Goal: Use online tool/utility: Utilize a website feature to perform a specific function

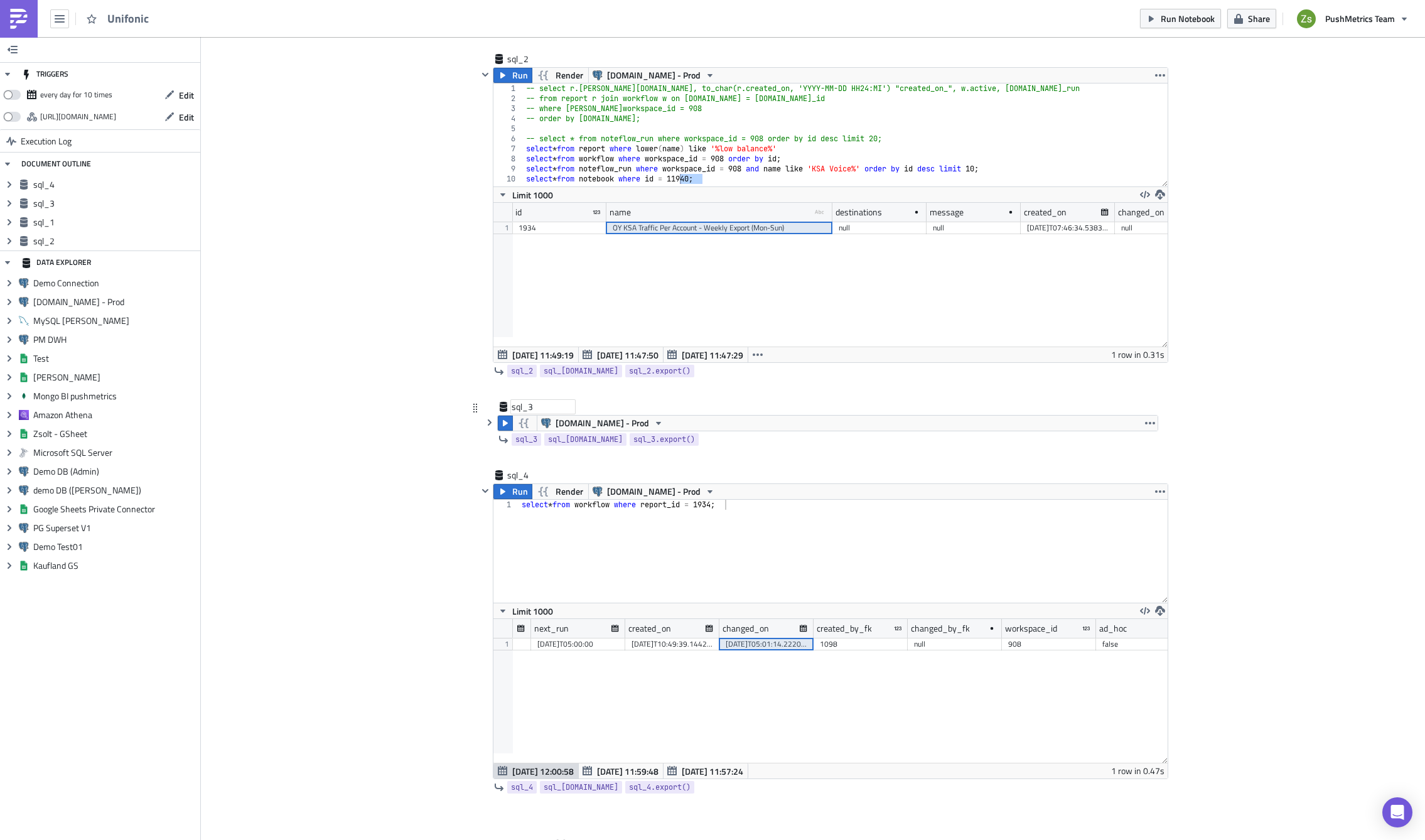
scroll to position [499, 0]
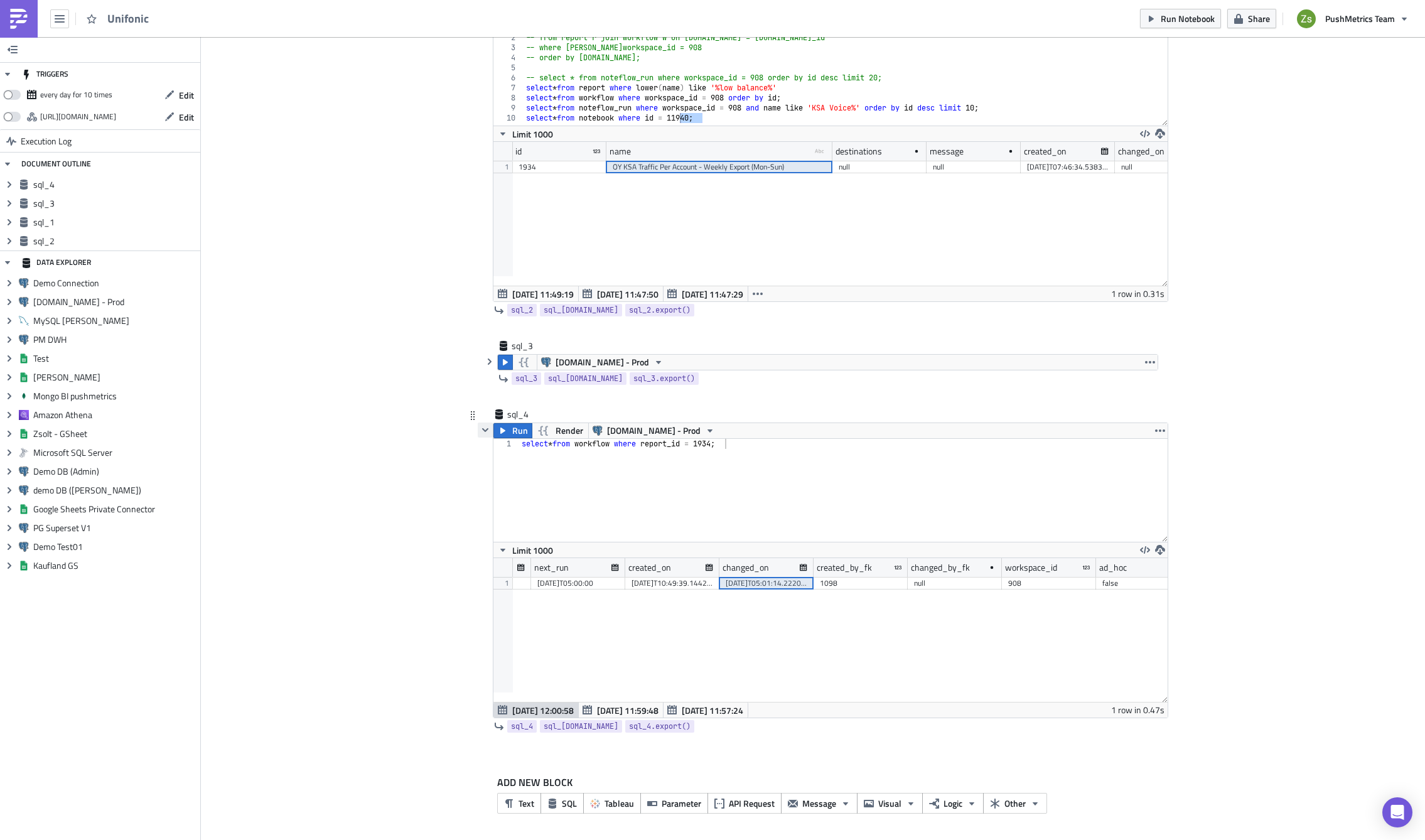
click at [482, 430] on icon "button" at bounding box center [485, 430] width 10 height 10
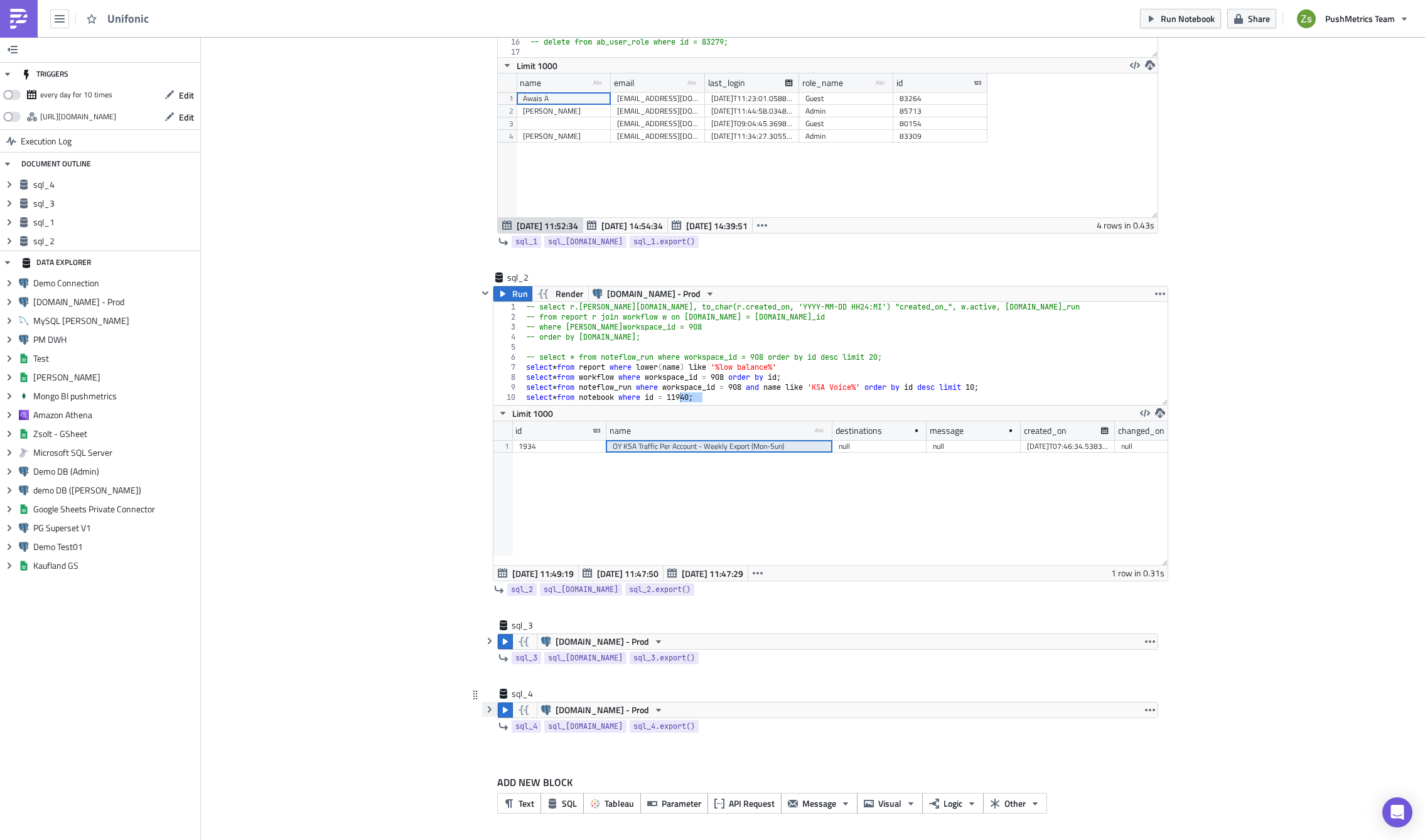
scroll to position [220, 0]
click at [553, 801] on button "SQL" at bounding box center [562, 803] width 44 height 21
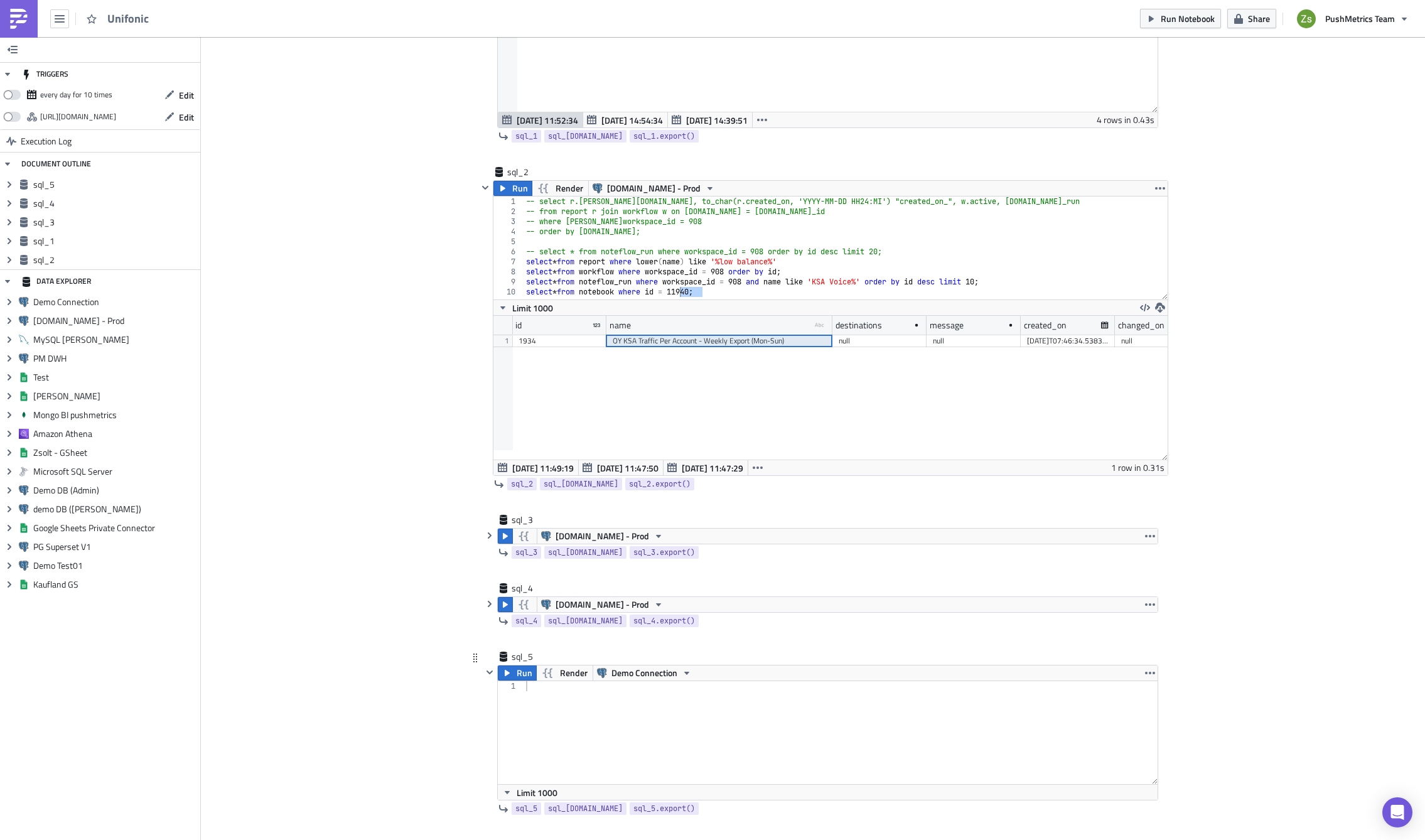
scroll to position [408, 0]
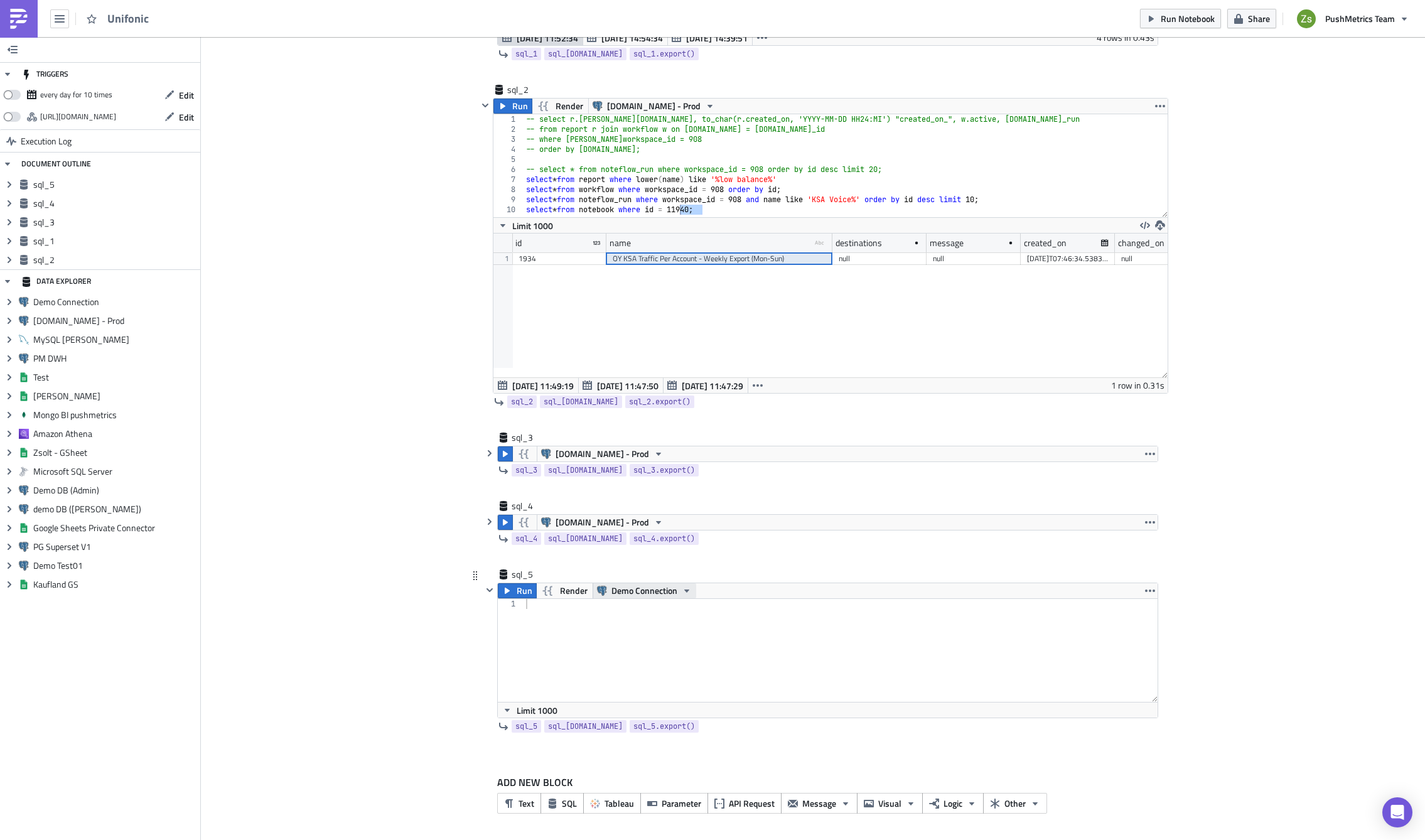
click at [641, 589] on span "Demo Connection" at bounding box center [644, 590] width 66 height 15
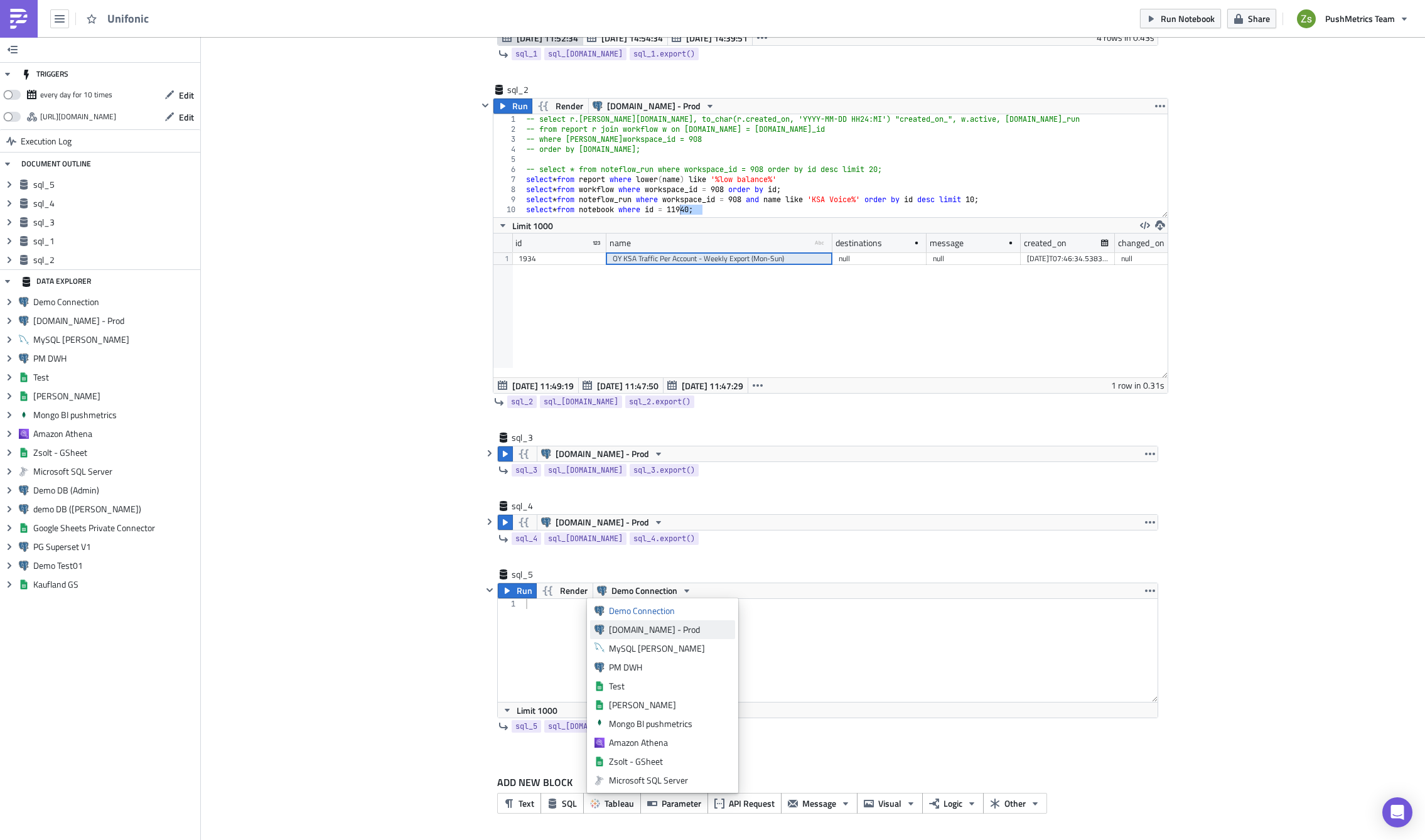
click at [659, 626] on div "[DOMAIN_NAME] - Prod" at bounding box center [670, 629] width 122 height 13
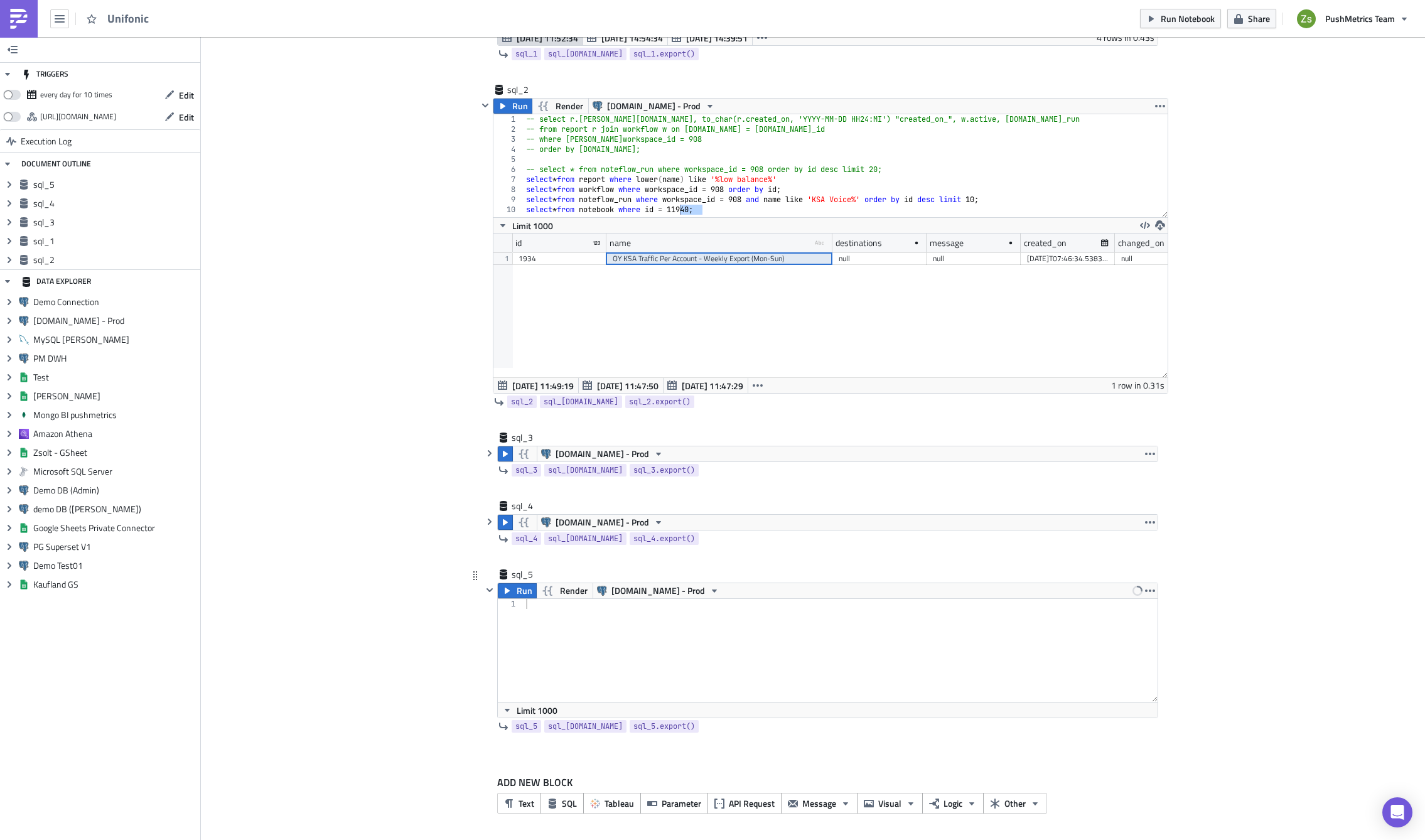
click at [673, 620] on div at bounding box center [841, 661] width 635 height 123
click at [606, 623] on div "select r . name ," at bounding box center [841, 661] width 635 height 123
paste textarea "[URL][DOMAIN_NAME]'"
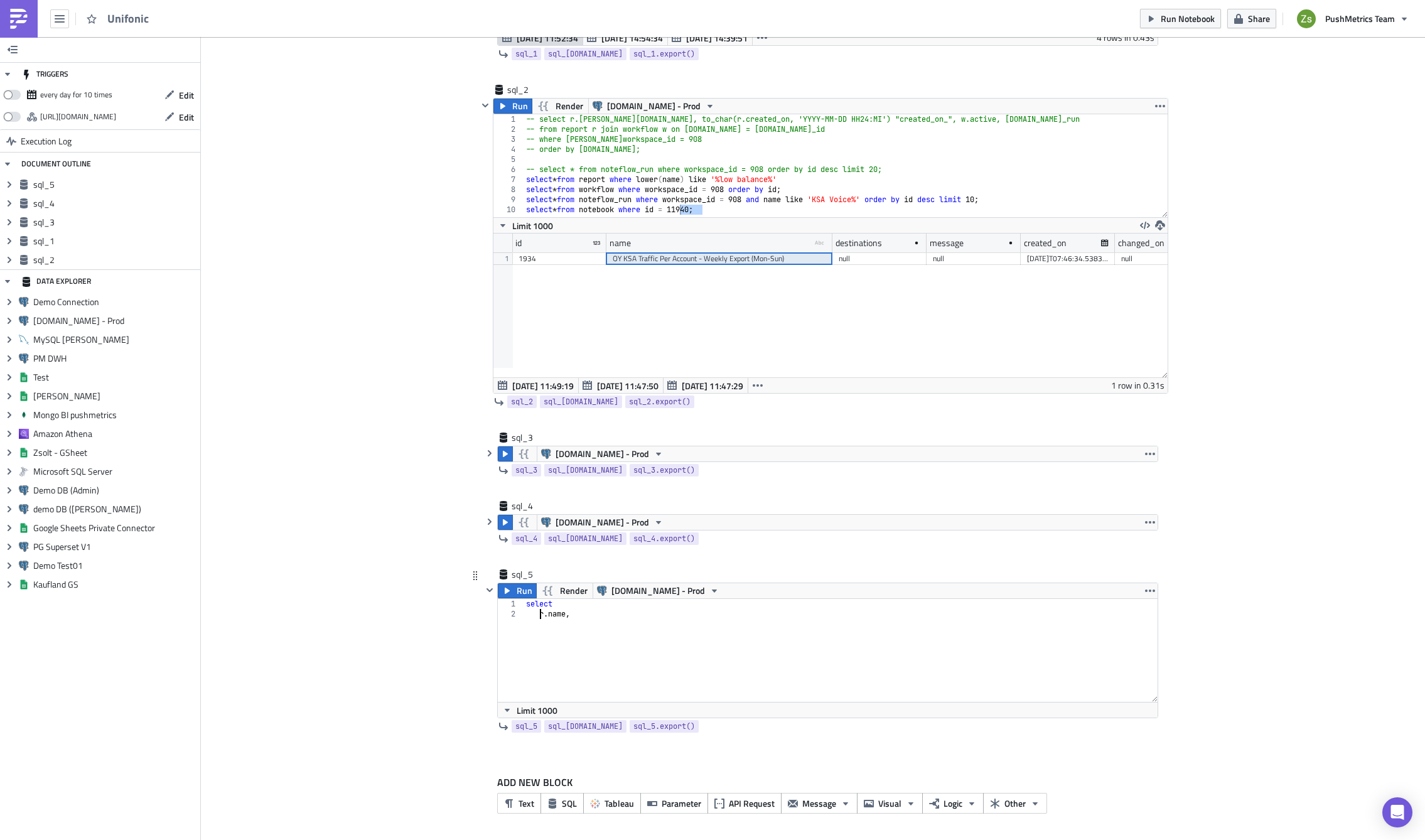
type textarea "[DOMAIN_NAME],"
type textarea "case r.type"
type textarea "t"
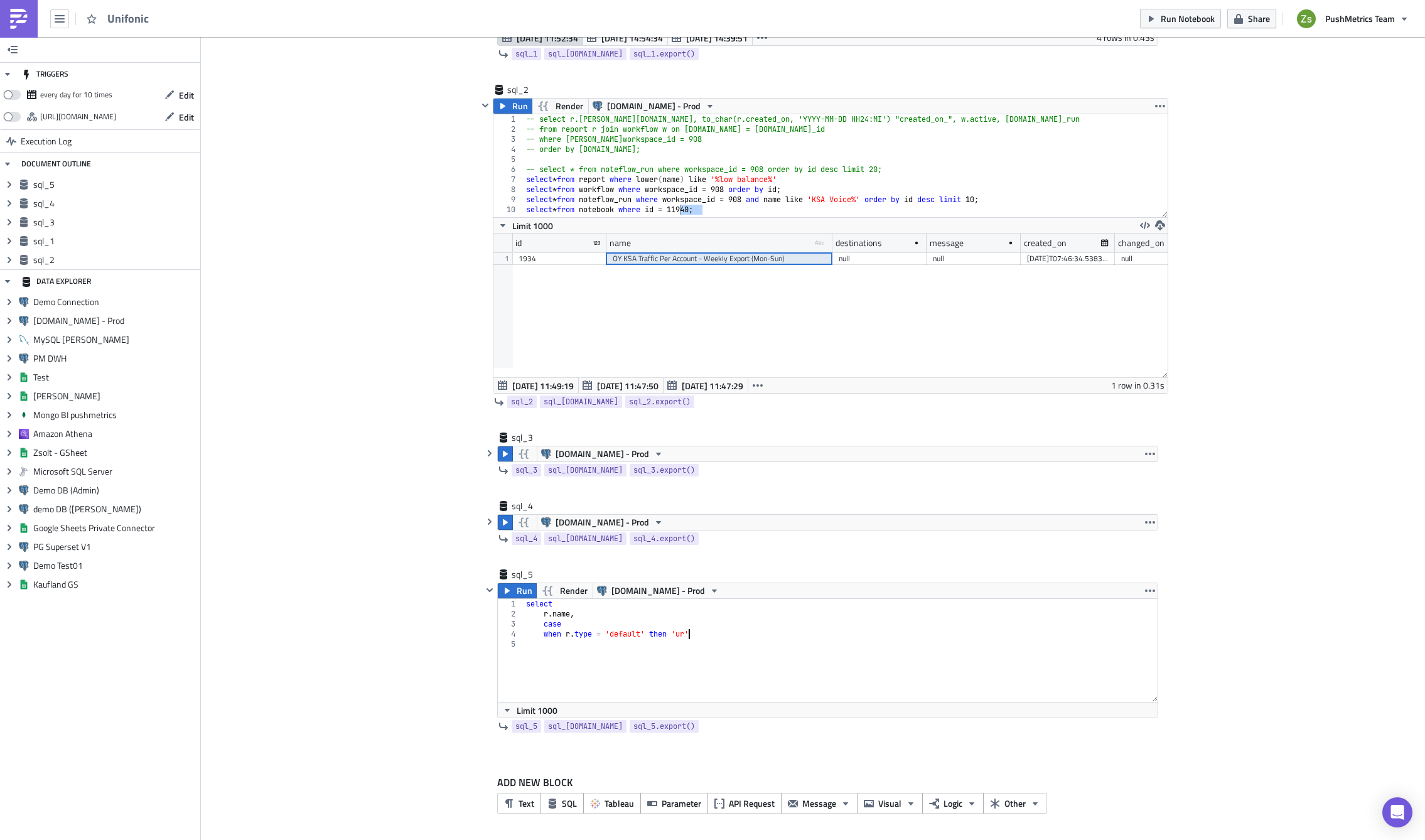
scroll to position [0, 13]
type textarea "when r.type = 'default' then 'url_'"
paste textarea "[URL][DOMAIN_NAME]'"
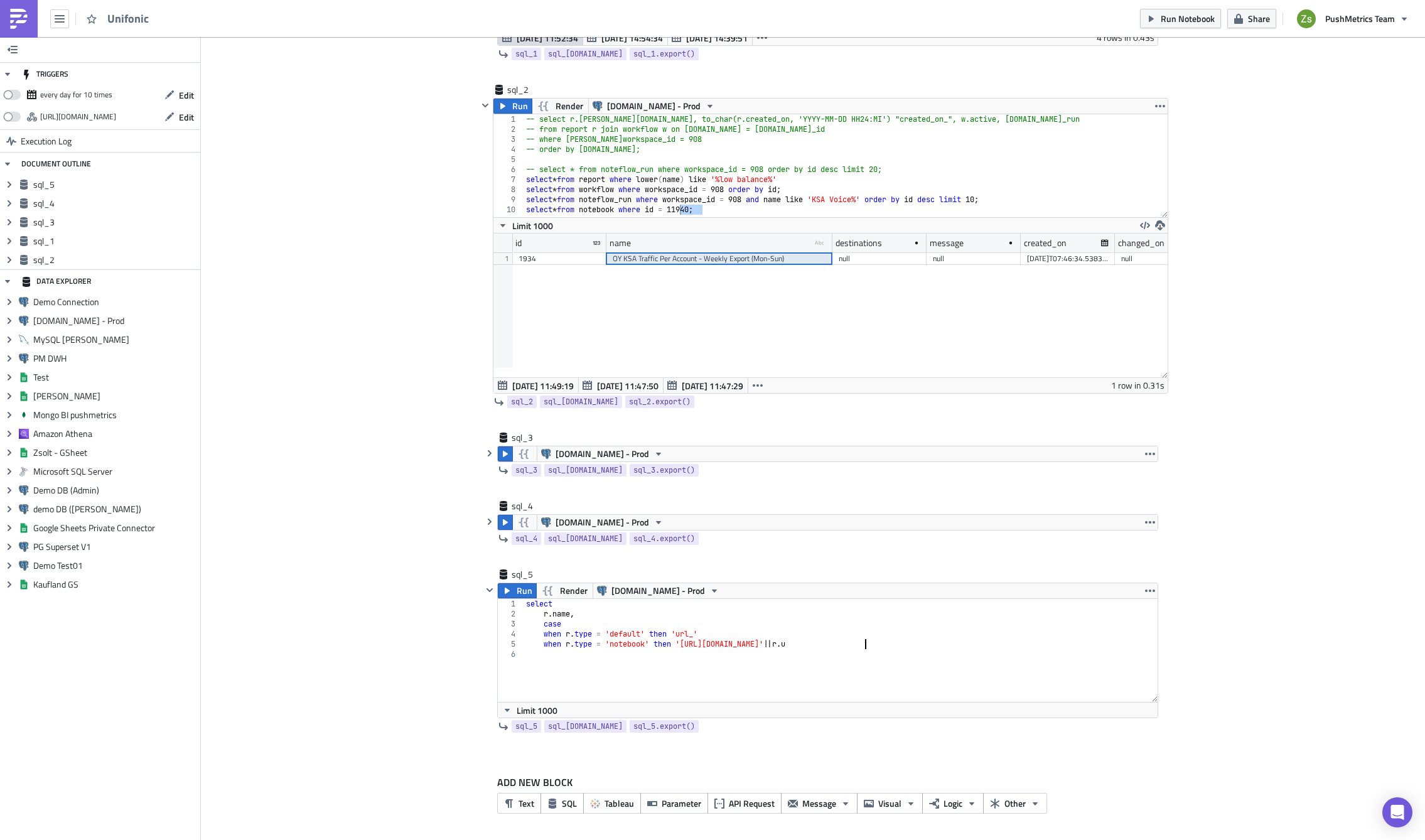
type textarea "when r.type = 'notebook' then '[URL][DOMAIN_NAME]' || r.uid"
type textarea "end"
type textarea "end as "url""
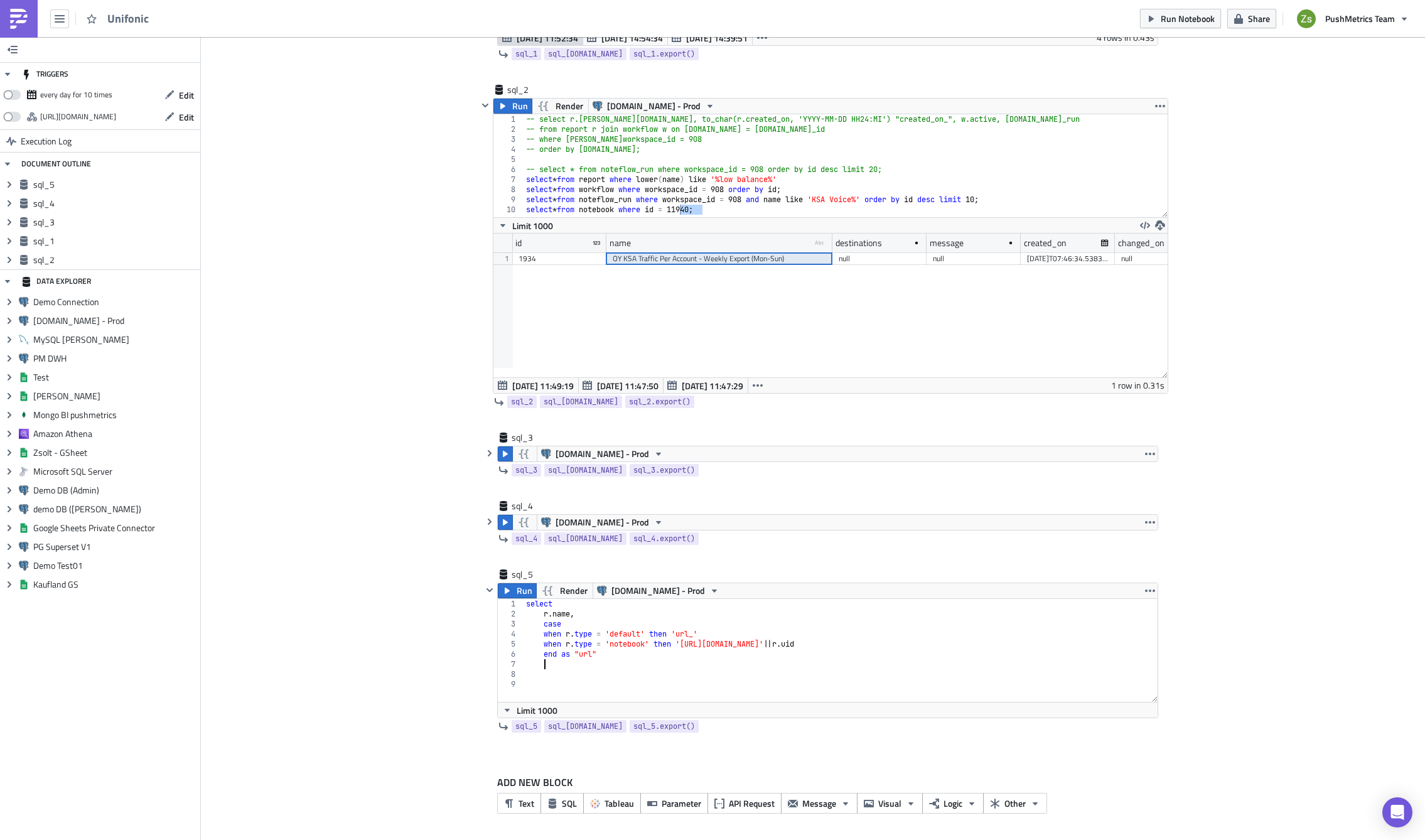
scroll to position [0, 0]
type textarea "from report r"
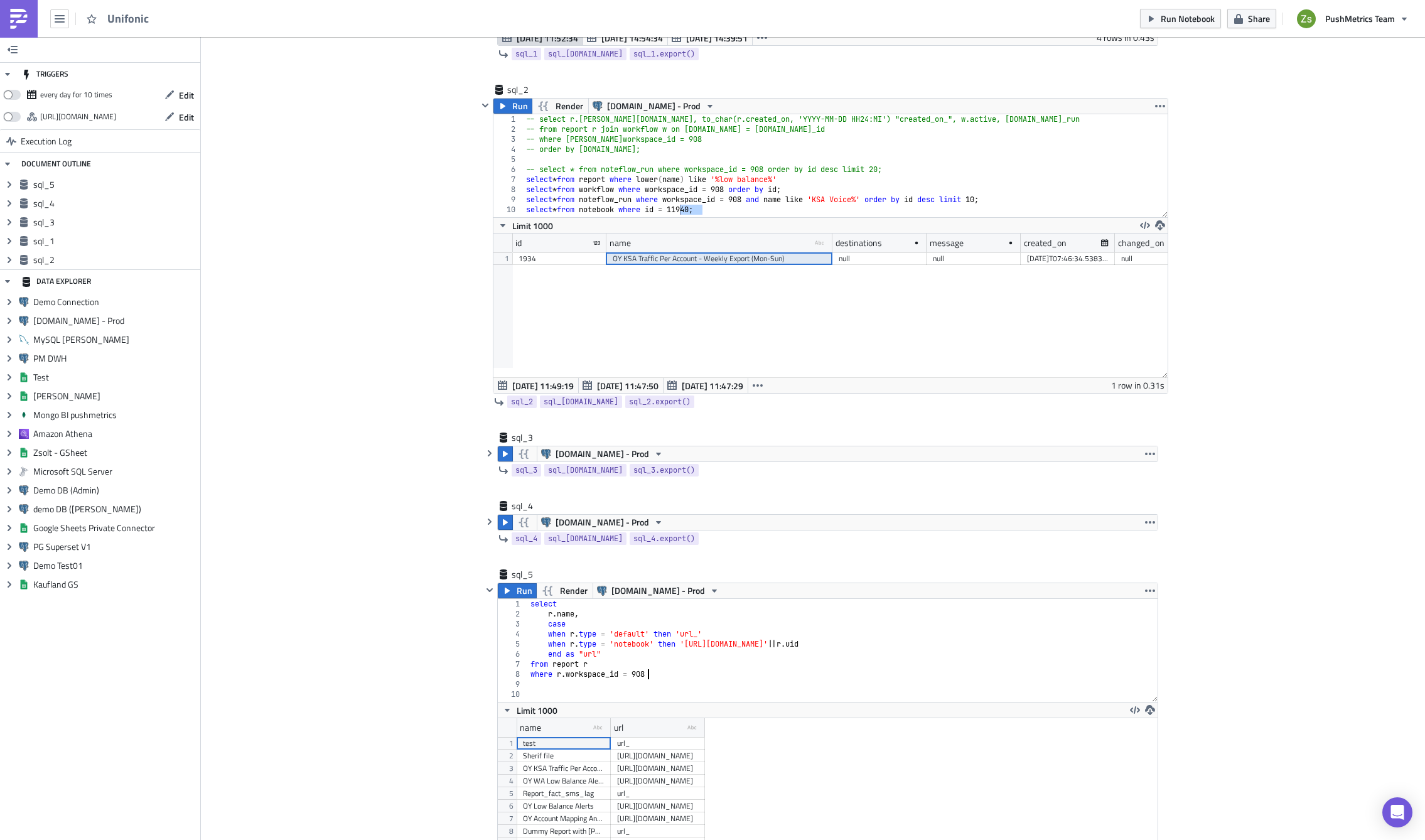
scroll to position [144, 659]
drag, startPoint x: 700, startPoint y: 728, endPoint x: 790, endPoint y: 721, distance: 90.3
click at [721, 721] on div at bounding box center [720, 728] width 2 height 19
drag, startPoint x: 606, startPoint y: 734, endPoint x: 616, endPoint y: 734, distance: 10.0
click at [615, 734] on div at bounding box center [614, 728] width 2 height 19
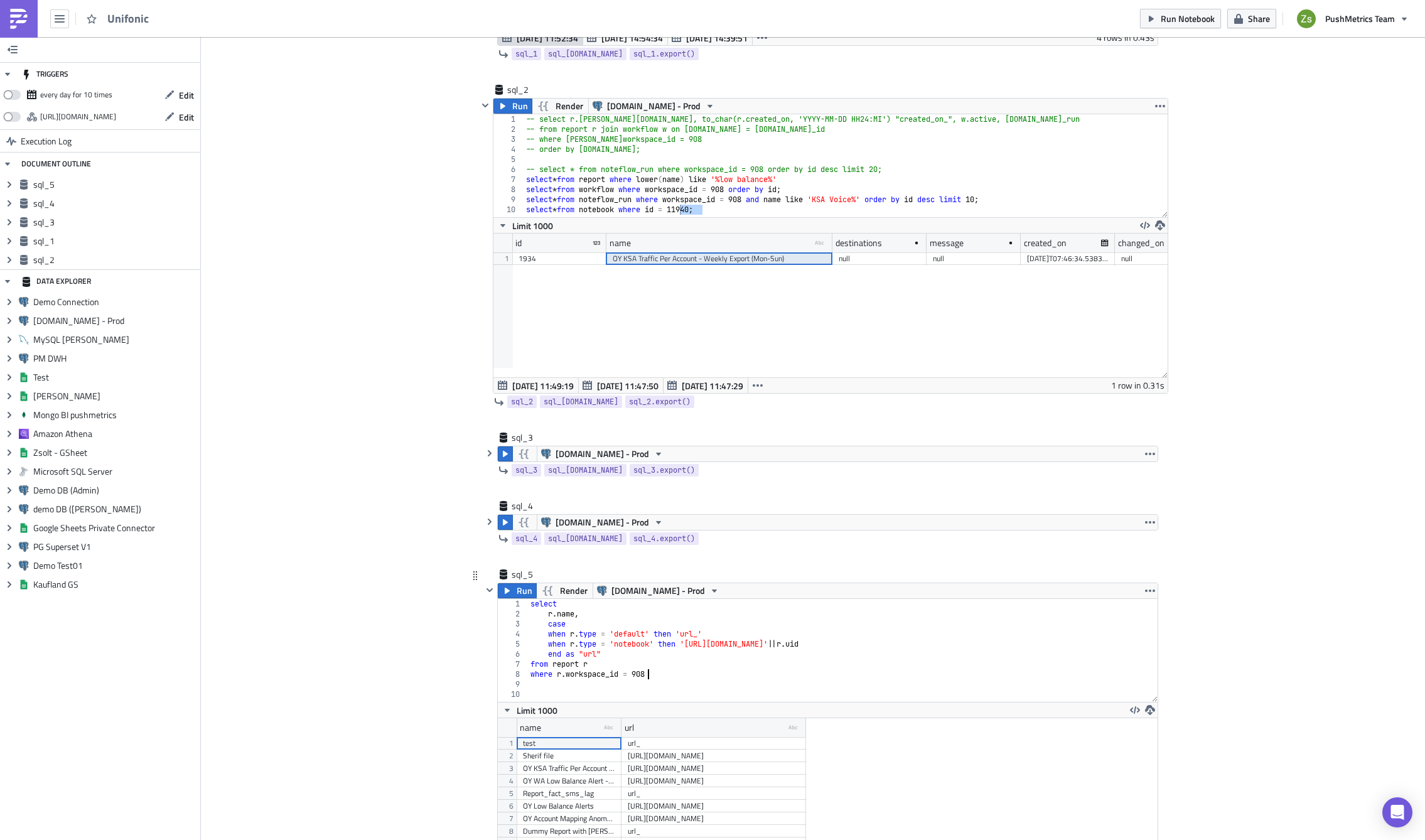
click at [617, 635] on div "select r . name , case when [PERSON_NAME] type = 'default' then 'url_' when r .…" at bounding box center [843, 661] width 631 height 123
drag, startPoint x: 681, startPoint y: 637, endPoint x: 697, endPoint y: 636, distance: 16.0
click at [697, 636] on div "select r . name , case when [PERSON_NAME] type = 'default' then 'url_' when r .…" at bounding box center [843, 661] width 631 height 123
paste textarea "[URL][DOMAIN_NAME]"
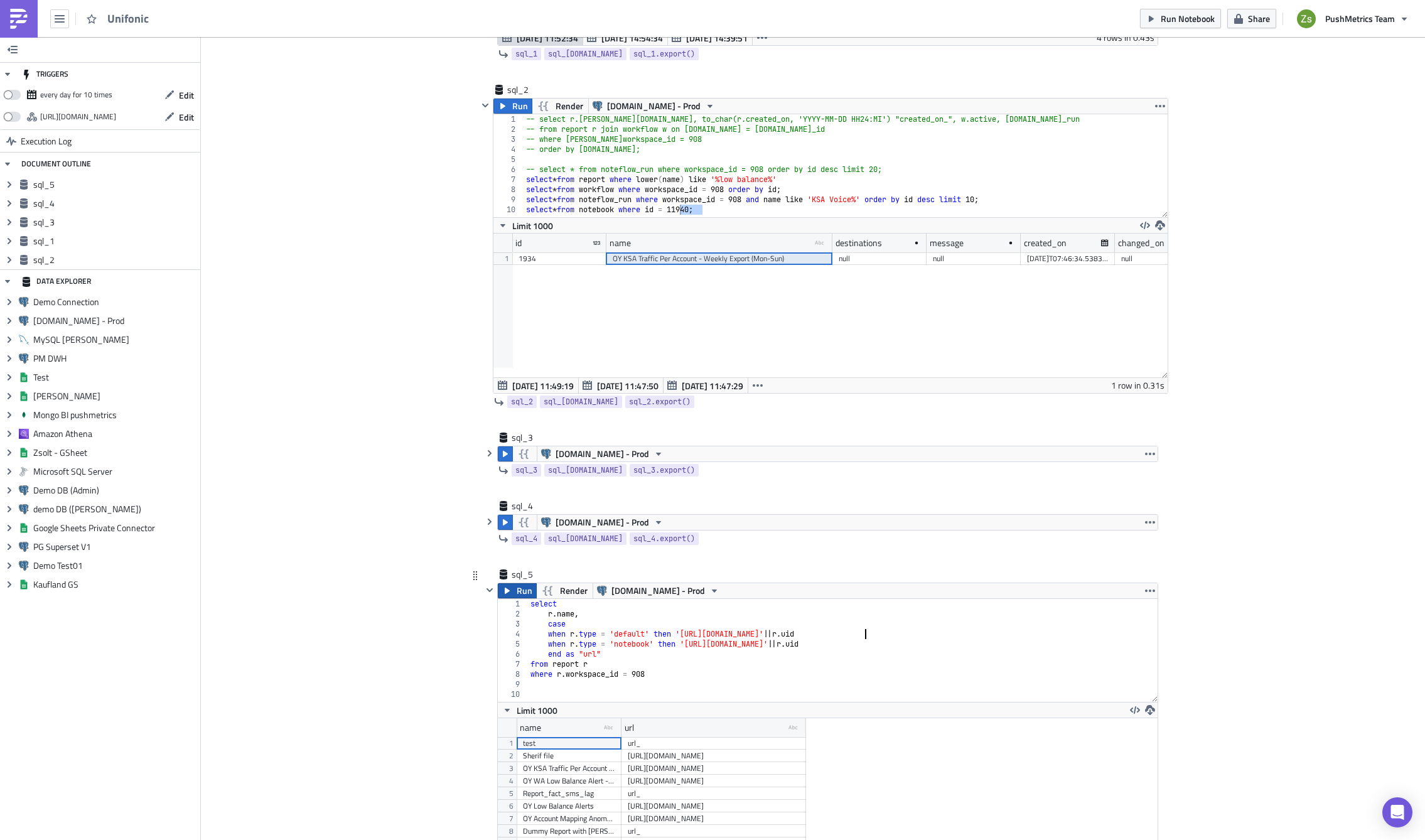
click at [521, 596] on span "Run" at bounding box center [524, 590] width 15 height 15
drag, startPoint x: 699, startPoint y: 724, endPoint x: 972, endPoint y: 740, distance: 273.5
click at [972, 740] on div "name type-text Created with Sketch. url type-text Created with Sketch. 1 2 3 4 …" at bounding box center [828, 790] width 660 height 144
click at [651, 620] on div "select r . name , case when [PERSON_NAME] type = 'default' then '[URL][DOMAIN_N…" at bounding box center [843, 661] width 631 height 123
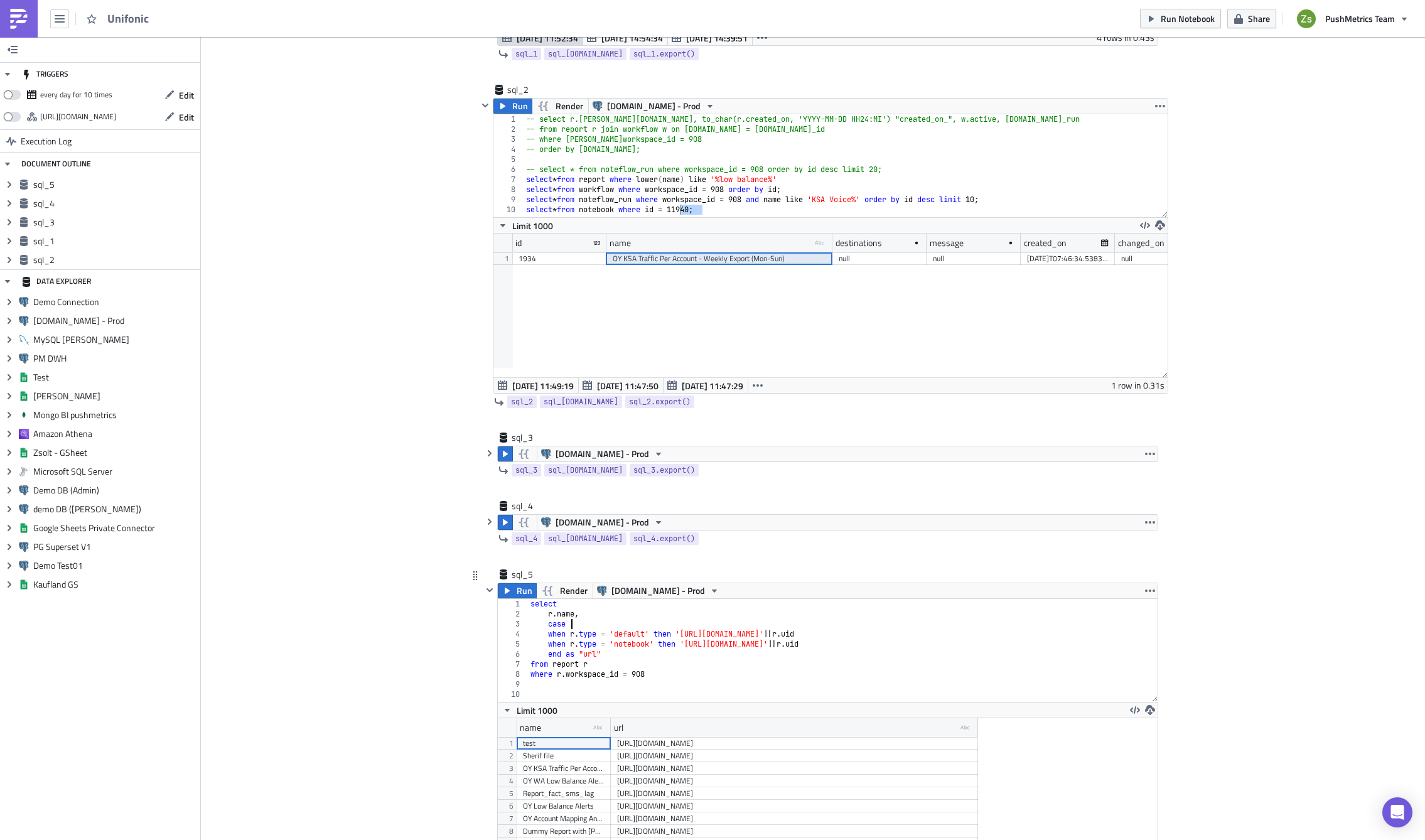
scroll to position [0, 3]
click at [665, 663] on div "select r . name , case when [PERSON_NAME] type = 'default' then '[URL][DOMAIN_N…" at bounding box center [843, 661] width 631 height 123
type textarea "where [PERSON_NAME]workspace_id = 908"
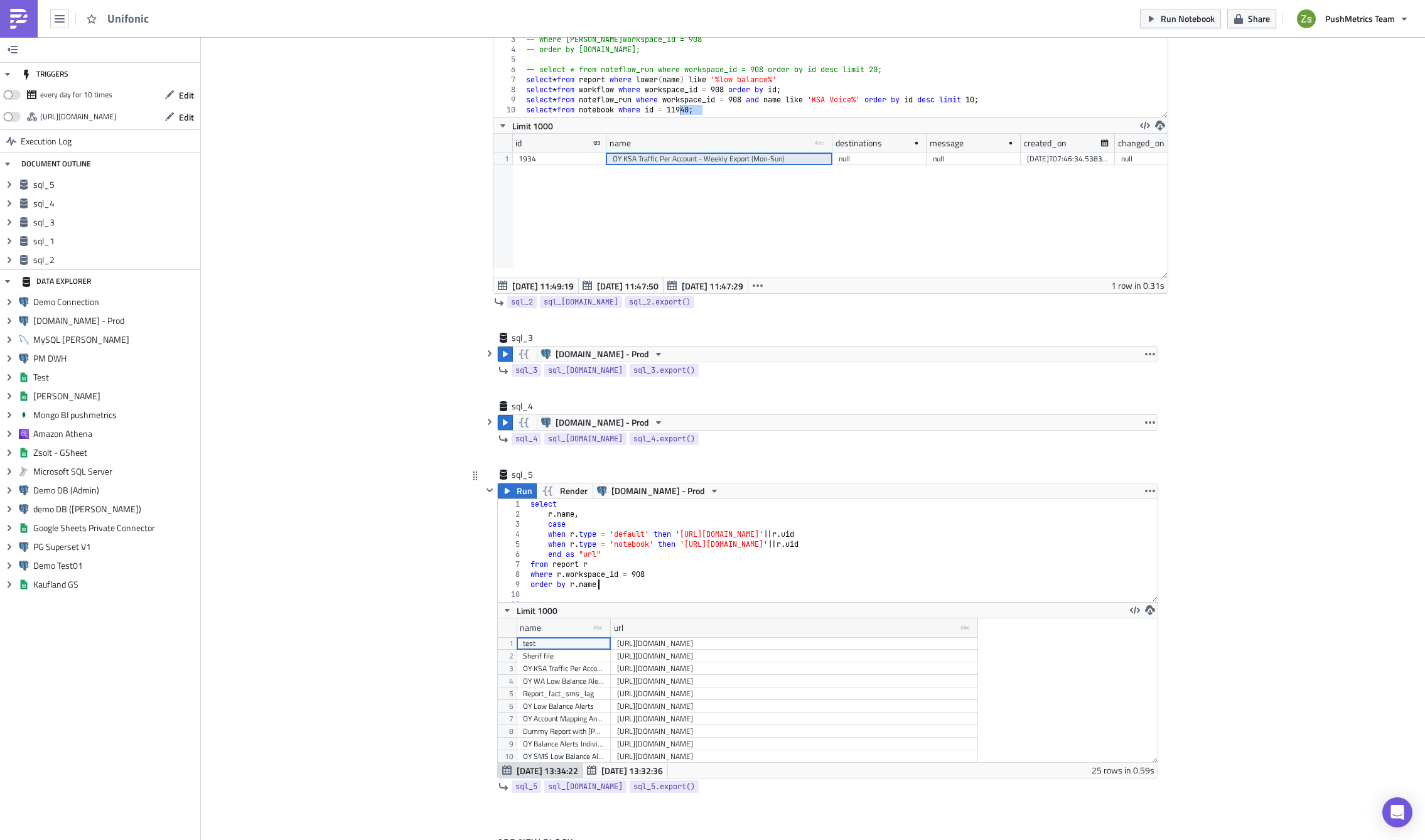
scroll to position [505, 0]
click at [610, 513] on div "select r . name , case when [PERSON_NAME] type = 'default' then '[URL][DOMAIN_N…" at bounding box center [838, 563] width 620 height 123
type textarea "[DOMAIN_NAME],"
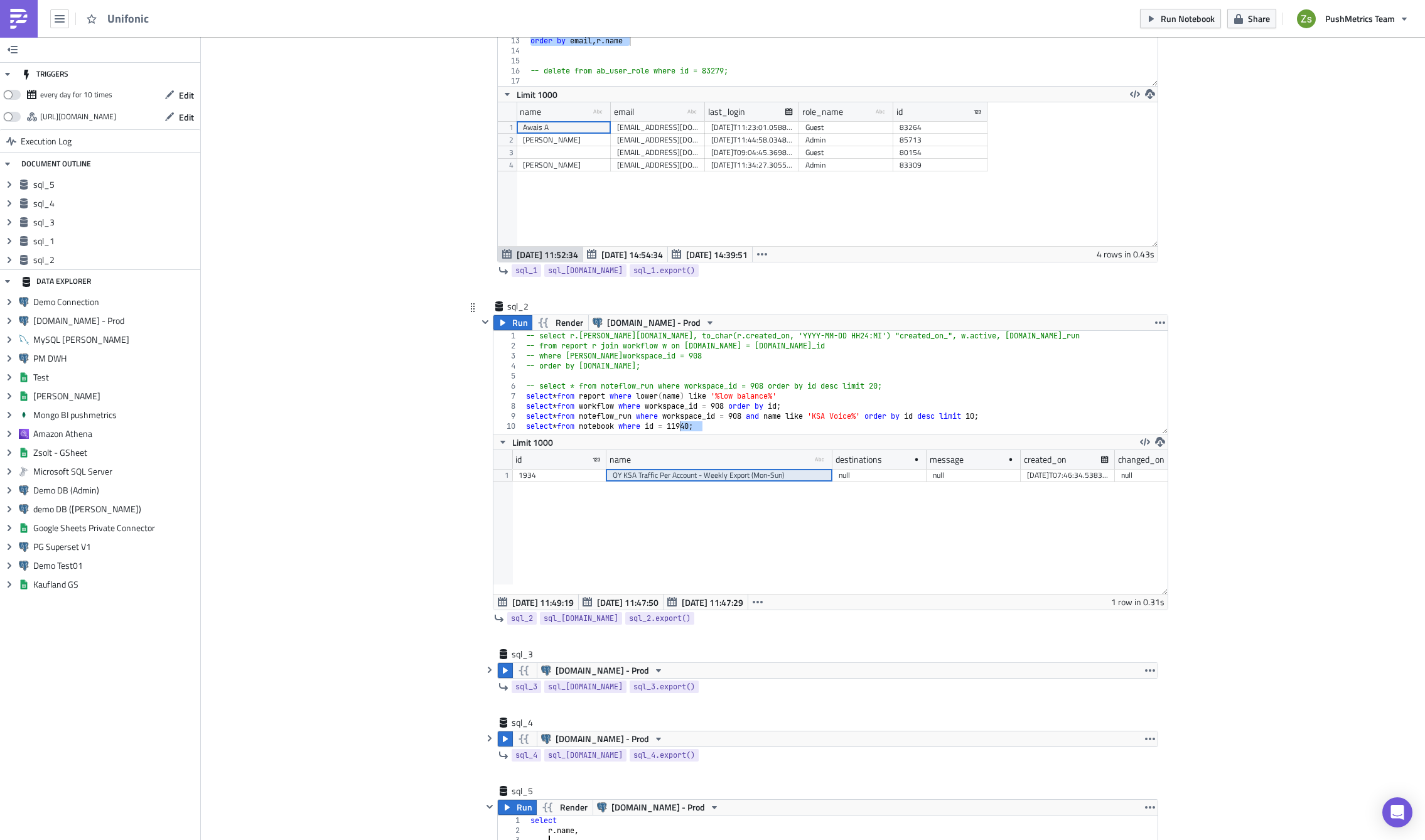
scroll to position [128, 0]
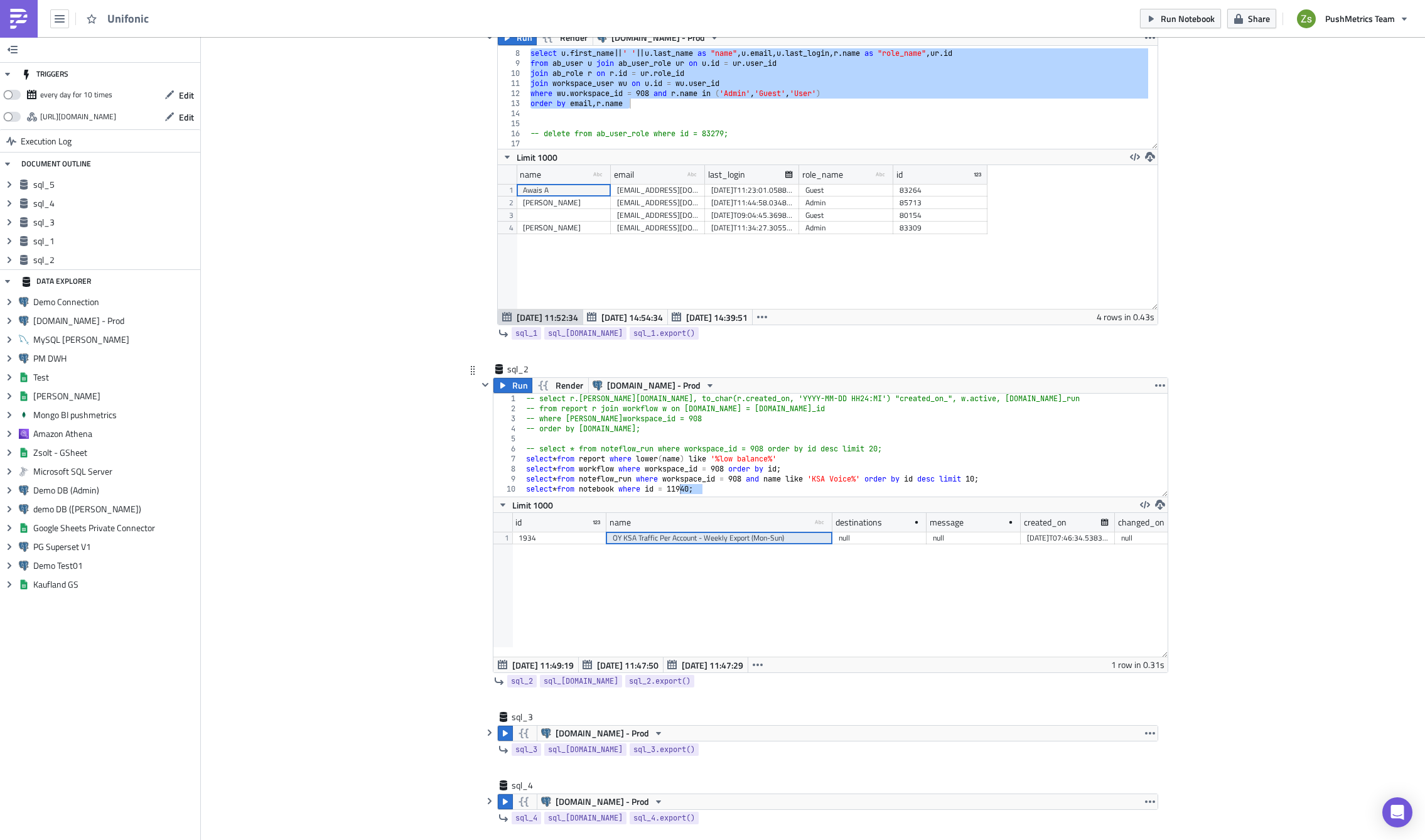
type textarea "-- select r.[PERSON_NAME][DOMAIN_NAME], to_char(r.created_on, 'YYYY-MM-DD HH24:…"
drag, startPoint x: 638, startPoint y: 399, endPoint x: 890, endPoint y: 397, distance: 252.0
click at [890, 397] on div "-- select r.[PERSON_NAME][DOMAIN_NAME], to_char(r.created_on, 'YYYY-MM-DD HH24:…" at bounding box center [845, 455] width 644 height 123
drag, startPoint x: 635, startPoint y: 398, endPoint x: 893, endPoint y: 396, distance: 258.0
click at [893, 396] on div "-- select r.[PERSON_NAME][DOMAIN_NAME], to_char(r.created_on, 'YYYY-MM-DD HH24:…" at bounding box center [845, 455] width 644 height 123
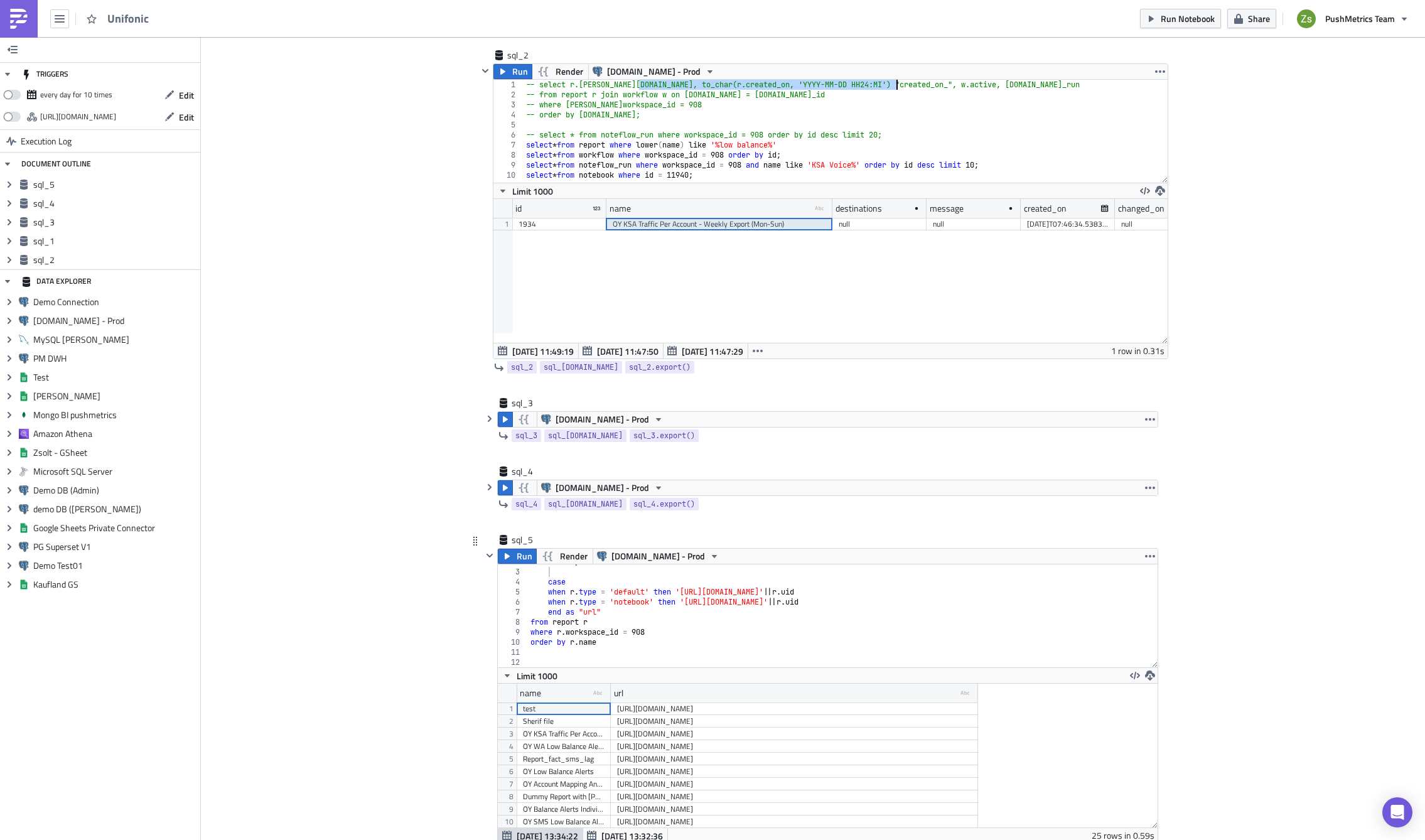
scroll to position [0, 0]
click at [709, 585] on div "select r . name , case when [PERSON_NAME] type = 'default' then '[URL][DOMAIN_N…" at bounding box center [838, 626] width 620 height 123
paste textarea "to_char(r.created_on, 'YYYY-MM-DD HH24:MI') "created_on_""
type textarea "to_char(r.created_on, 'YYYY-MM-DD HH24:MI') "created_on_","
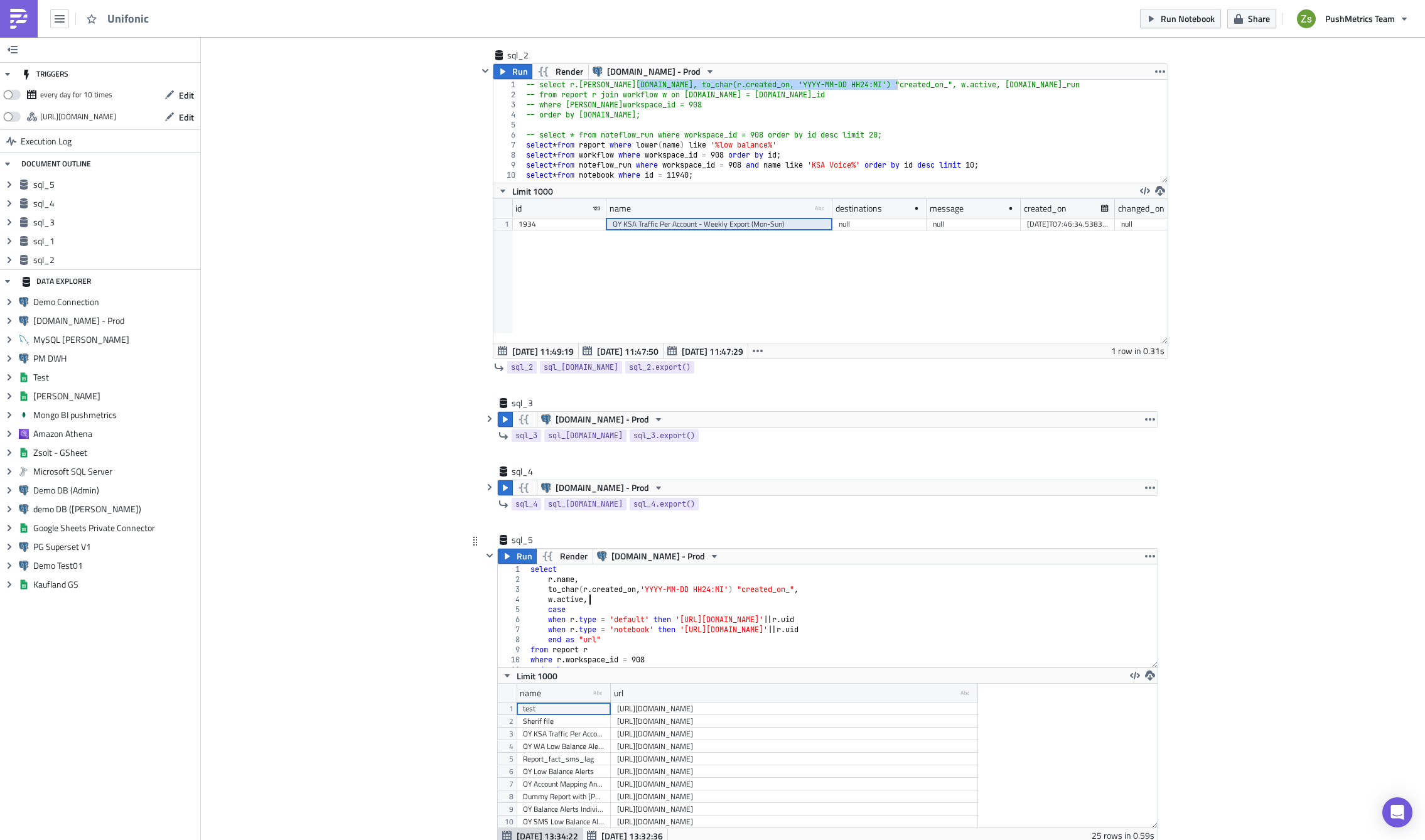
click at [680, 649] on div "select r . name , to_char ( r . created_on , 'YYYY-MM-DD HH24:MI' ) "created_on…" at bounding box center [838, 626] width 620 height 123
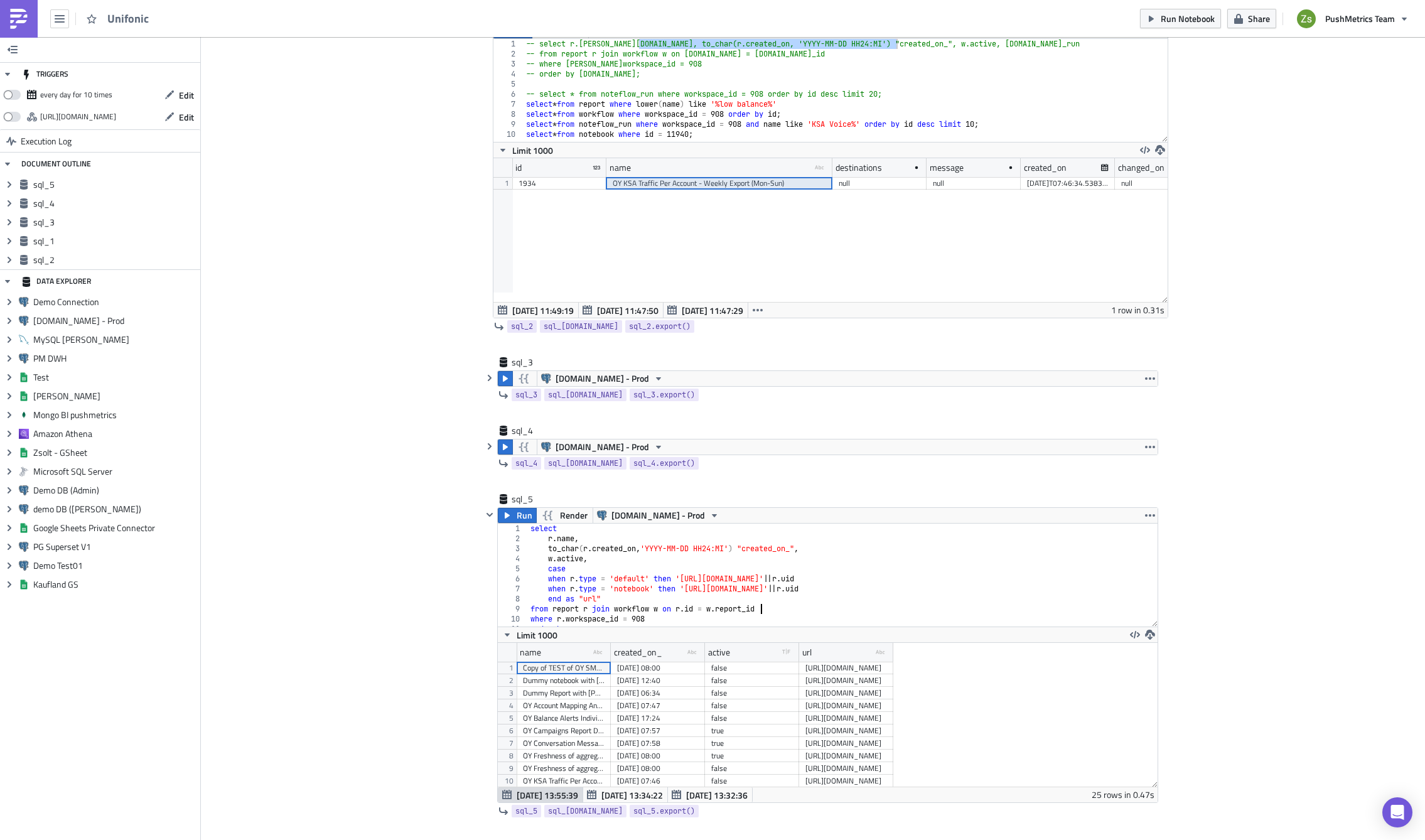
scroll to position [505, 0]
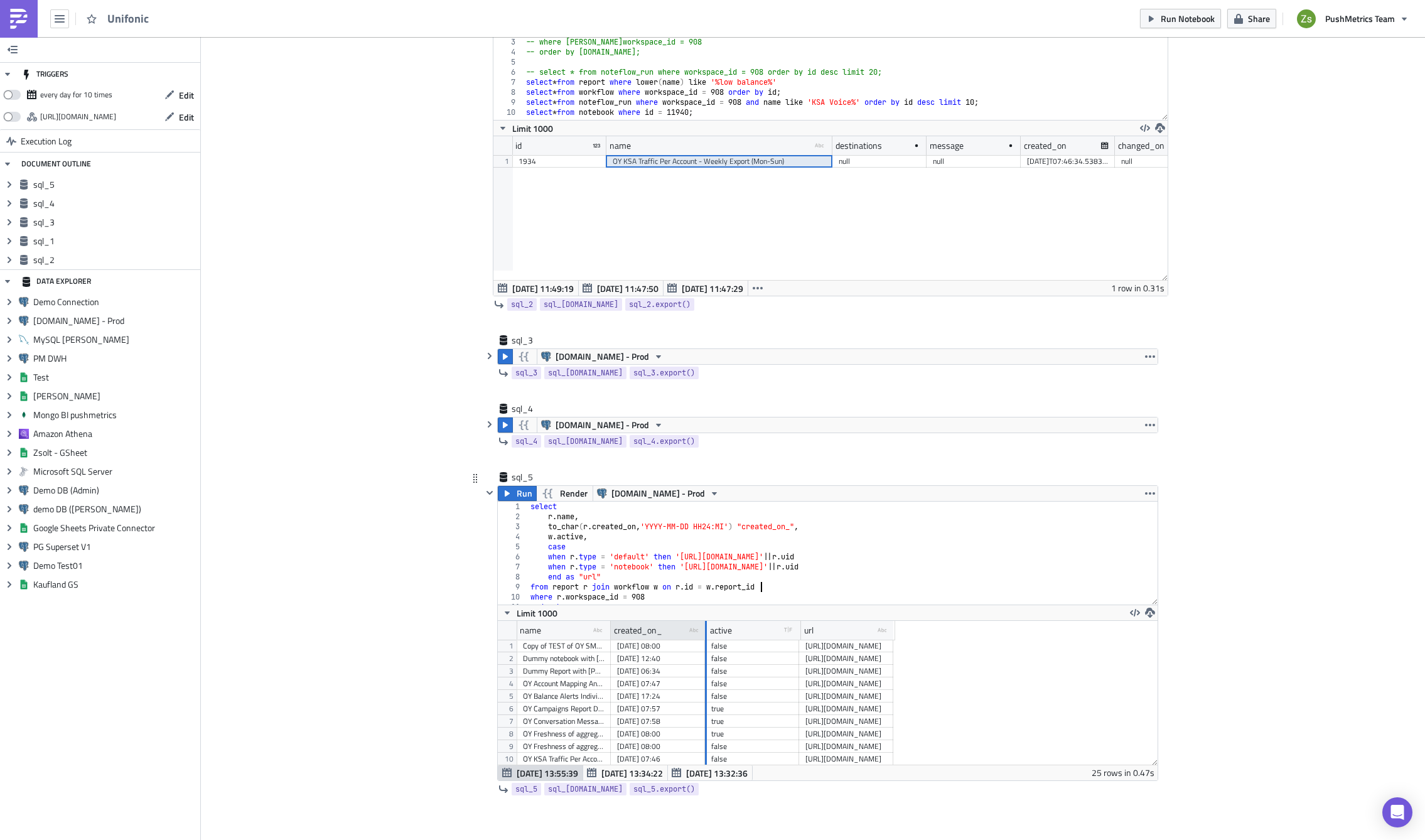
drag, startPoint x: 699, startPoint y: 627, endPoint x: 734, endPoint y: 626, distance: 35.0
click at [707, 626] on div at bounding box center [705, 630] width 2 height 19
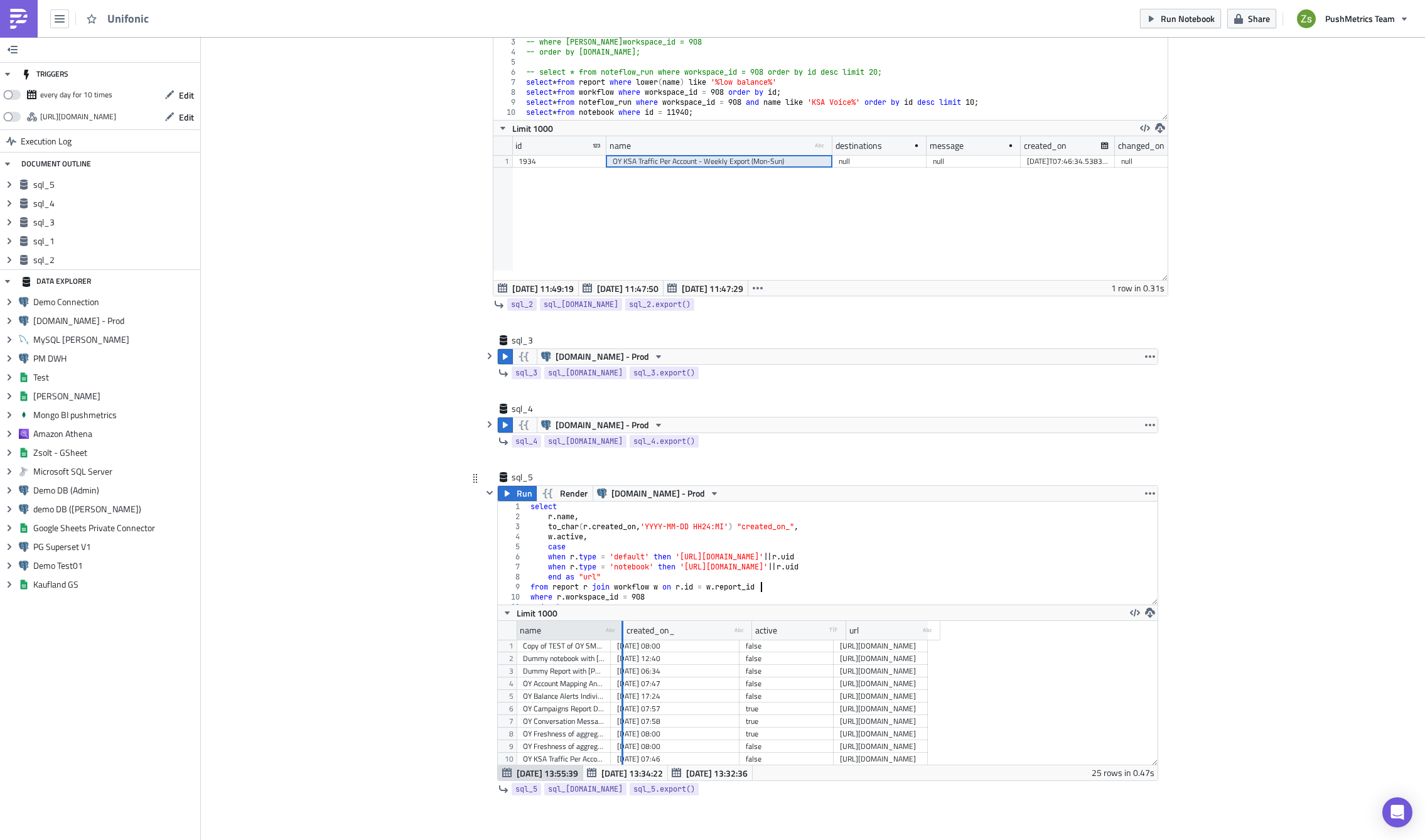
drag, startPoint x: 604, startPoint y: 629, endPoint x: 622, endPoint y: 629, distance: 18.0
click at [622, 629] on div at bounding box center [622, 630] width 2 height 19
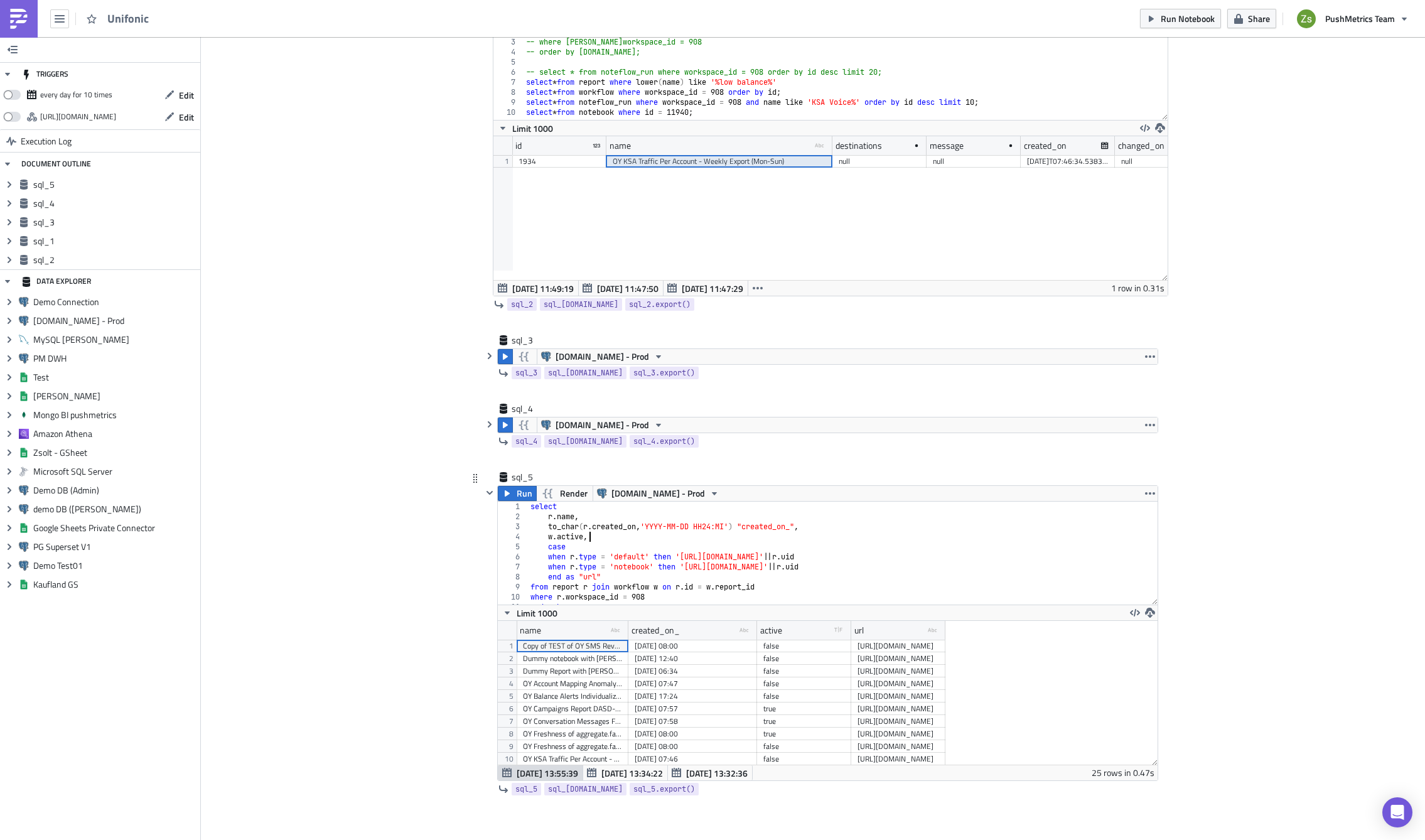
click at [643, 539] on div "select r . name , to_char ( r . created_on , 'YYYY-MM-DD HH24:MI' ) "created_on…" at bounding box center [838, 563] width 620 height 123
type textarea "w.active,"
type textarea "[DOMAIN_NAME]_run,"
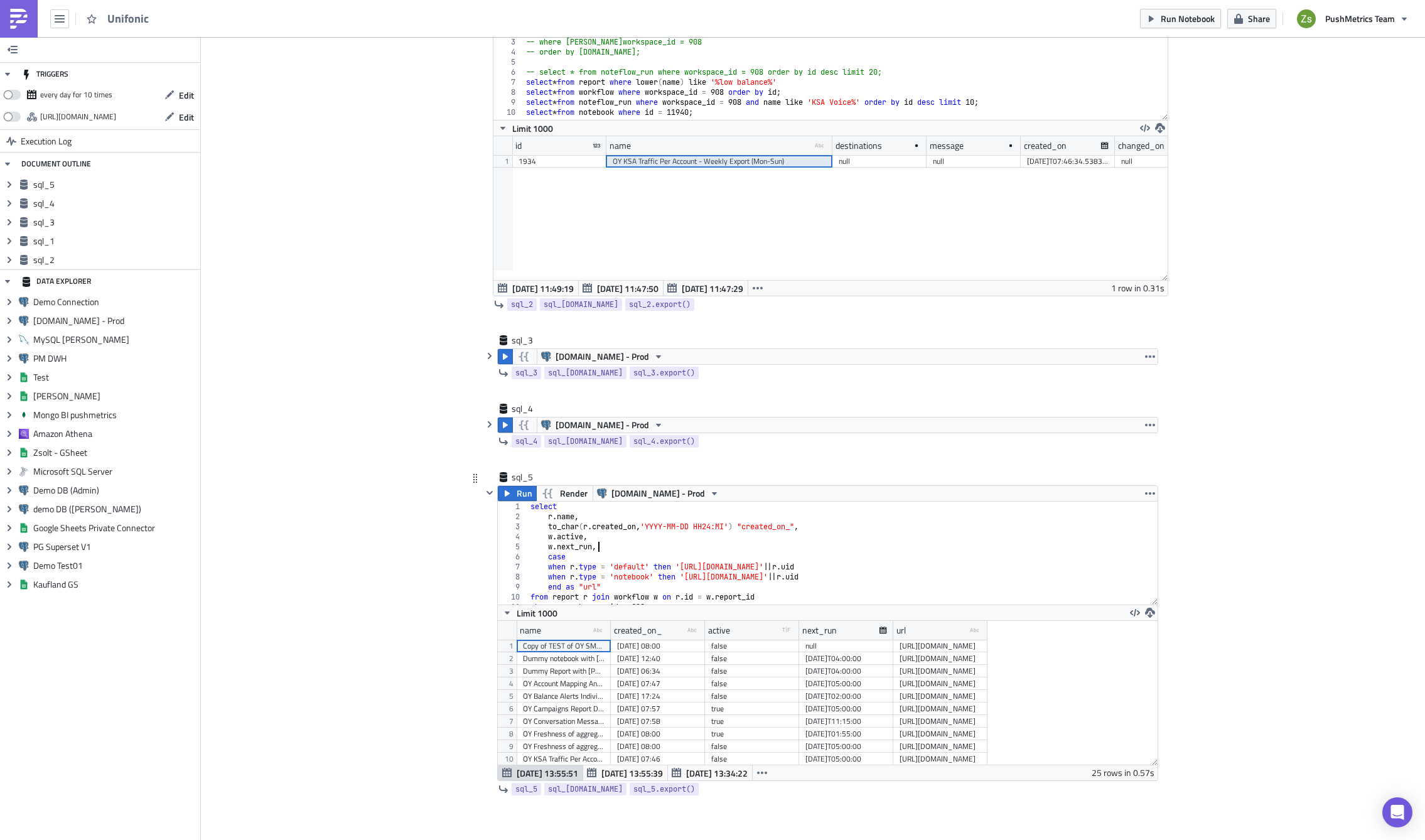
scroll to position [144, 659]
drag, startPoint x: 981, startPoint y: 628, endPoint x: 1202, endPoint y: 632, distance: 221.0
click at [1202, 632] on div "Add Image Execution Log Unifonic sql_1 Run Render [DOMAIN_NAME] - Prod where [P…" at bounding box center [813, 218] width 1224 height 1372
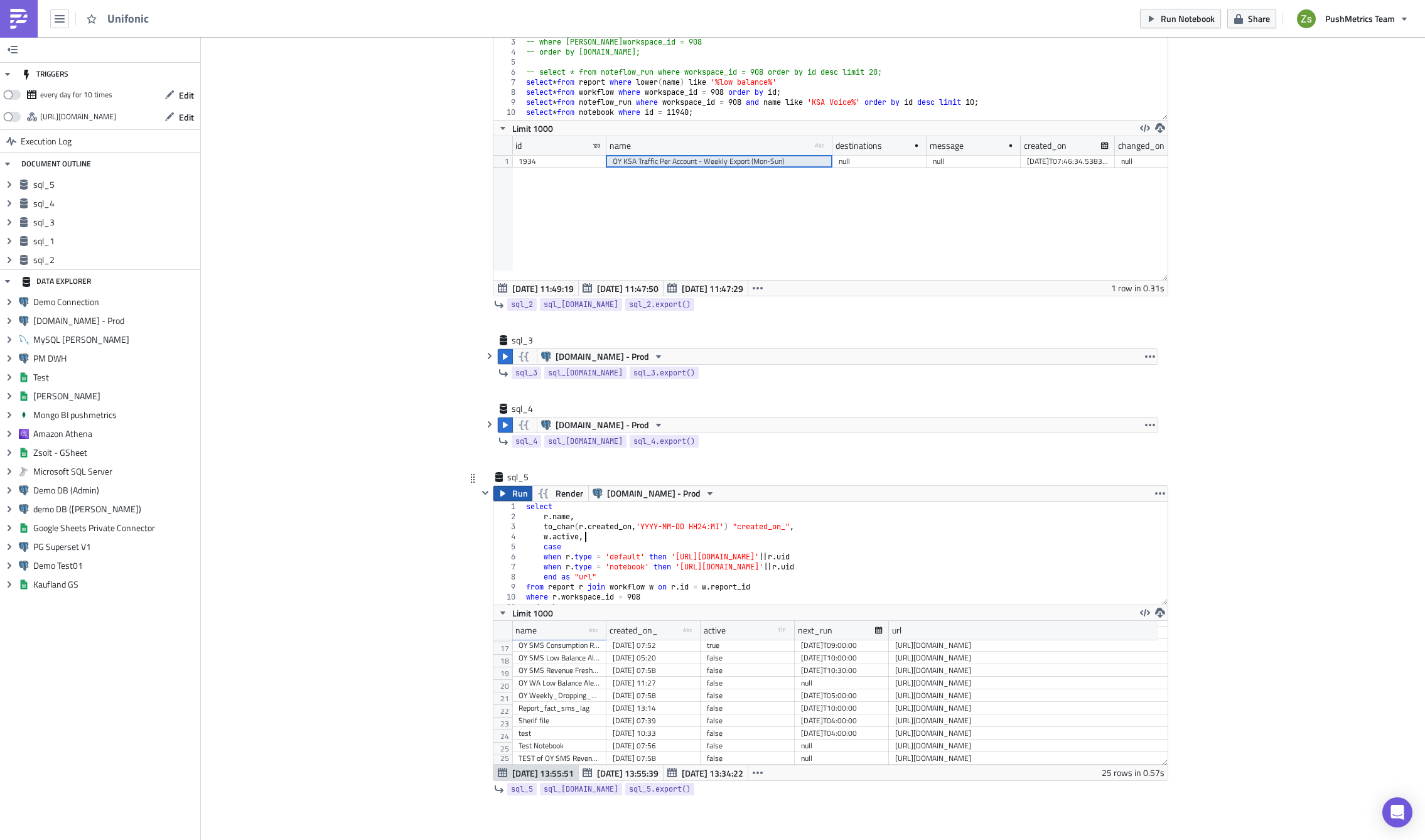
type textarea "w.active,"
click at [498, 497] on icon "button" at bounding box center [503, 493] width 10 height 10
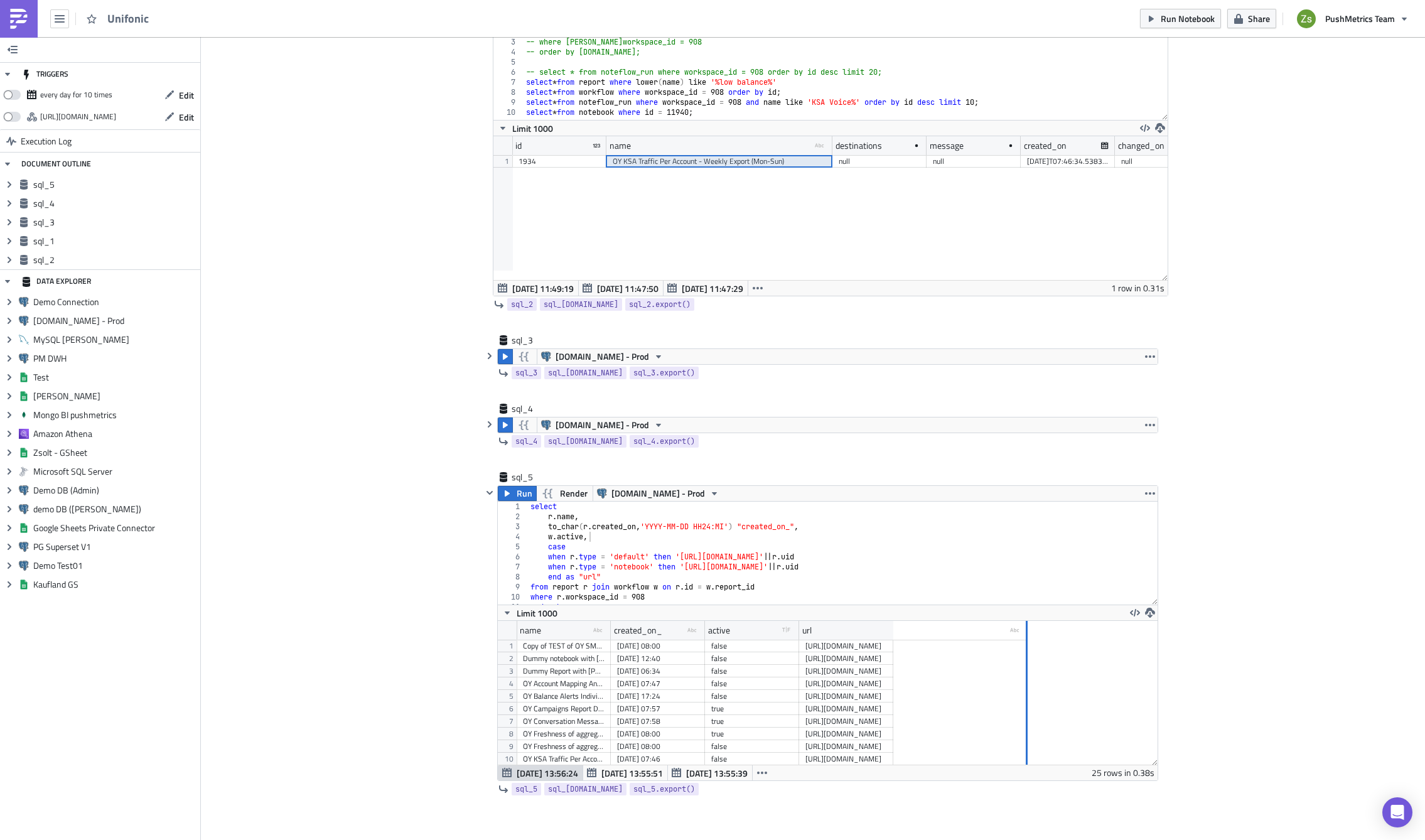
drag, startPoint x: 888, startPoint y: 626, endPoint x: 1169, endPoint y: 640, distance: 281.3
click at [1161, 639] on div "Execution Log Unifonic sql_1 Run Render [DOMAIN_NAME] - Prod where [PERSON_NAME…" at bounding box center [813, 228] width 716 height 1352
click at [1157, 610] on icon "button" at bounding box center [1155, 612] width 10 height 10
click at [1186, 563] on div "CSV" at bounding box center [1204, 564] width 98 height 13
click at [31, 14] on link at bounding box center [19, 19] width 37 height 37
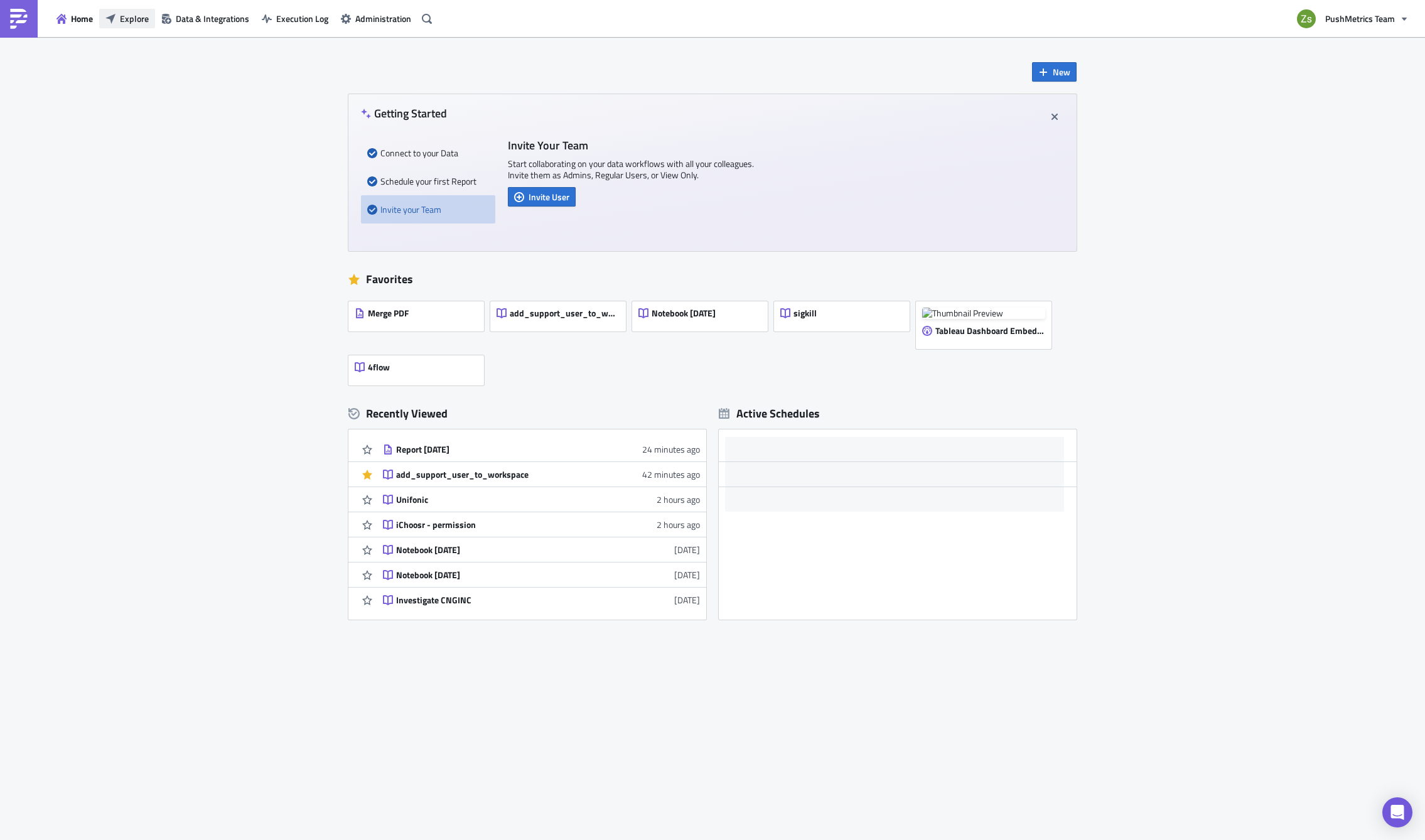
click at [145, 25] on span "Explore" at bounding box center [134, 19] width 29 height 13
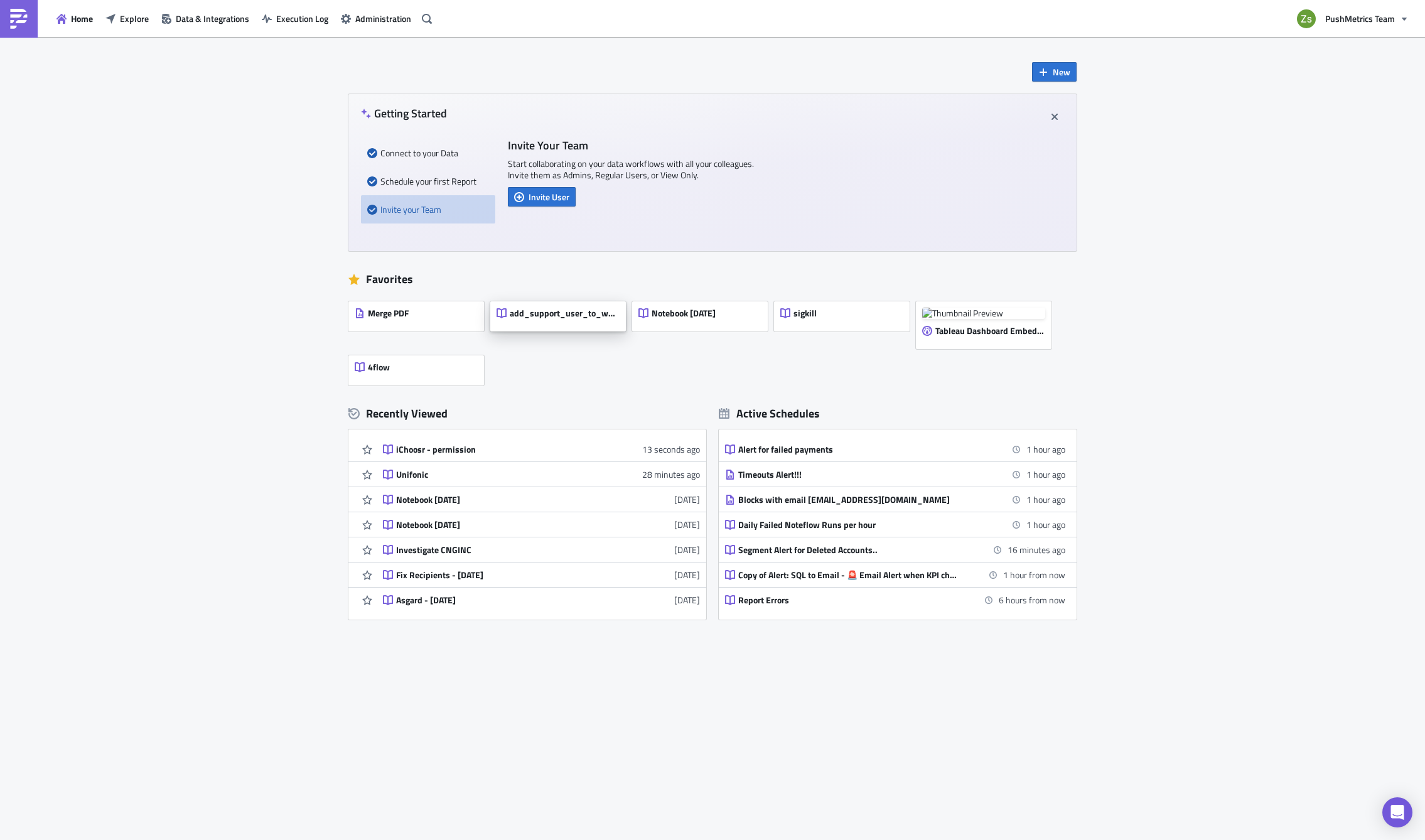
click at [567, 318] on span "add_support_user_to_workspace" at bounding box center [564, 313] width 109 height 11
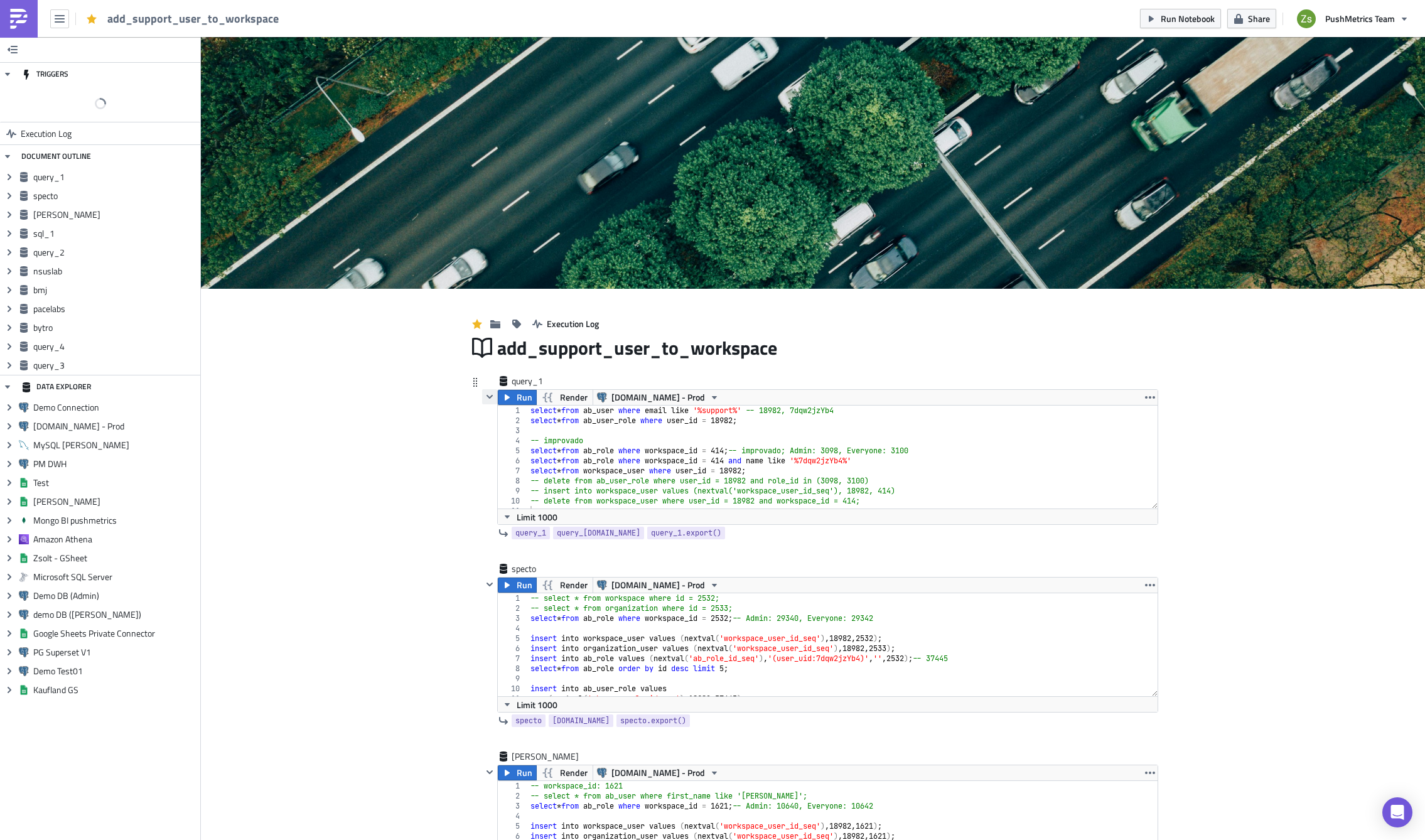
click at [487, 398] on icon "button" at bounding box center [489, 397] width 6 height 4
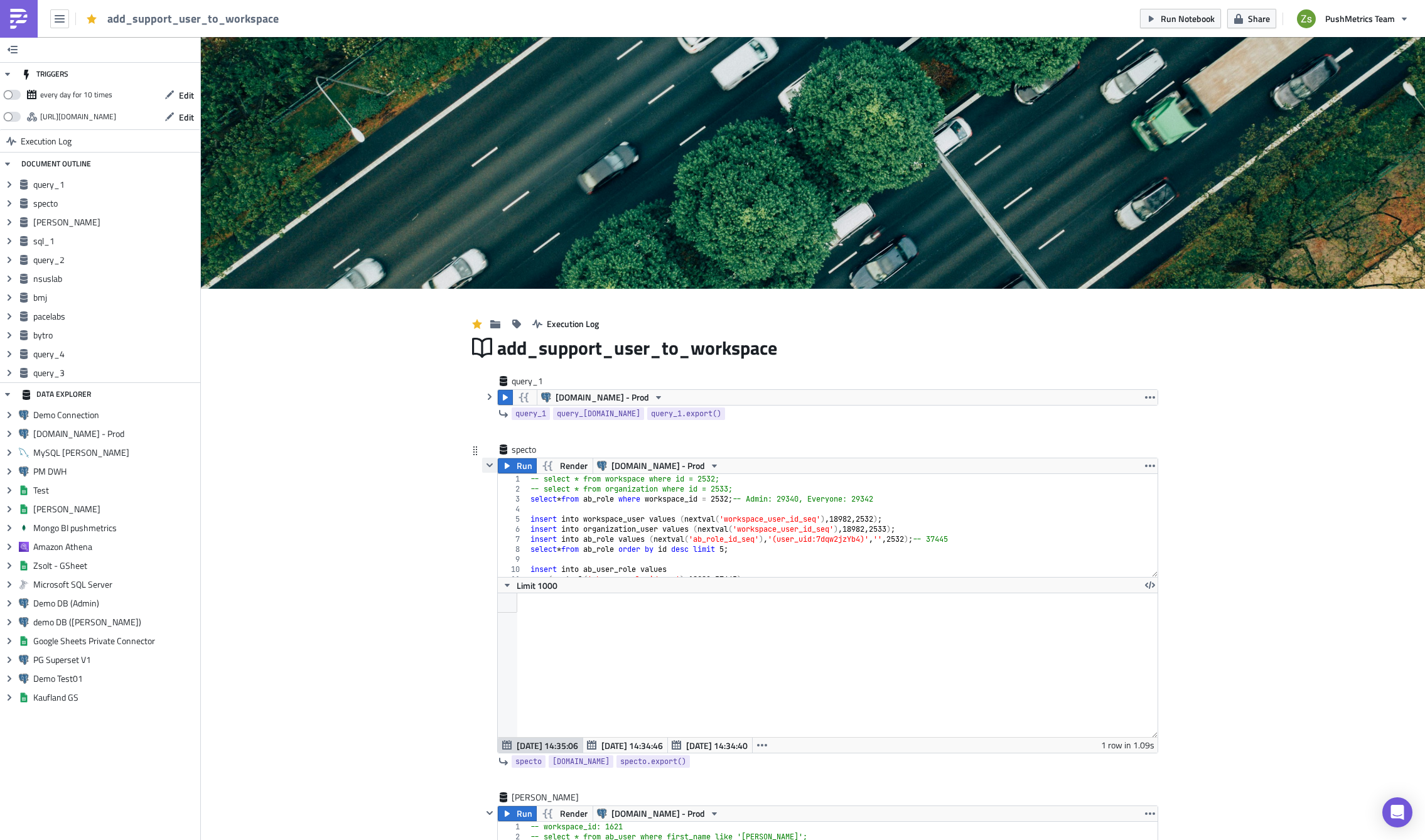
click at [487, 465] on icon "button" at bounding box center [489, 465] width 6 height 4
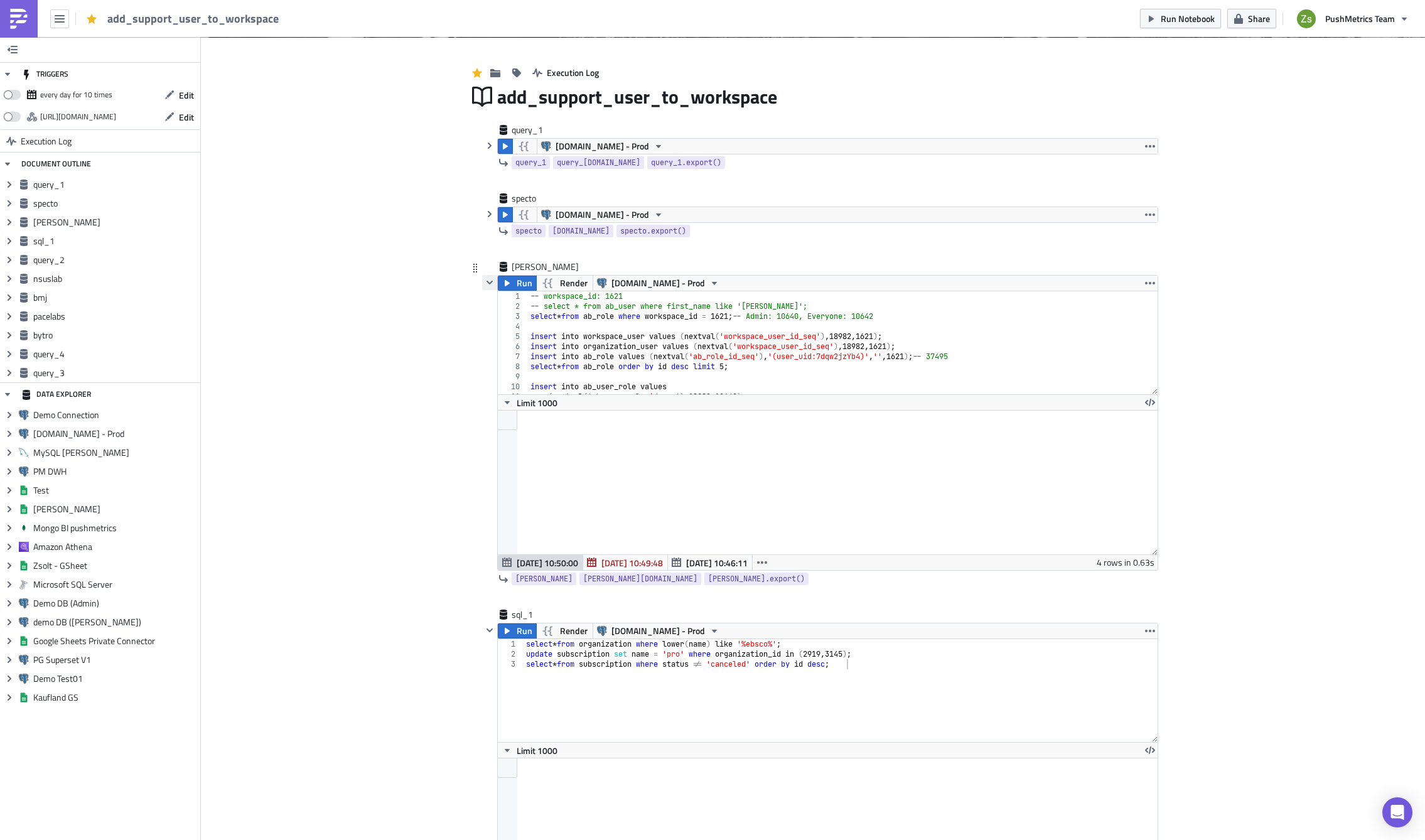
click at [485, 286] on icon "button" at bounding box center [489, 282] width 10 height 10
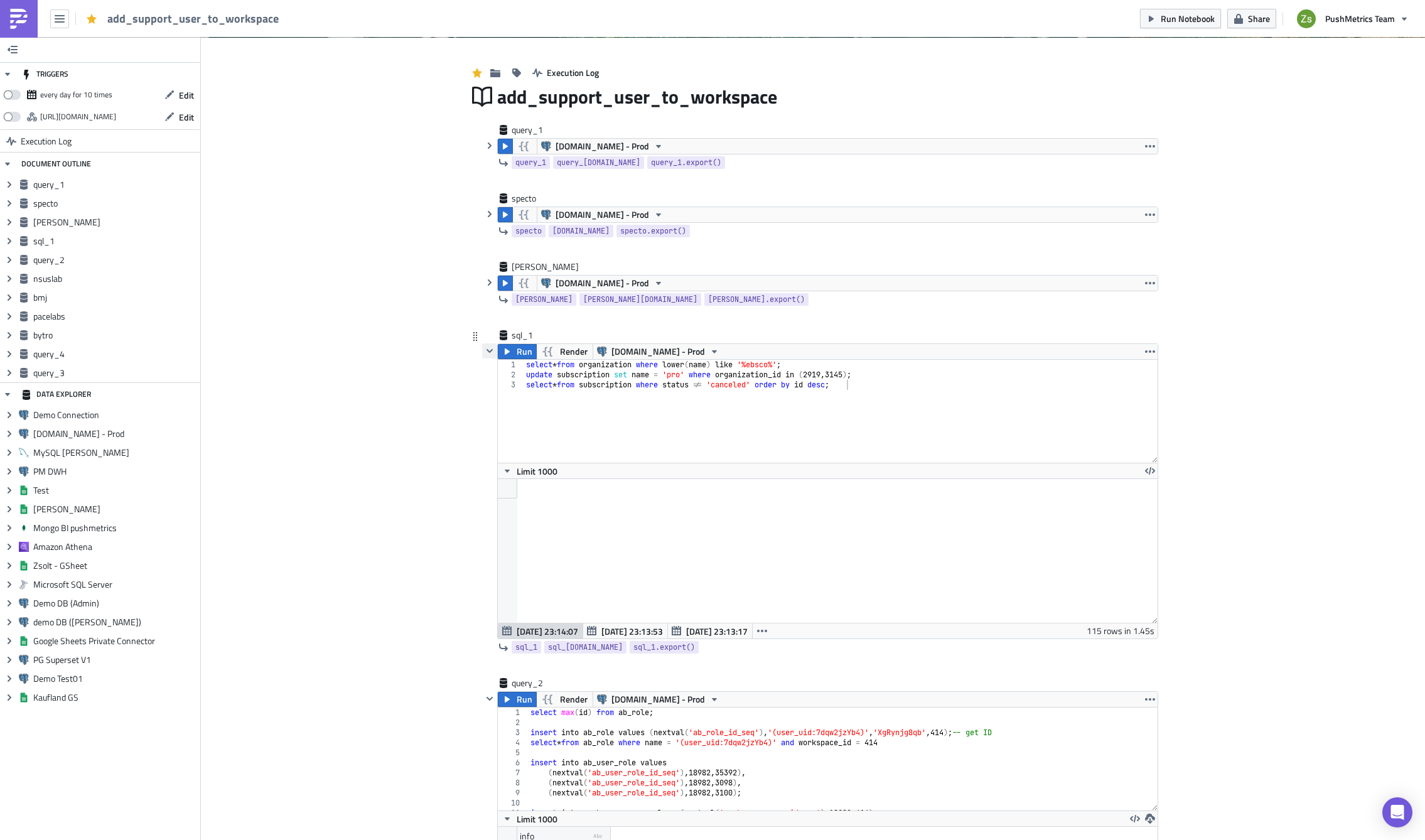
click at [485, 350] on icon "button" at bounding box center [489, 351] width 10 height 10
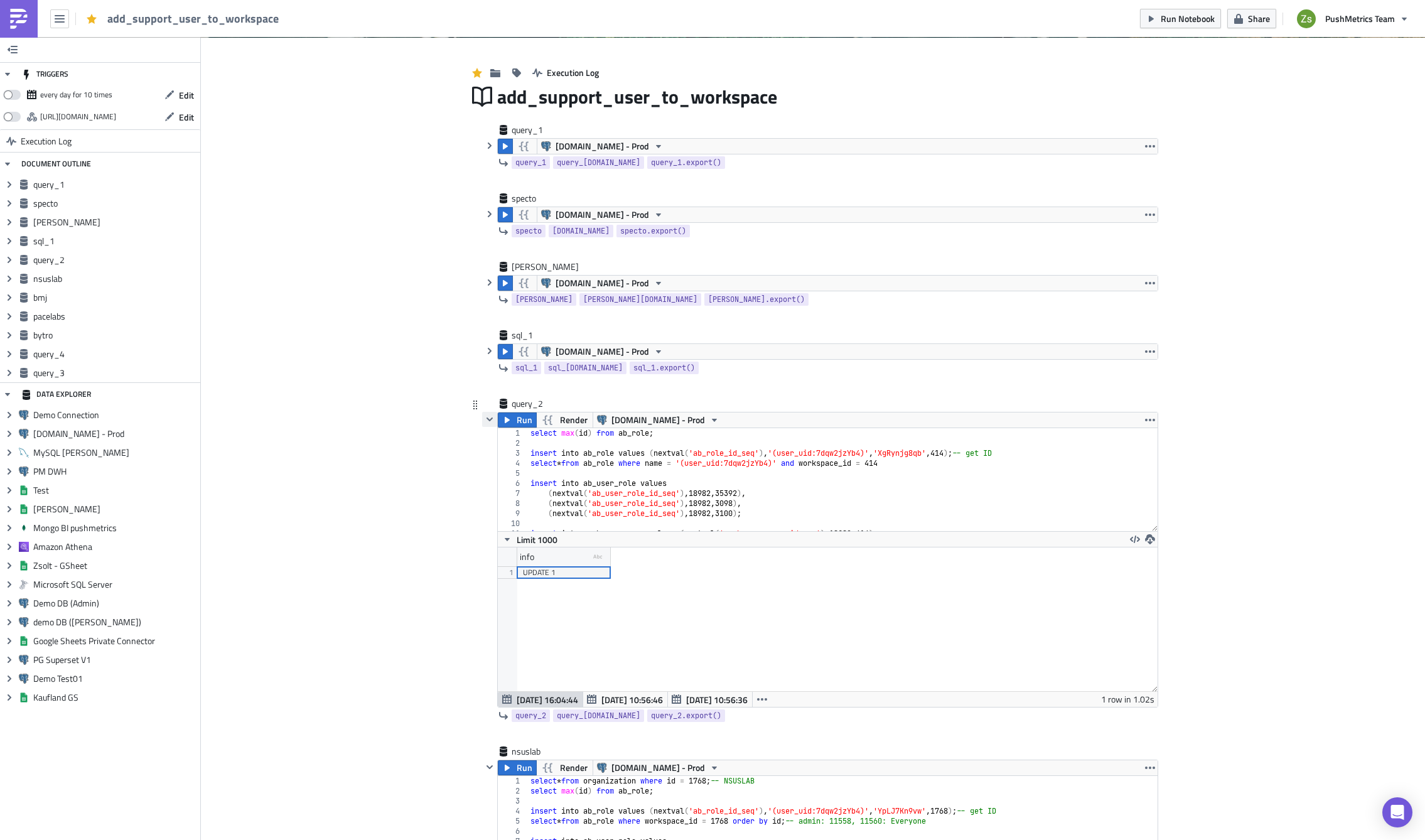
click at [483, 413] on button "button" at bounding box center [489, 419] width 15 height 15
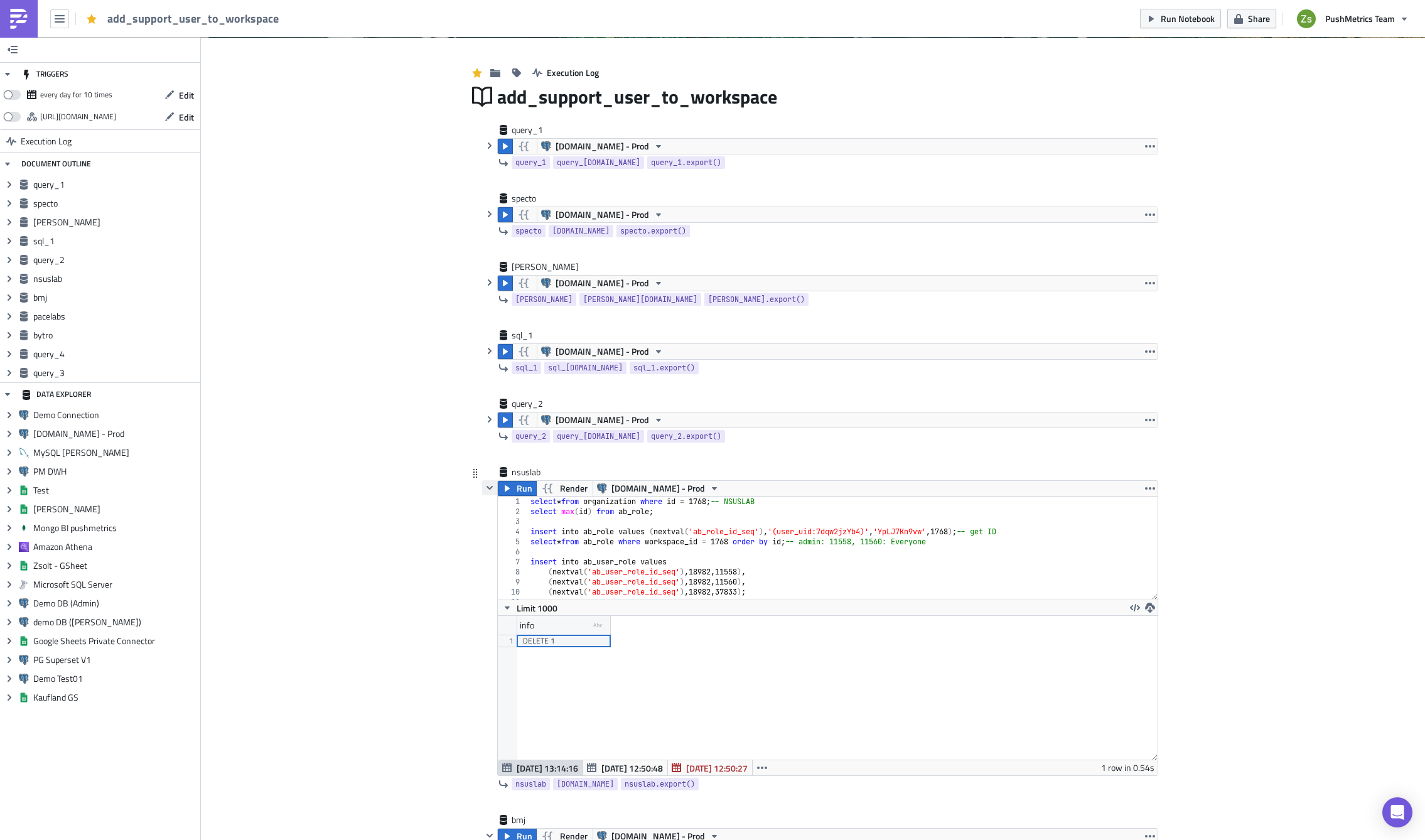
click at [485, 485] on icon "button" at bounding box center [489, 487] width 10 height 10
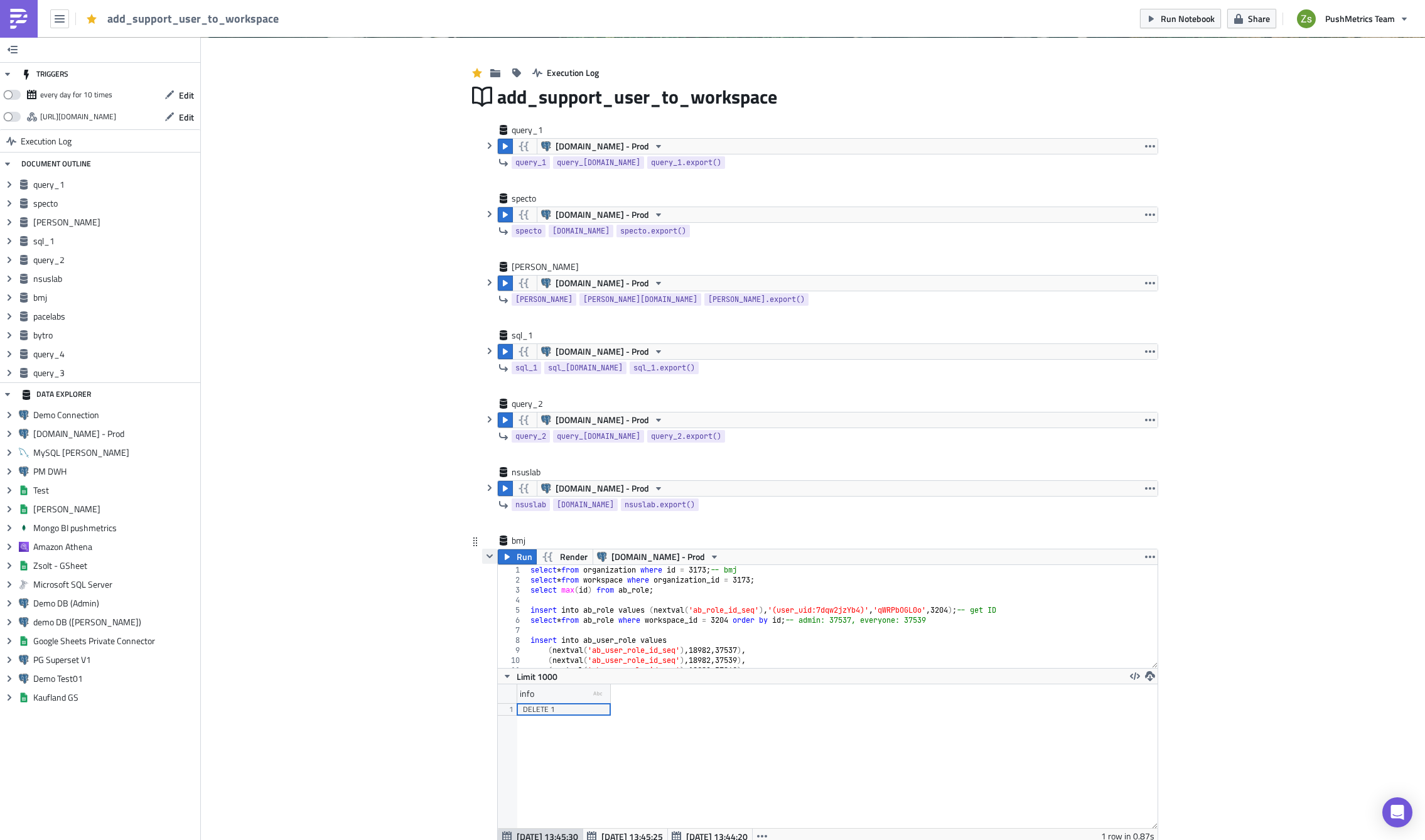
click at [486, 560] on icon "button" at bounding box center [489, 556] width 10 height 10
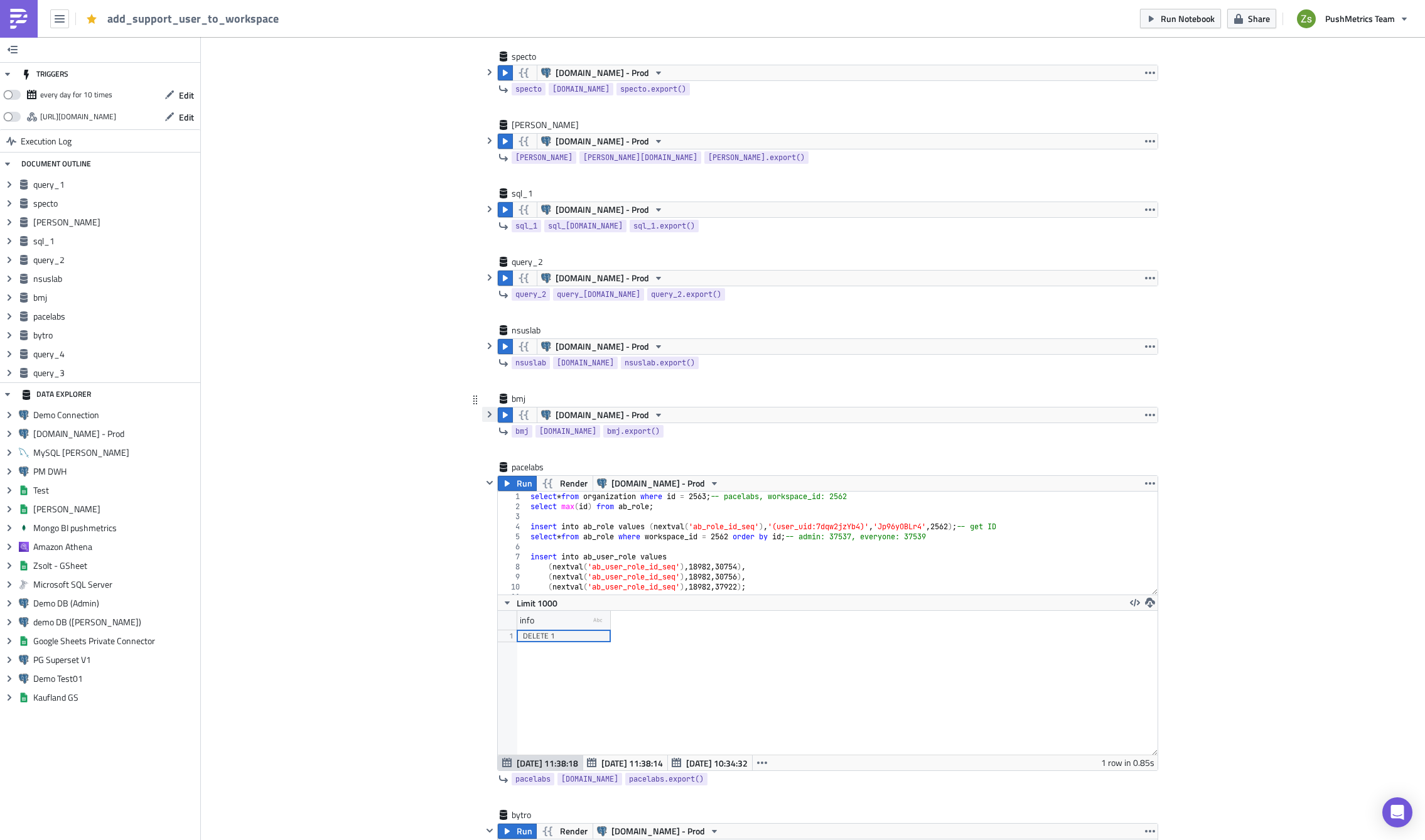
scroll to position [565, 0]
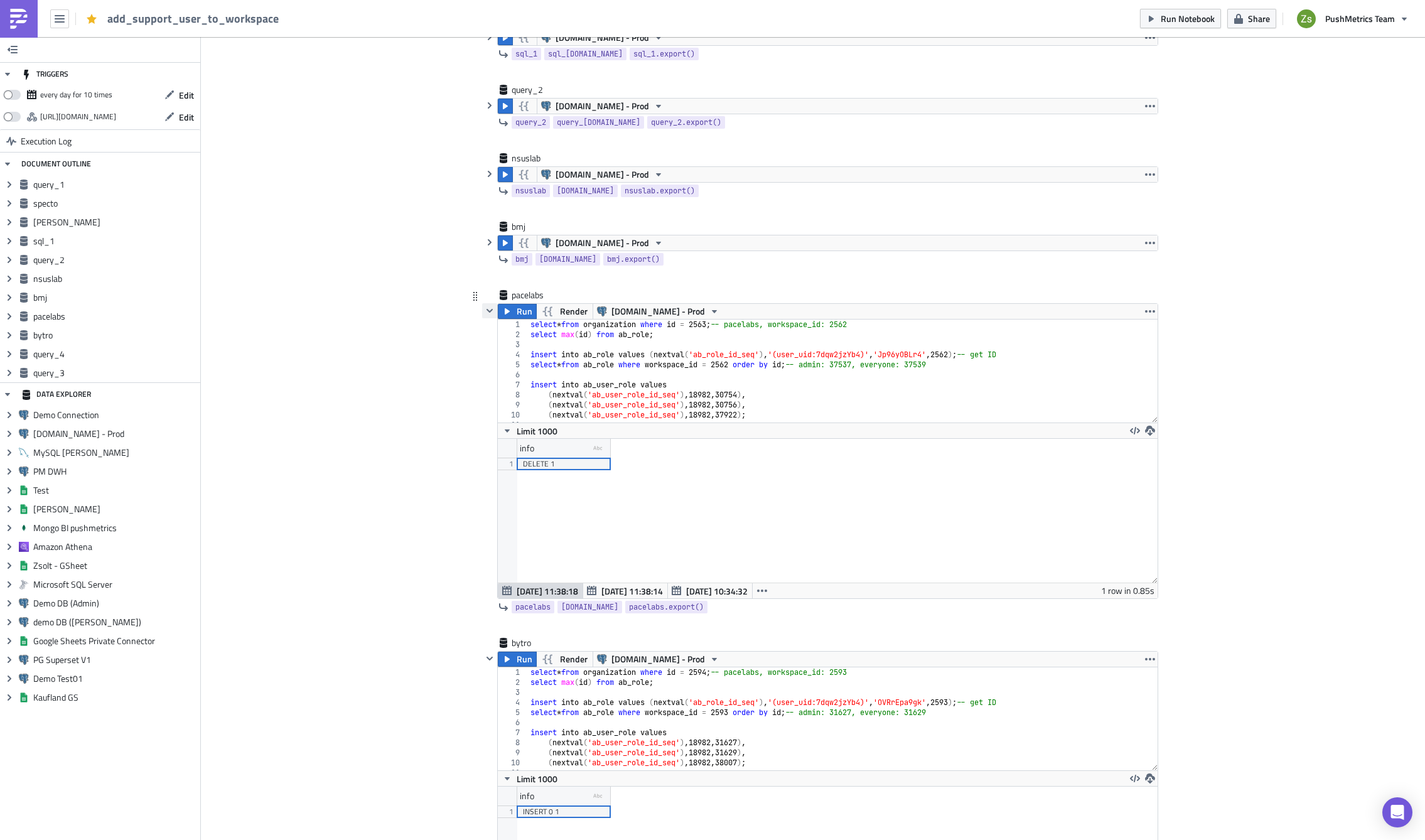
click at [492, 309] on button "button" at bounding box center [489, 311] width 15 height 15
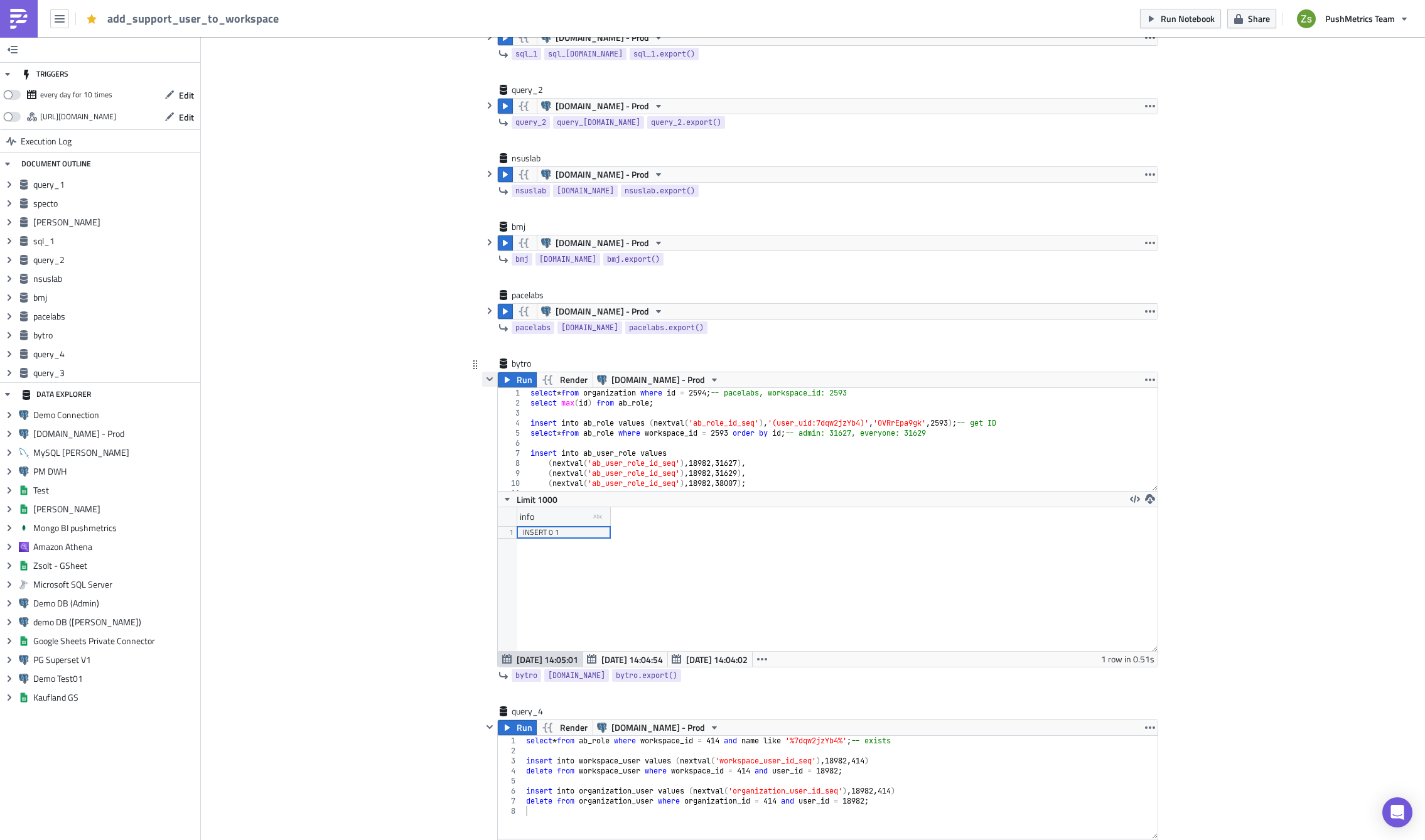
click at [487, 380] on icon "button" at bounding box center [489, 379] width 10 height 10
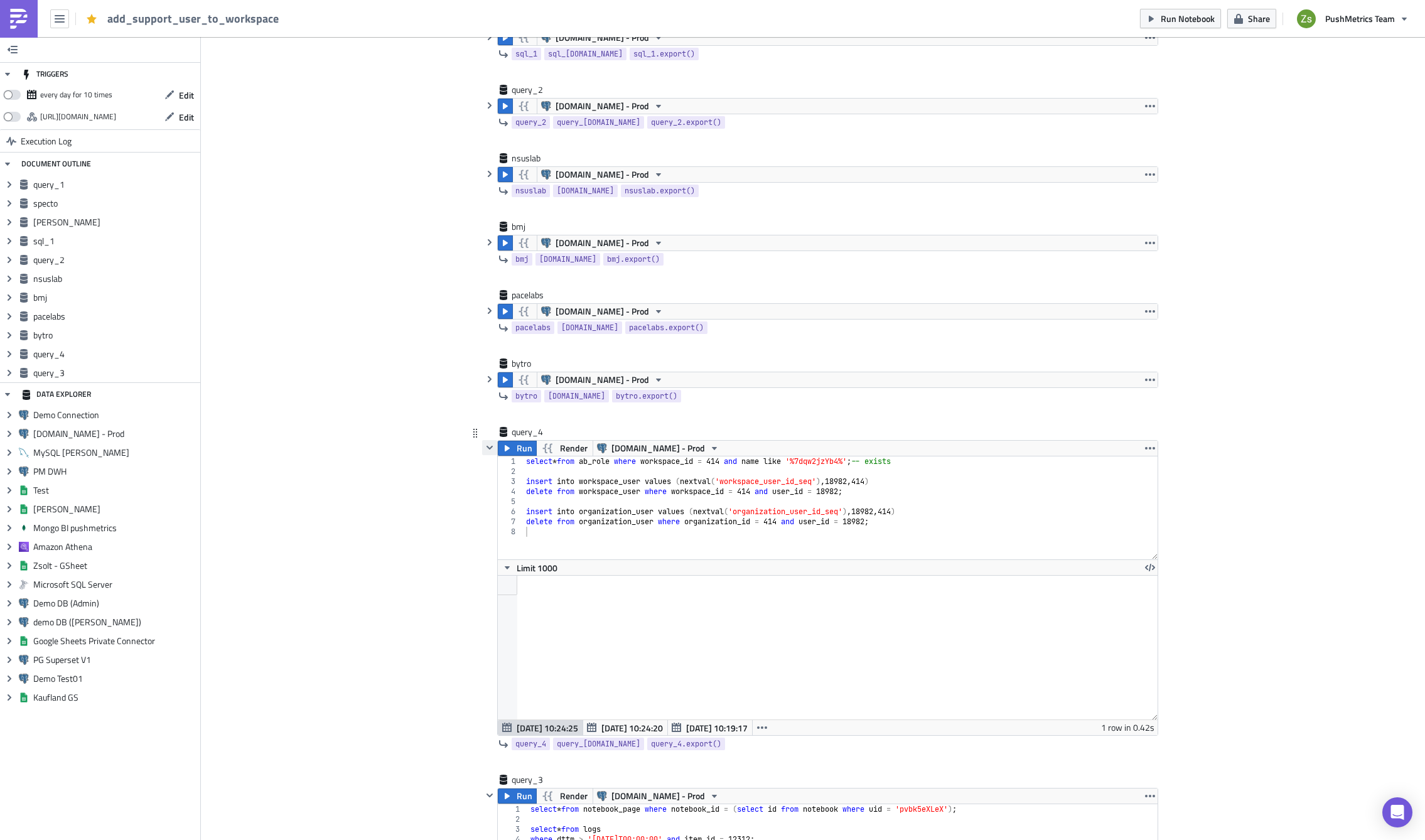
click at [482, 453] on button "button" at bounding box center [489, 447] width 15 height 15
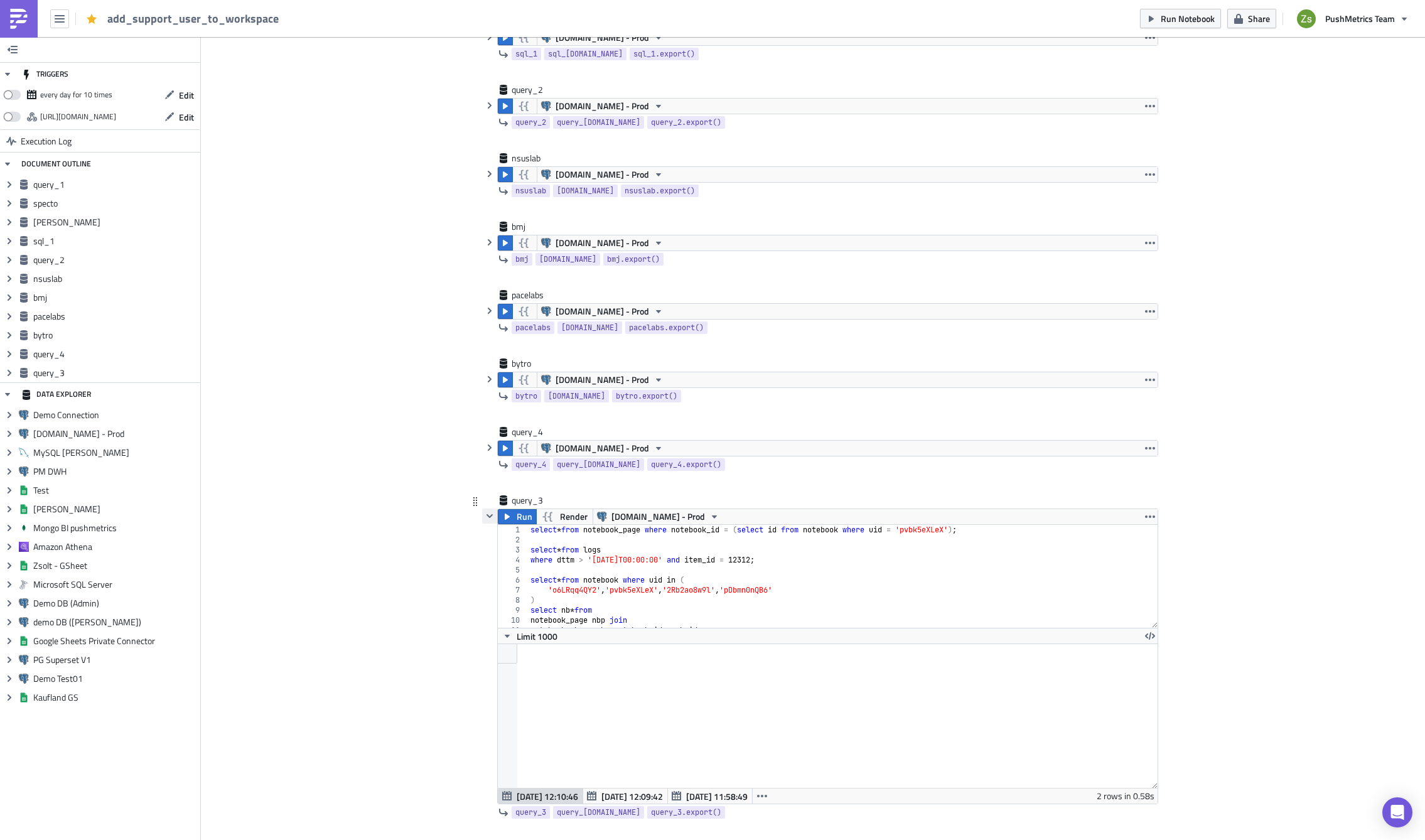
click at [485, 517] on icon "button" at bounding box center [489, 515] width 10 height 10
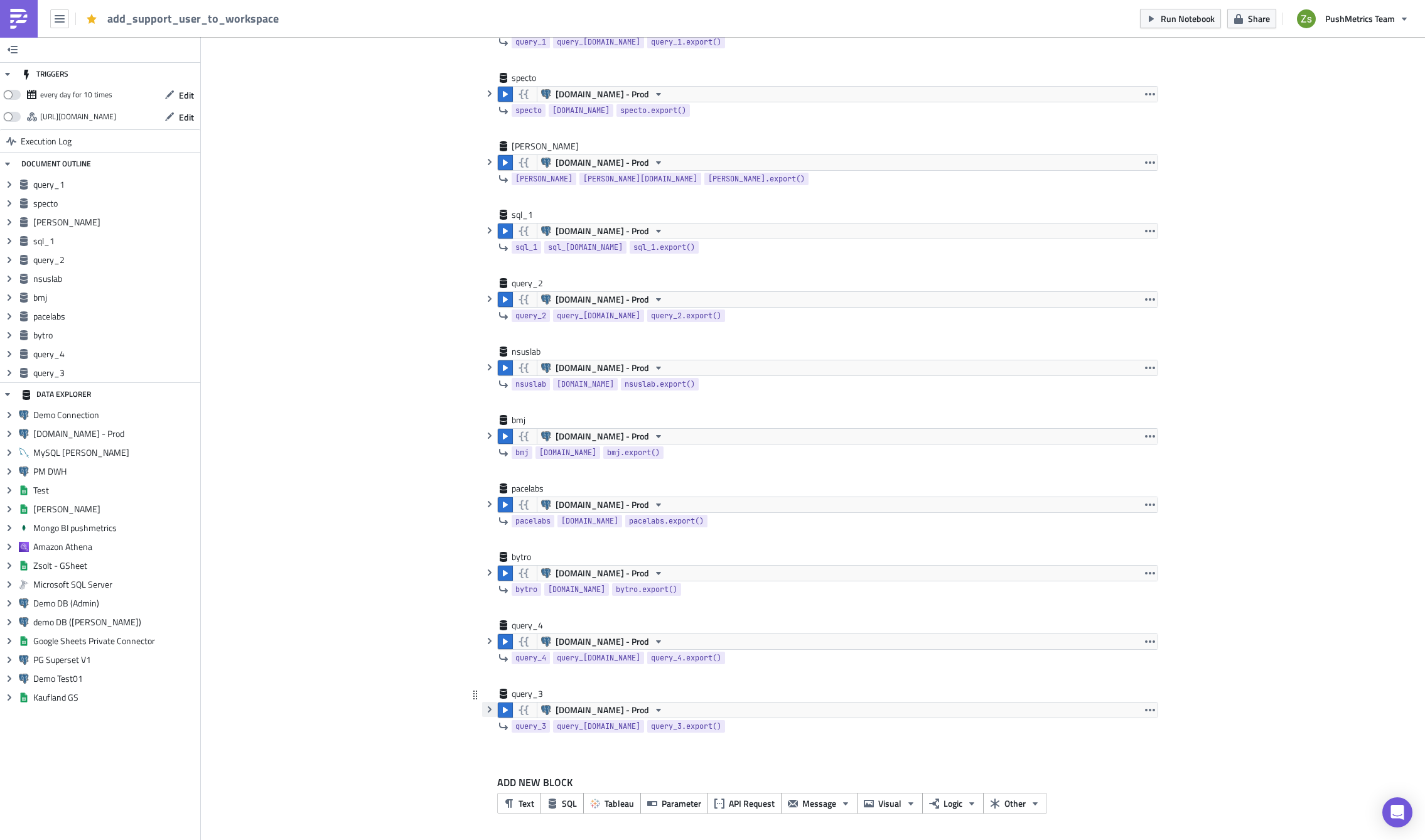
scroll to position [371, 0]
click at [1145, 369] on icon "button" at bounding box center [1150, 367] width 10 height 10
click at [1142, 399] on div "Duplicate" at bounding box center [1153, 397] width 84 height 13
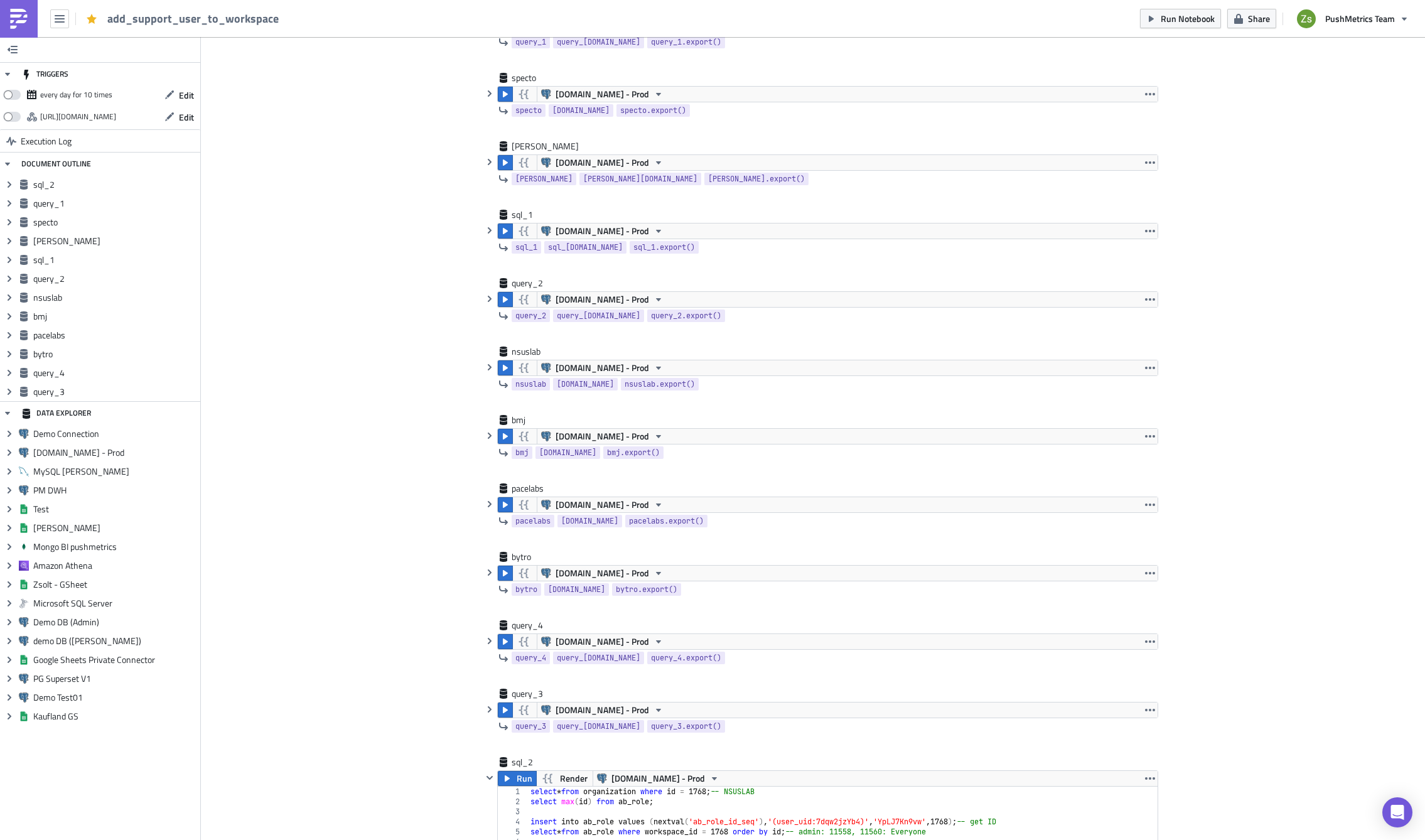
scroll to position [560, 0]
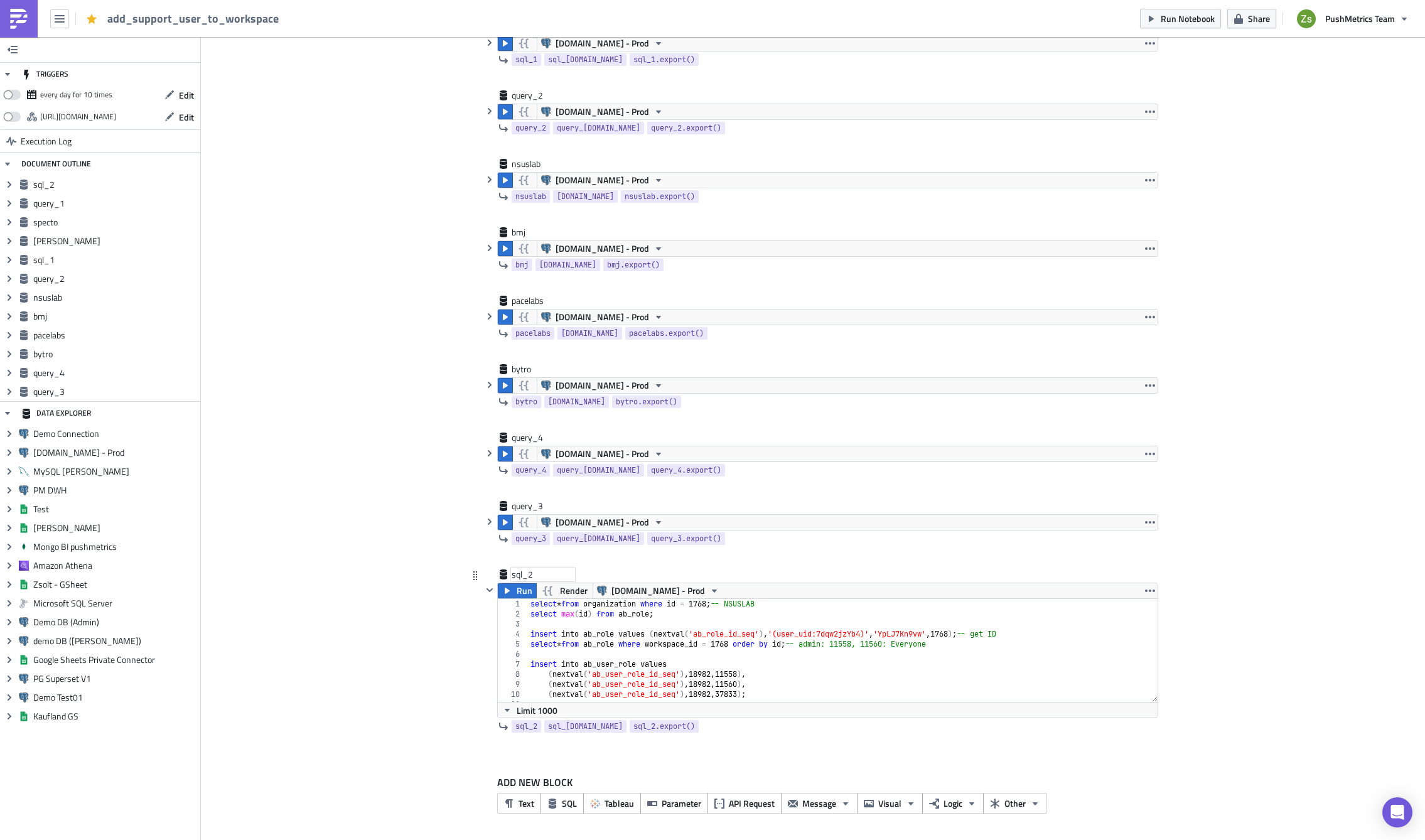
click at [551, 575] on div "sql_2" at bounding box center [543, 574] width 63 height 13
click at [551, 575] on input "sql_2" at bounding box center [543, 574] width 63 height 13
type input "unifonic"
click at [705, 602] on div "select * from organization where id = 1768 ; -- NSUSLAB select max ( id ) from …" at bounding box center [838, 661] width 620 height 123
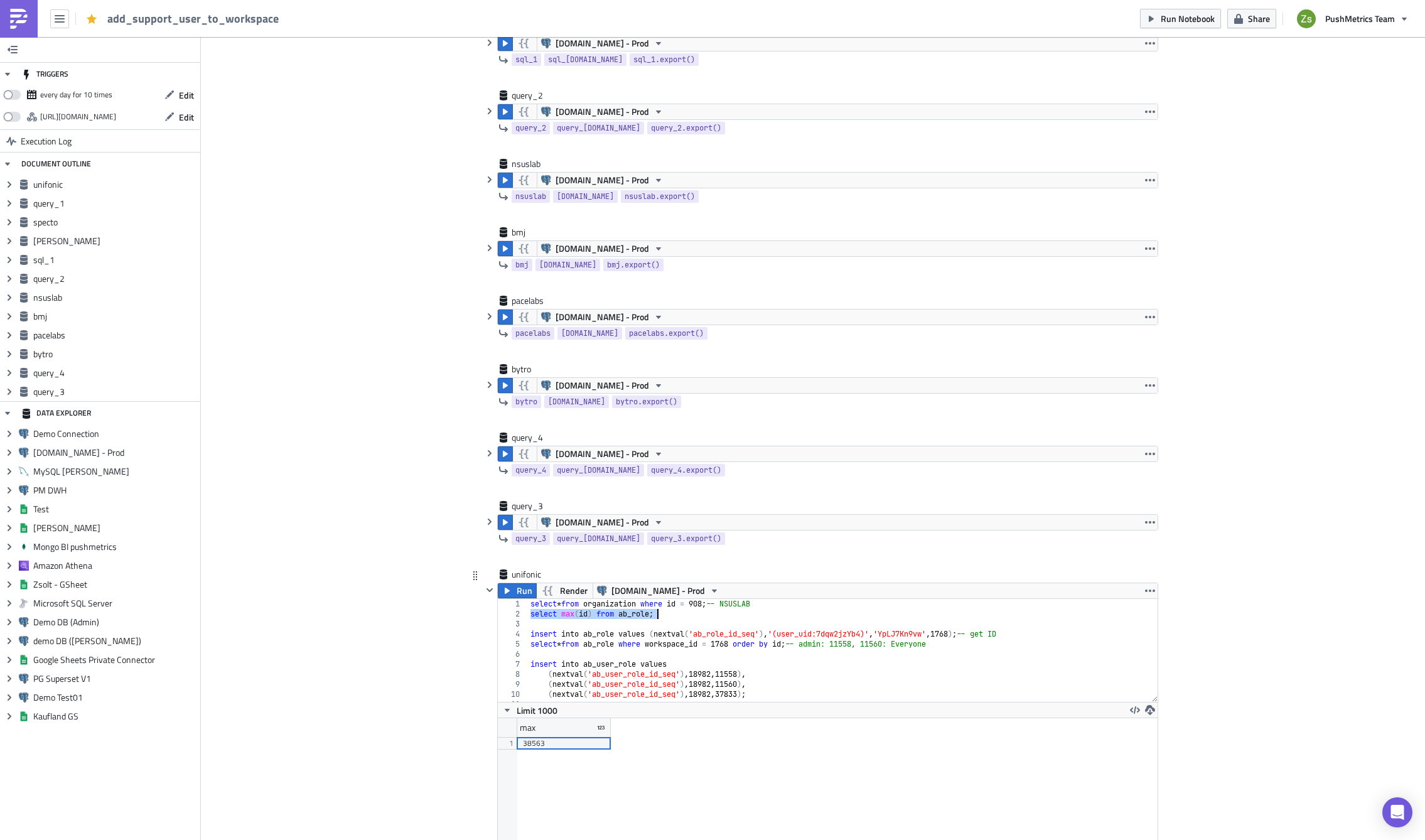
click at [958, 635] on div "select * from organization where id = 908 ; -- NSUSLAB select max ( id ) from a…" at bounding box center [838, 661] width 620 height 123
click at [700, 606] on div "select * from organization where id = 908 ; -- NSUSLAB select max ( id ) from a…" at bounding box center [838, 661] width 620 height 123
click at [960, 633] on div "select * from organization where id = 908 ; -- NSUSLAB select max ( id ) from a…" at bounding box center [838, 661] width 620 height 123
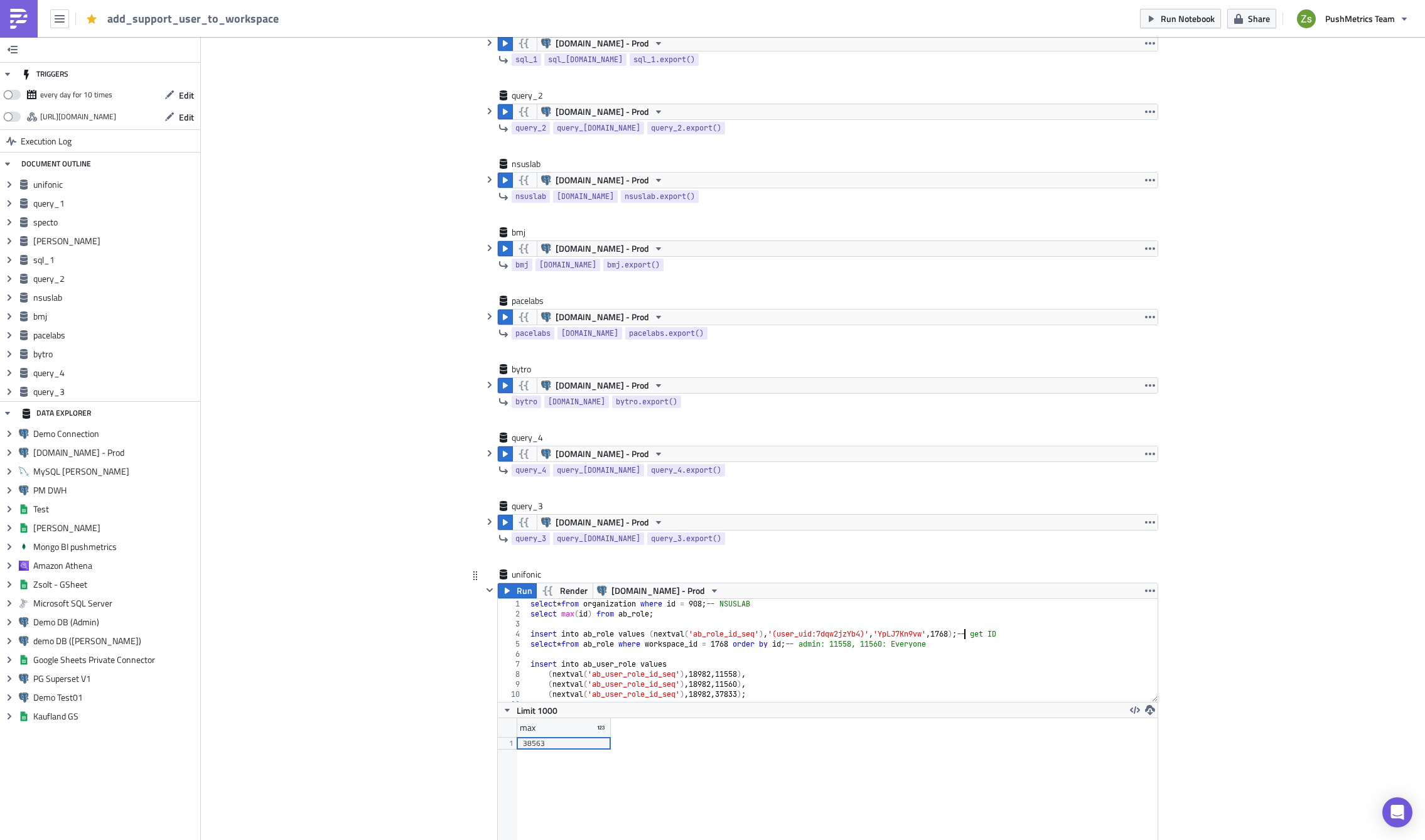
click at [960, 633] on div "select * from organization where id = 908 ; -- NSUSLAB select max ( id ) from a…" at bounding box center [838, 661] width 620 height 123
paste textarea "90"
click at [585, 741] on div "38563" at bounding box center [564, 743] width 82 height 13
click at [910, 632] on div "select * from organization where id = 908 ; -- NSUSLAB select max ( id ) from a…" at bounding box center [838, 661] width 620 height 123
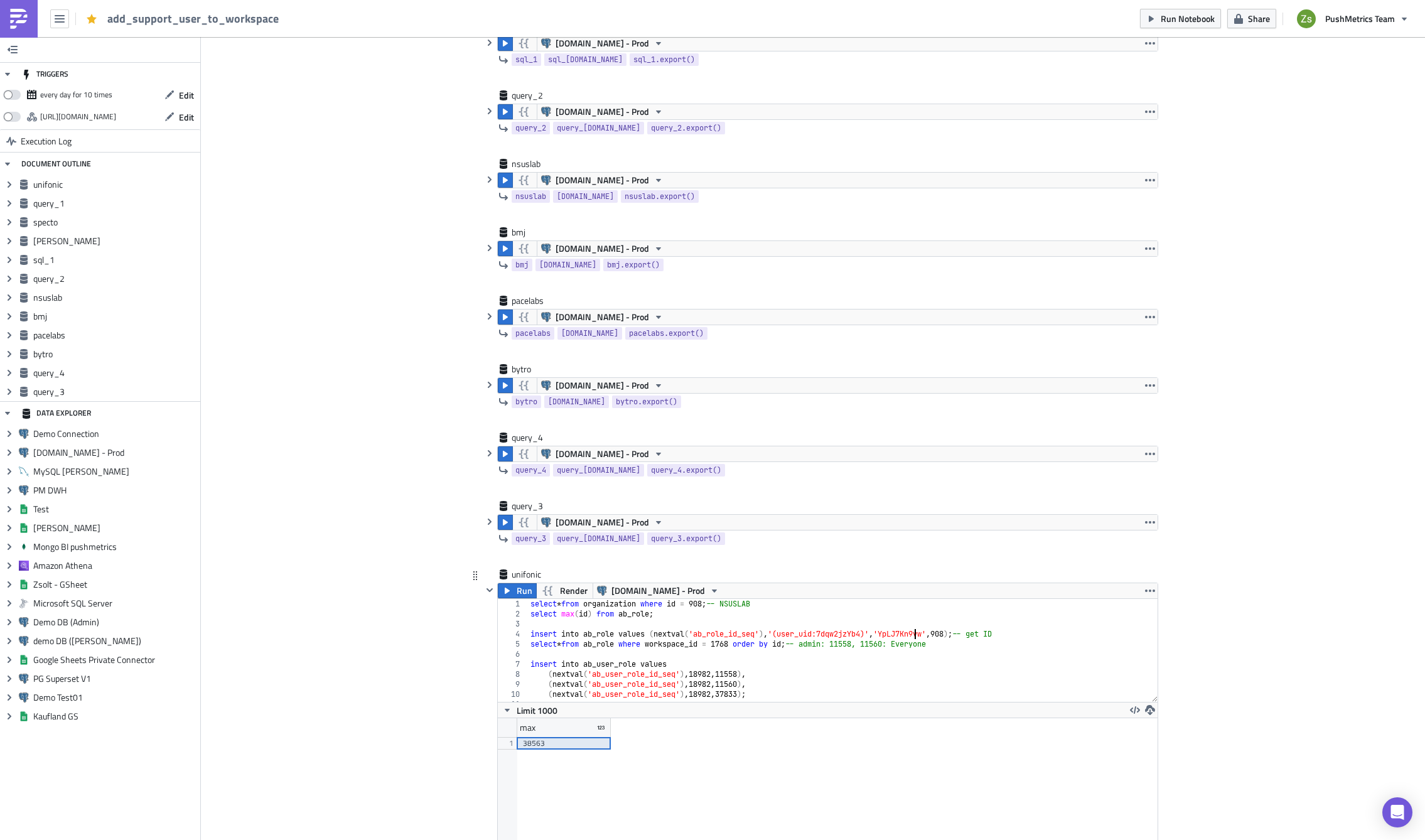
paste textarea "xrLwg0aLVk"
click at [910, 632] on div "select * from organization where id = 908 ; -- NSUSLAB select max ( id ) from a…" at bounding box center [838, 661] width 620 height 123
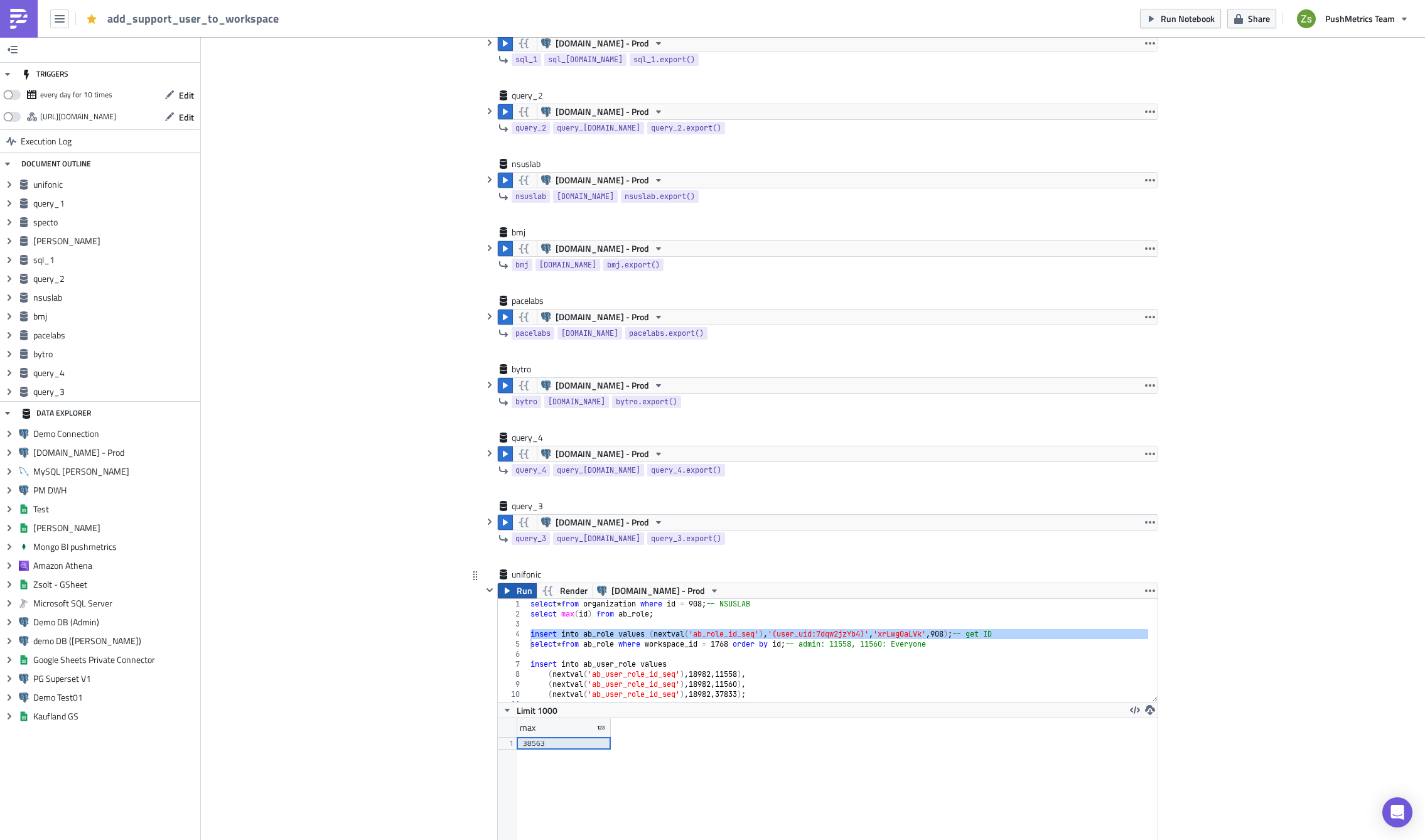
click at [519, 592] on span "Run" at bounding box center [524, 590] width 15 height 15
click at [684, 643] on div "select * from organization where id = 908 ; -- NSUSLAB select max ( id ) from a…" at bounding box center [838, 661] width 620 height 123
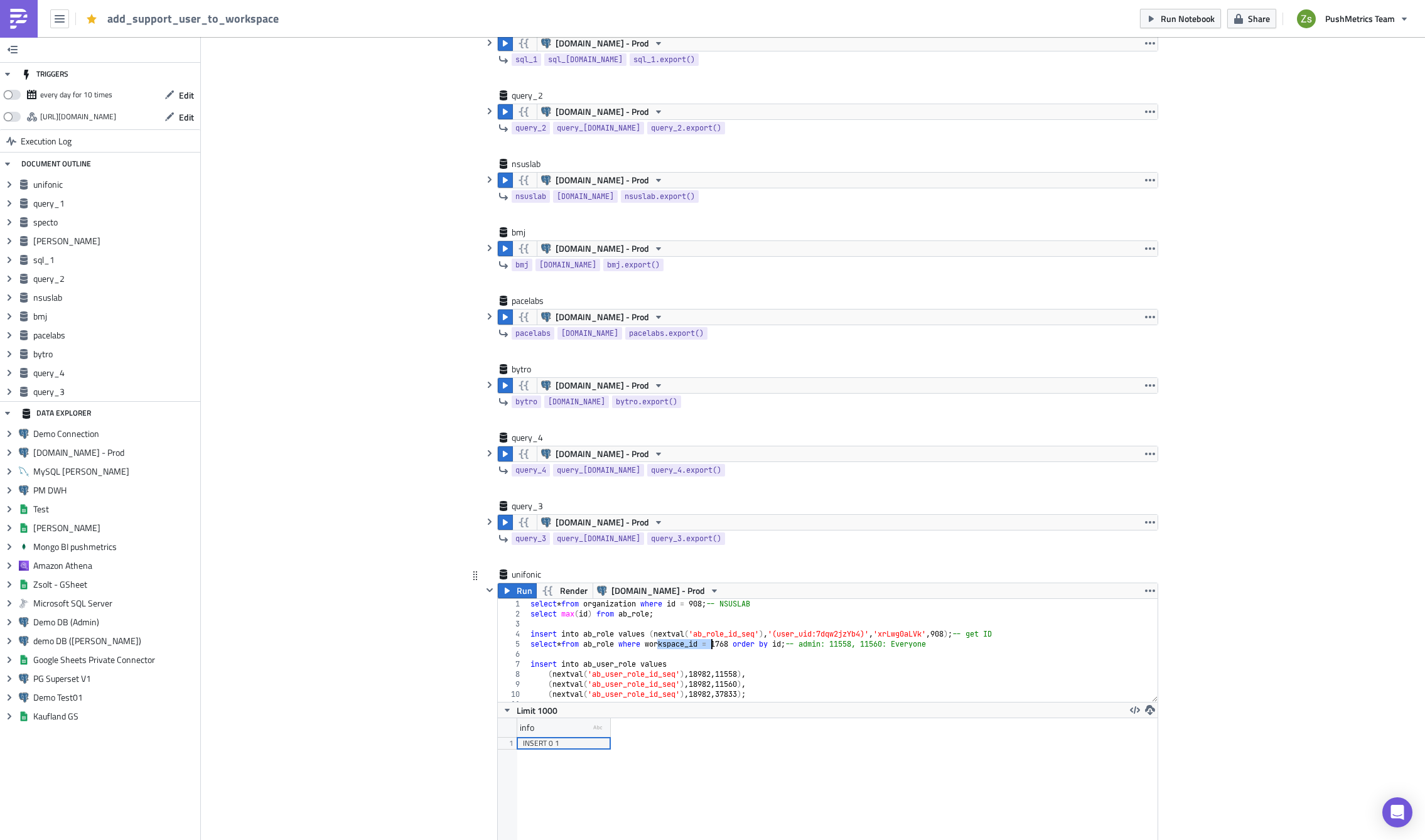
click at [684, 643] on div "select * from organization where id = 908 ; -- NSUSLAB select max ( id ) from a…" at bounding box center [838, 661] width 620 height 123
click at [508, 586] on button "Run" at bounding box center [517, 590] width 39 height 15
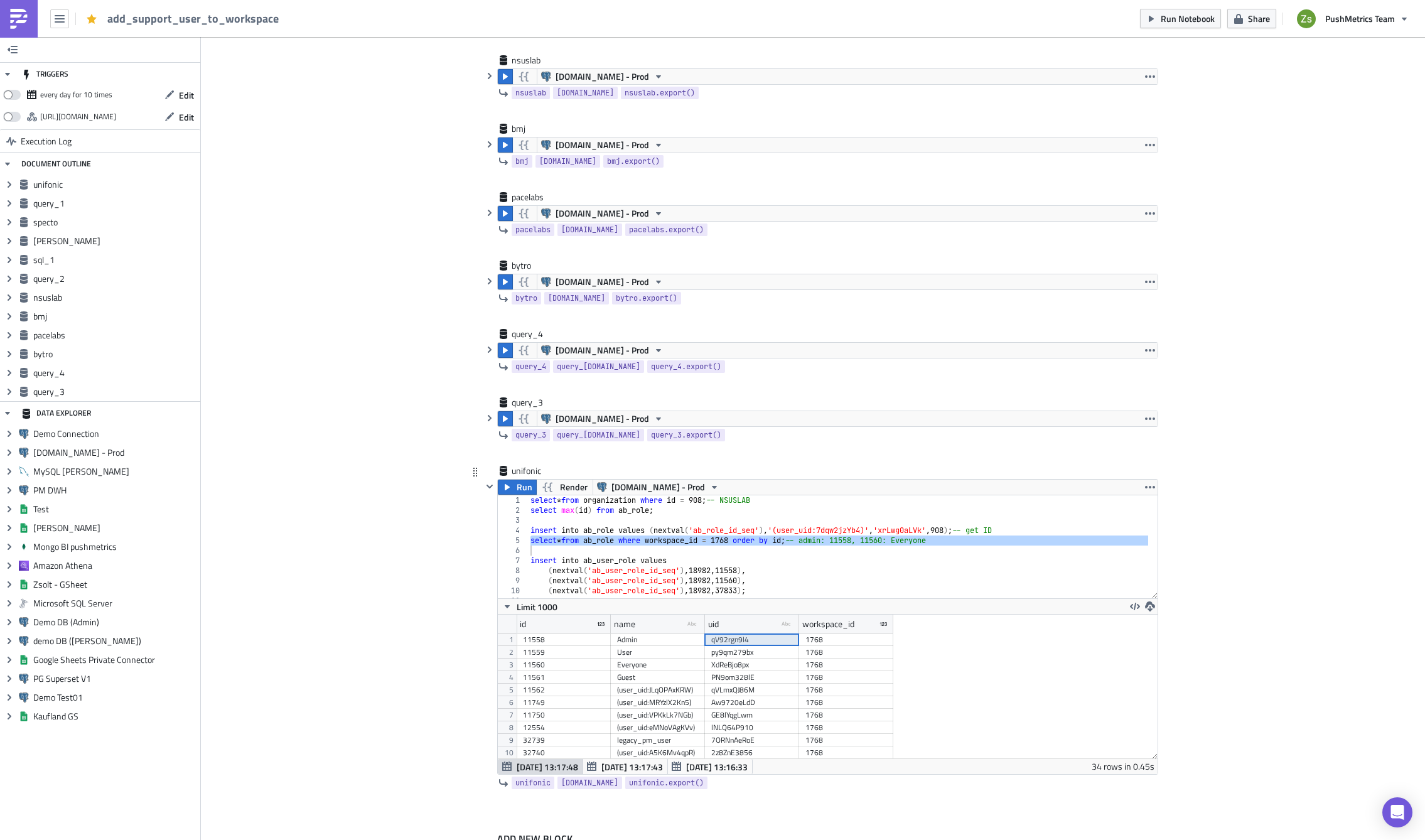
click at [719, 643] on div "qV92rgn9l4" at bounding box center [752, 639] width 82 height 13
click at [571, 638] on div "11558" at bounding box center [564, 639] width 82 height 13
click at [734, 539] on div "select * from organization where id = 908 ; -- NSUSLAB select max ( id ) from a…" at bounding box center [838, 547] width 620 height 103
click at [734, 539] on div "select * from organization where id = 908 ; -- NSUSLAB select max ( id ) from a…" at bounding box center [838, 557] width 620 height 123
click at [582, 639] on div "6248" at bounding box center [564, 639] width 82 height 13
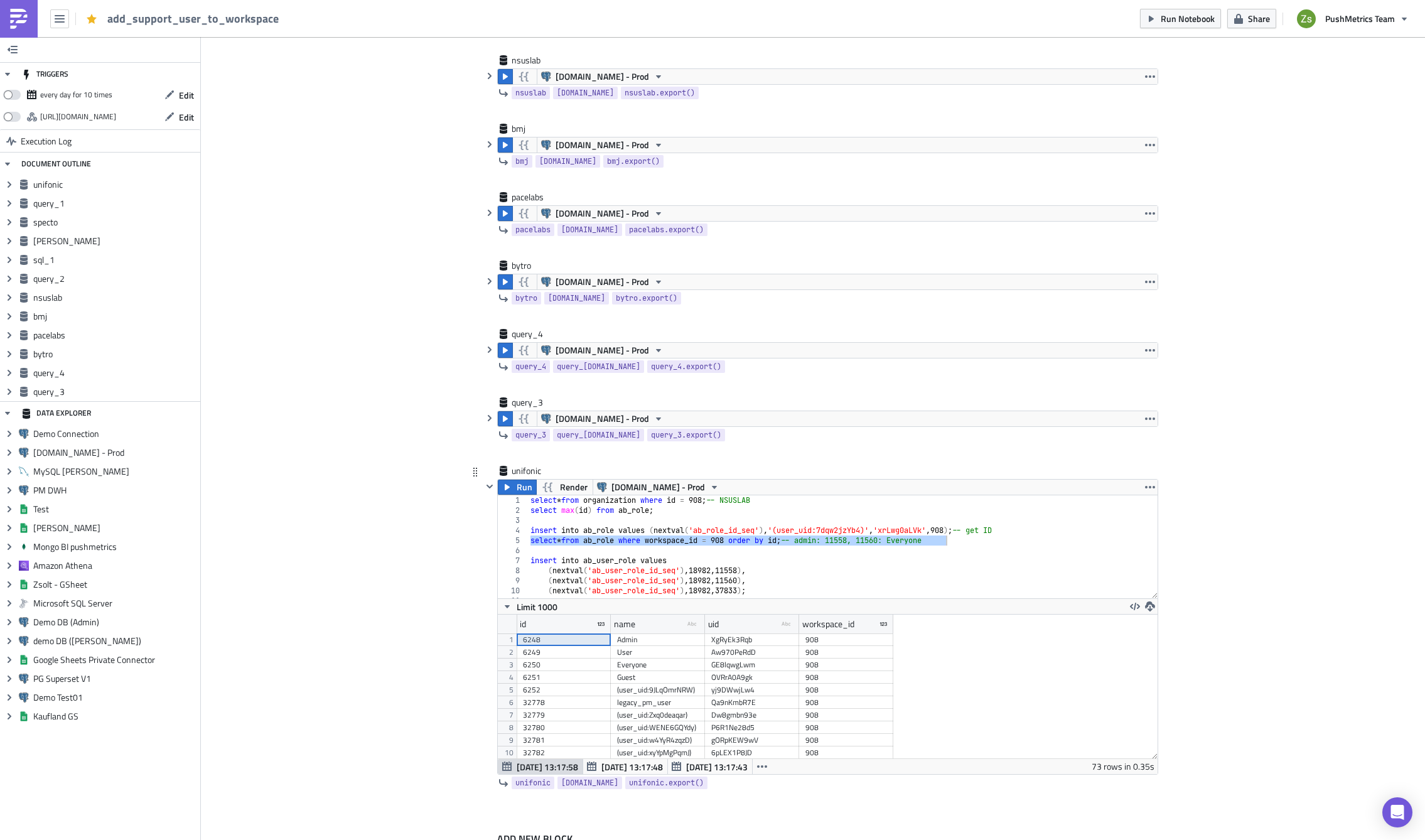
click at [852, 539] on div "select * from organization where id = 908 ; -- NSUSLAB select max ( id ) from a…" at bounding box center [838, 547] width 620 height 103
click at [852, 539] on div "select * from organization where id = 908 ; -- NSUSLAB select max ( id ) from a…" at bounding box center [838, 557] width 620 height 123
paste textarea "624"
click at [554, 667] on div "6250" at bounding box center [564, 665] width 82 height 13
click at [914, 537] on div "select * from organization where id = 908 ; -- NSUSLAB select max ( id ) from a…" at bounding box center [838, 557] width 620 height 123
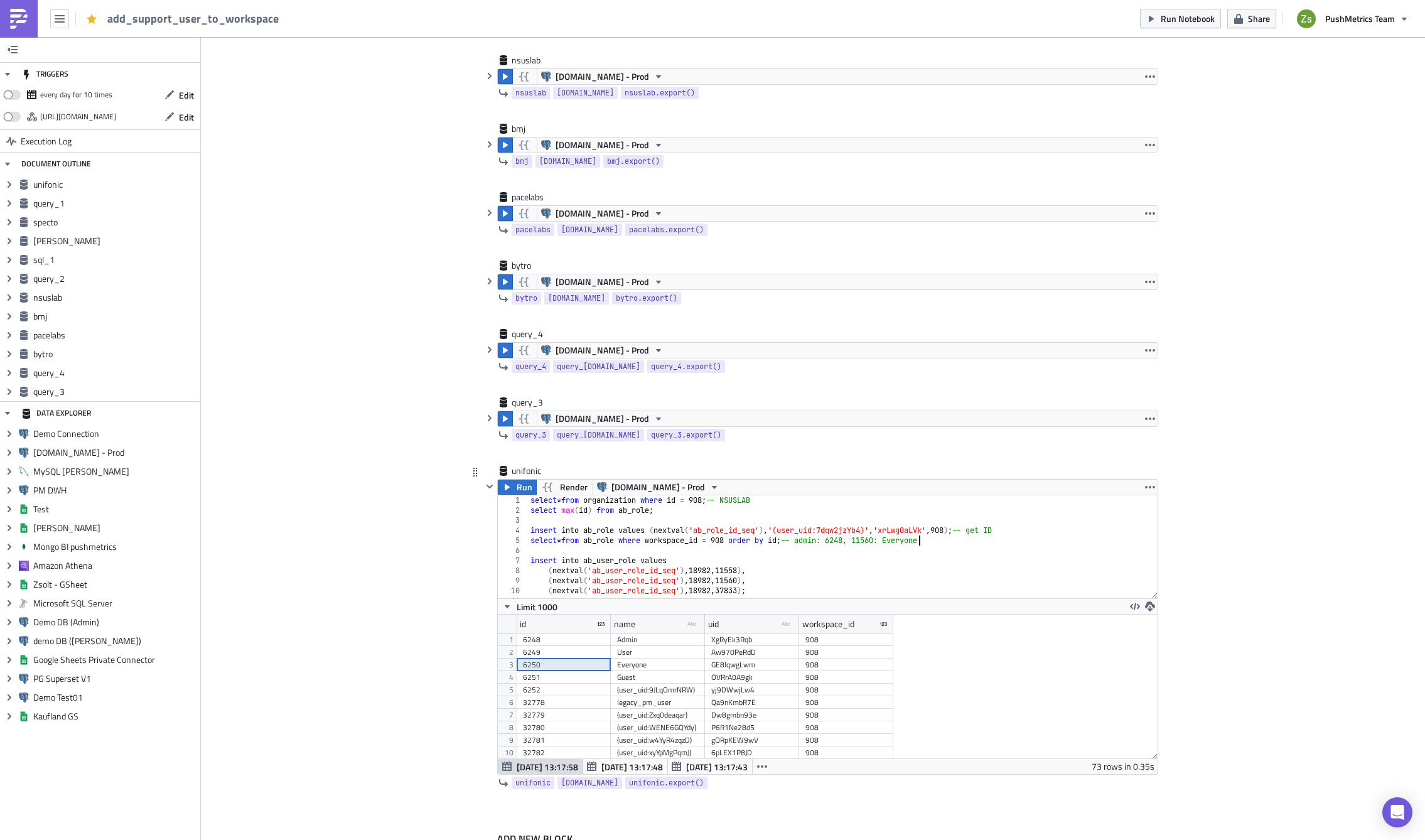
click at [914, 537] on div "select * from organization where id = 908 ; -- NSUSLAB select max ( id ) from a…" at bounding box center [838, 557] width 620 height 123
paste textarea "6250"
click at [733, 592] on div "select * from organization where id = 908 ; -- NSUSLAB select max ( id ) from a…" at bounding box center [838, 557] width 620 height 123
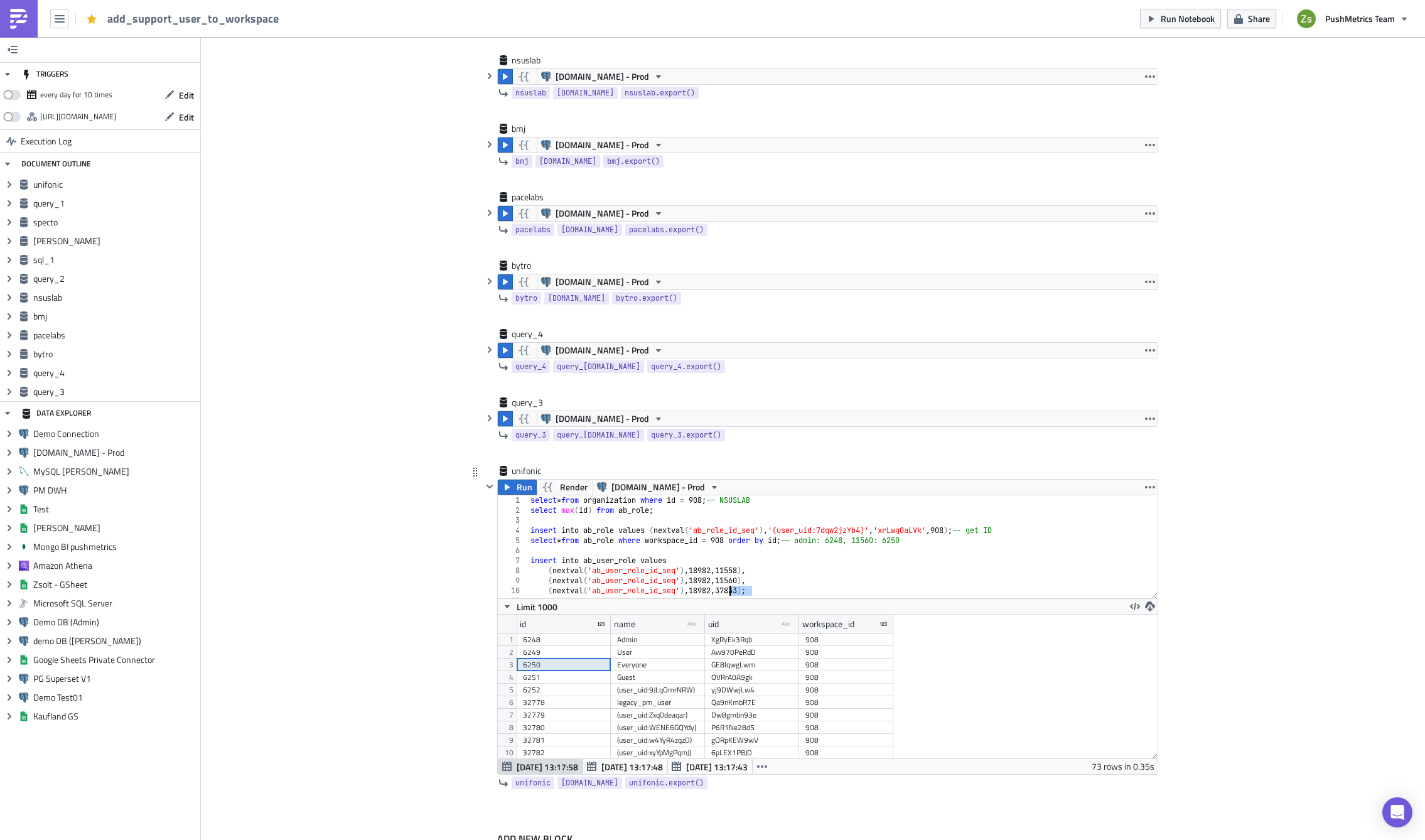
paste textarea "856"
click at [849, 539] on div "select * from organization where id = 908 ; -- NSUSLAB select max ( id ) from a…" at bounding box center [838, 557] width 620 height 123
click at [733, 575] on div "select * from organization where id = 908 ; -- NSUSLAB select max ( id ) from a…" at bounding box center [838, 557] width 620 height 123
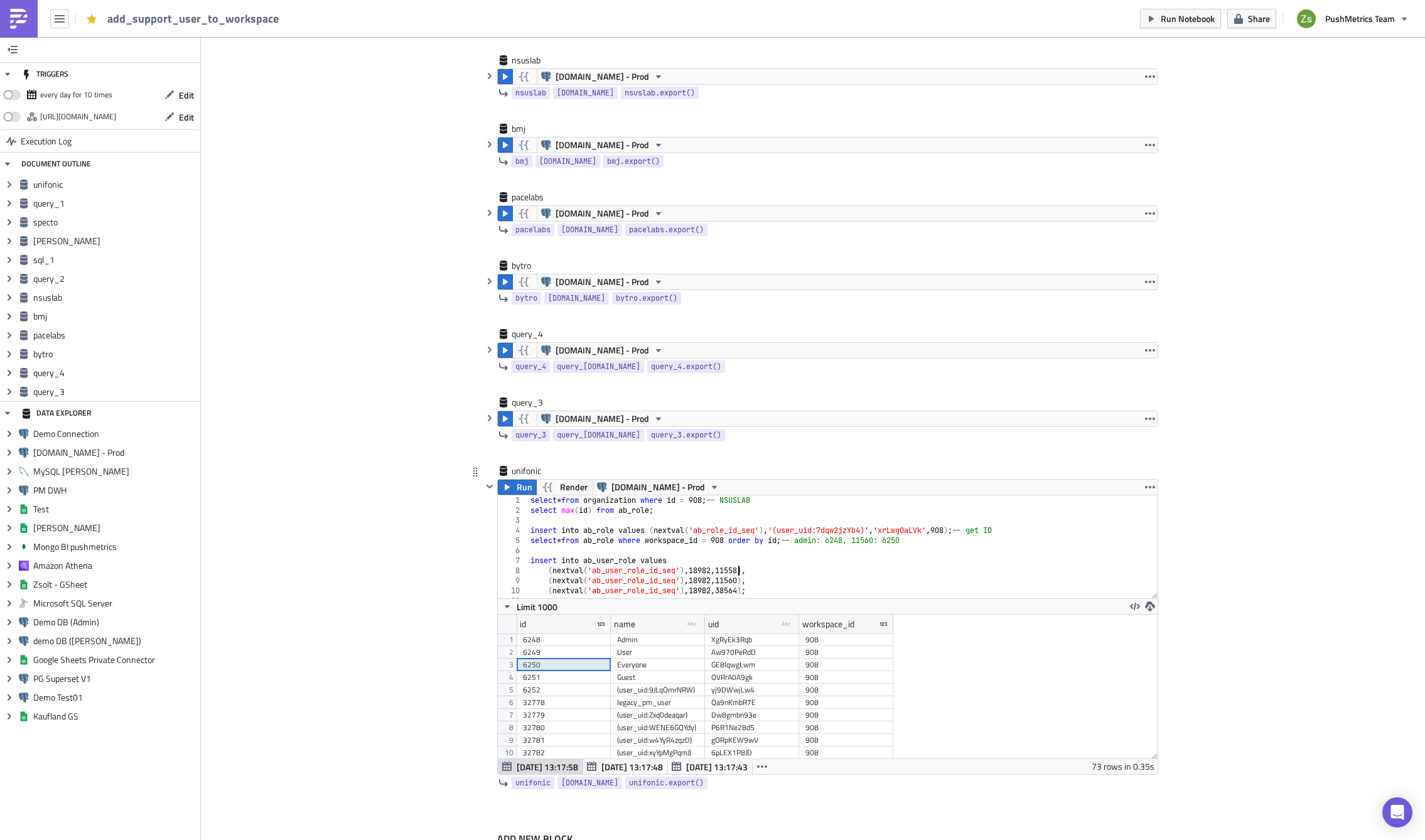
click at [733, 575] on div "select * from organization where id = 908 ; -- NSUSLAB select max ( id ) from a…" at bounding box center [838, 557] width 620 height 123
paste textarea "624"
click at [908, 539] on div "select * from organization where id = 908 ; -- NSUSLAB select max ( id ) from a…" at bounding box center [838, 557] width 620 height 123
click at [731, 580] on div "select * from organization where id = 908 ; -- NSUSLAB select max ( id ) from a…" at bounding box center [838, 557] width 620 height 123
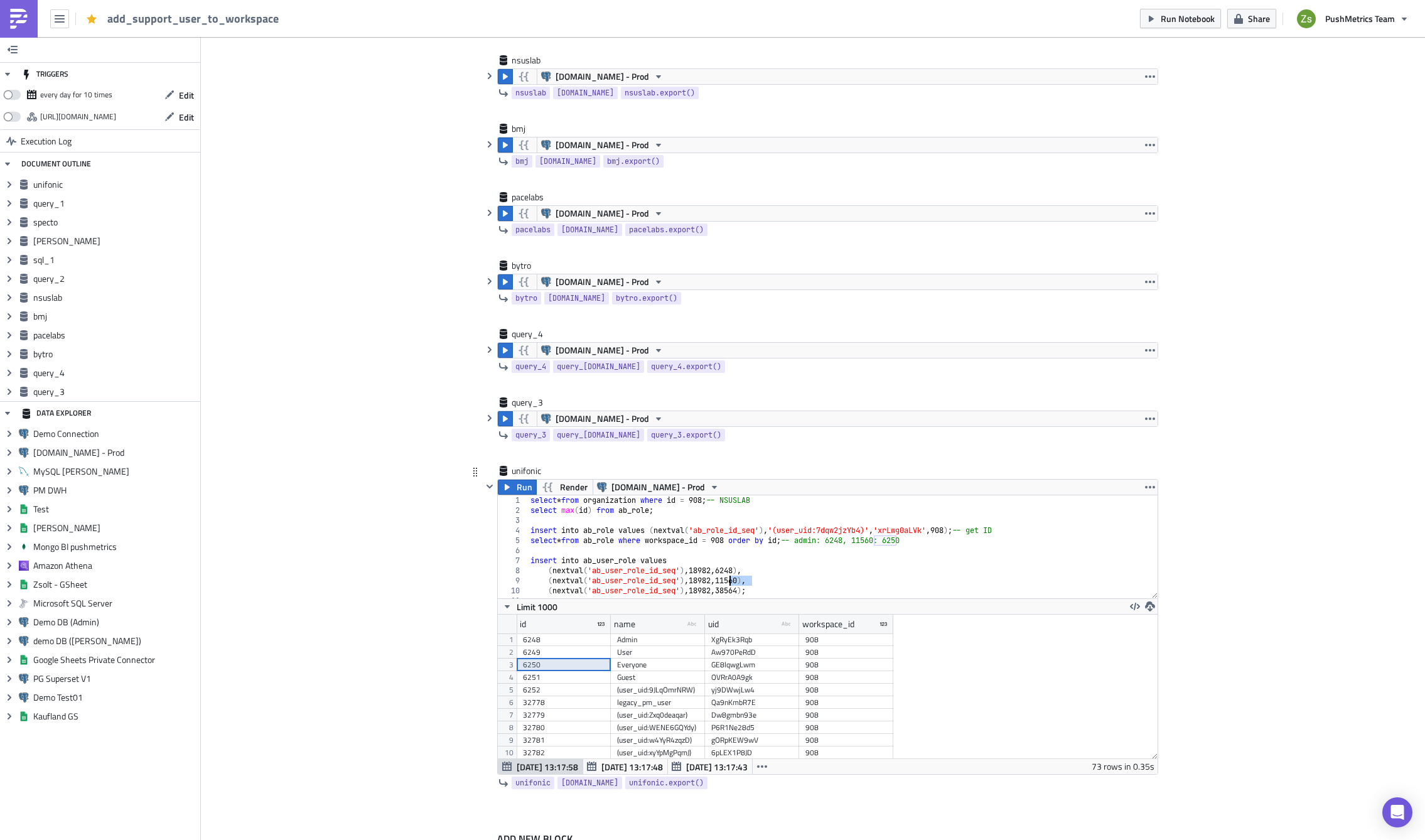
click at [731, 580] on div "select * from organization where id = 908 ; -- NSUSLAB select max ( id ) from a…" at bounding box center [838, 557] width 620 height 123
paste textarea "625"
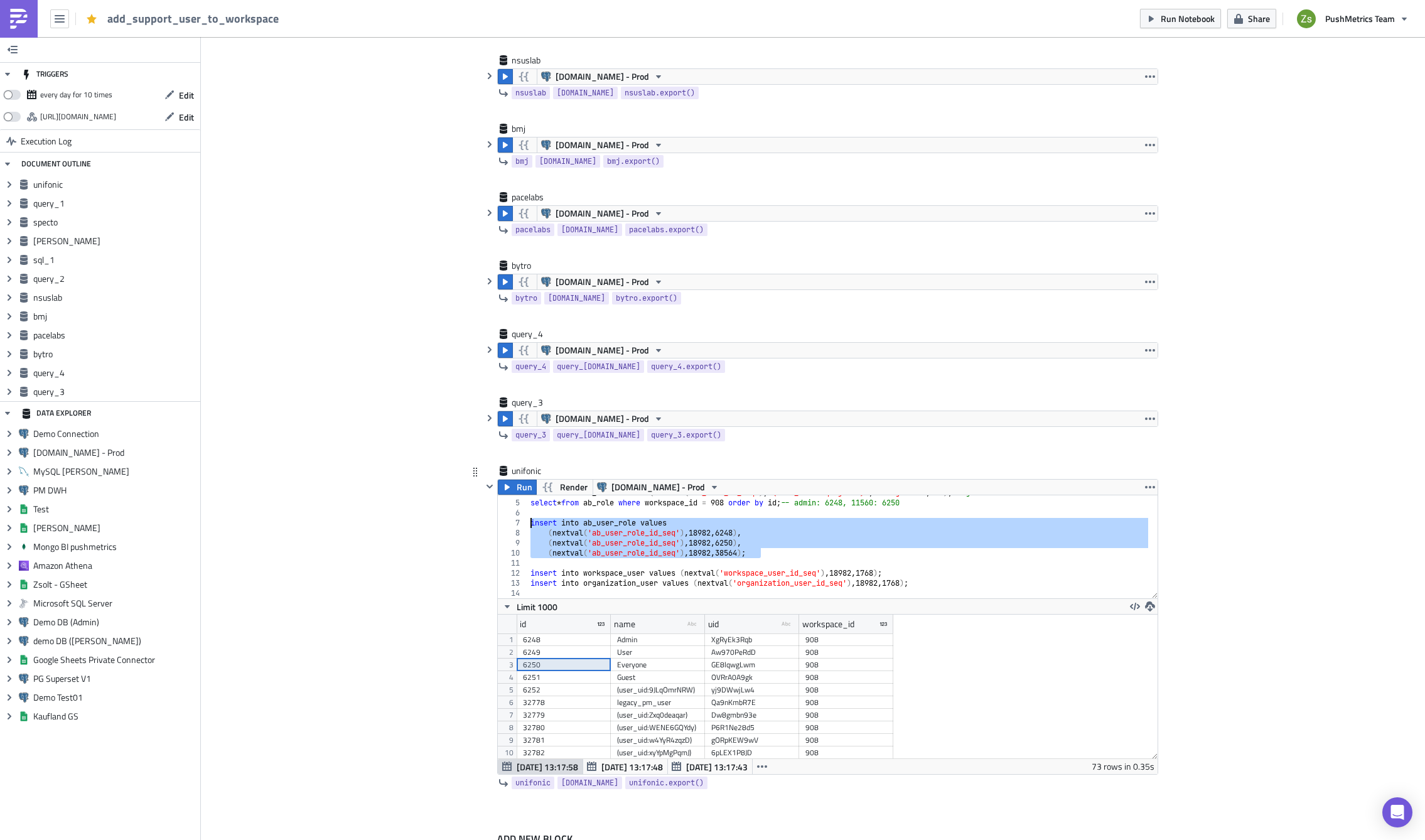
drag, startPoint x: 762, startPoint y: 552, endPoint x: 524, endPoint y: 523, distance: 239.8
click at [528, 523] on div "insert into ab_role values ( nextval ( 'ab_role_id_seq' ) , '(user_uid:7dqw2jzY…" at bounding box center [838, 550] width 620 height 123
click at [517, 488] on span "Run" at bounding box center [524, 487] width 15 height 15
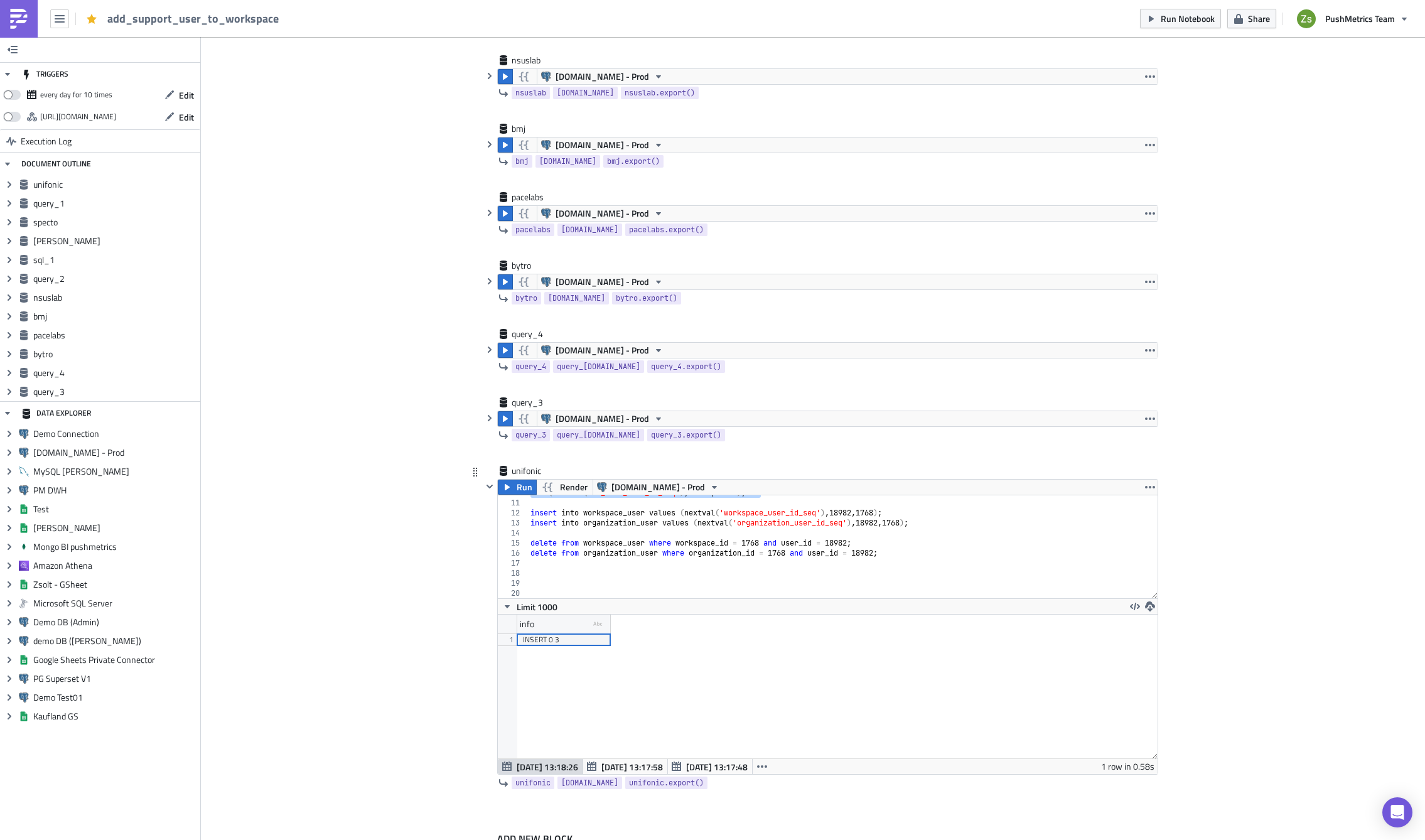
scroll to position [60, 0]
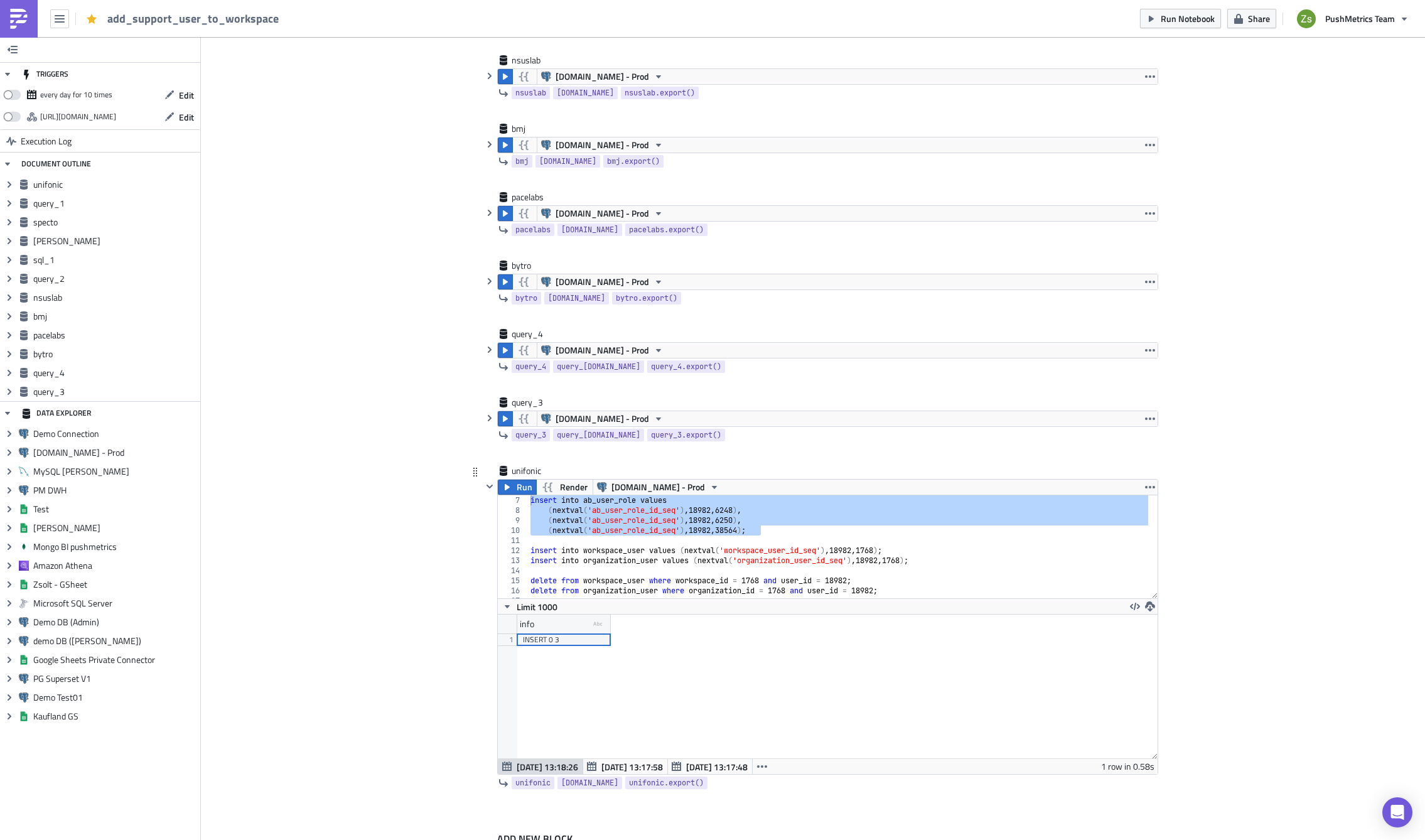
click at [880, 548] on div "insert into ab_user_role values ( nextval ( 'ab_user_role_id_seq' ) , 18982 , 6…" at bounding box center [838, 557] width 620 height 123
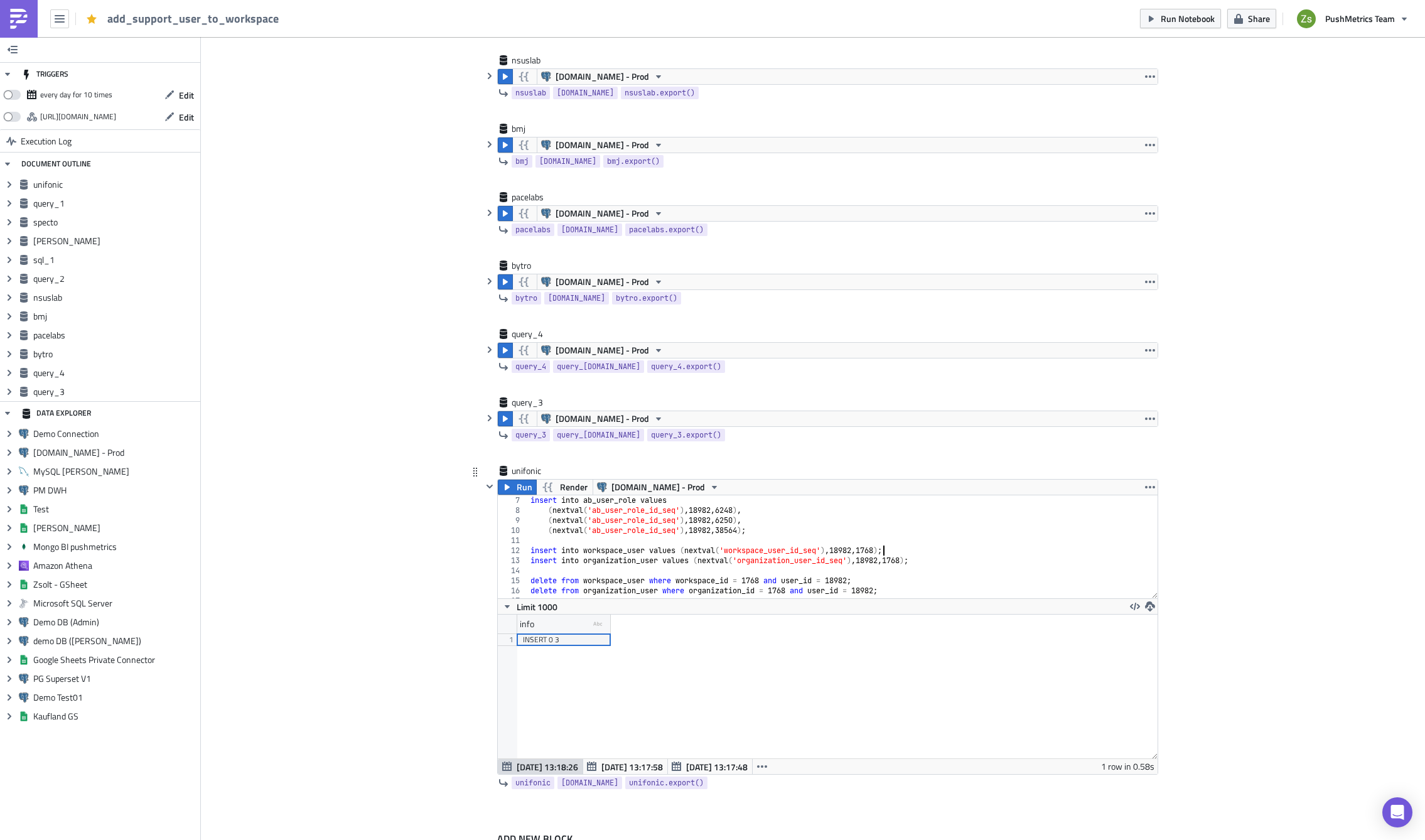
click at [880, 548] on div "insert into ab_user_role values ( nextval ( 'ab_user_role_id_seq' ) , 18982 , 6…" at bounding box center [838, 557] width 620 height 123
click at [874, 549] on div "insert into ab_user_role values ( nextval ( 'ab_user_role_id_seq' ) , 18982 , 6…" at bounding box center [838, 557] width 620 height 123
click at [904, 559] on div "insert into ab_user_role values ( nextval ( 'ab_user_role_id_seq' ) , 18982 , 6…" at bounding box center [838, 557] width 620 height 123
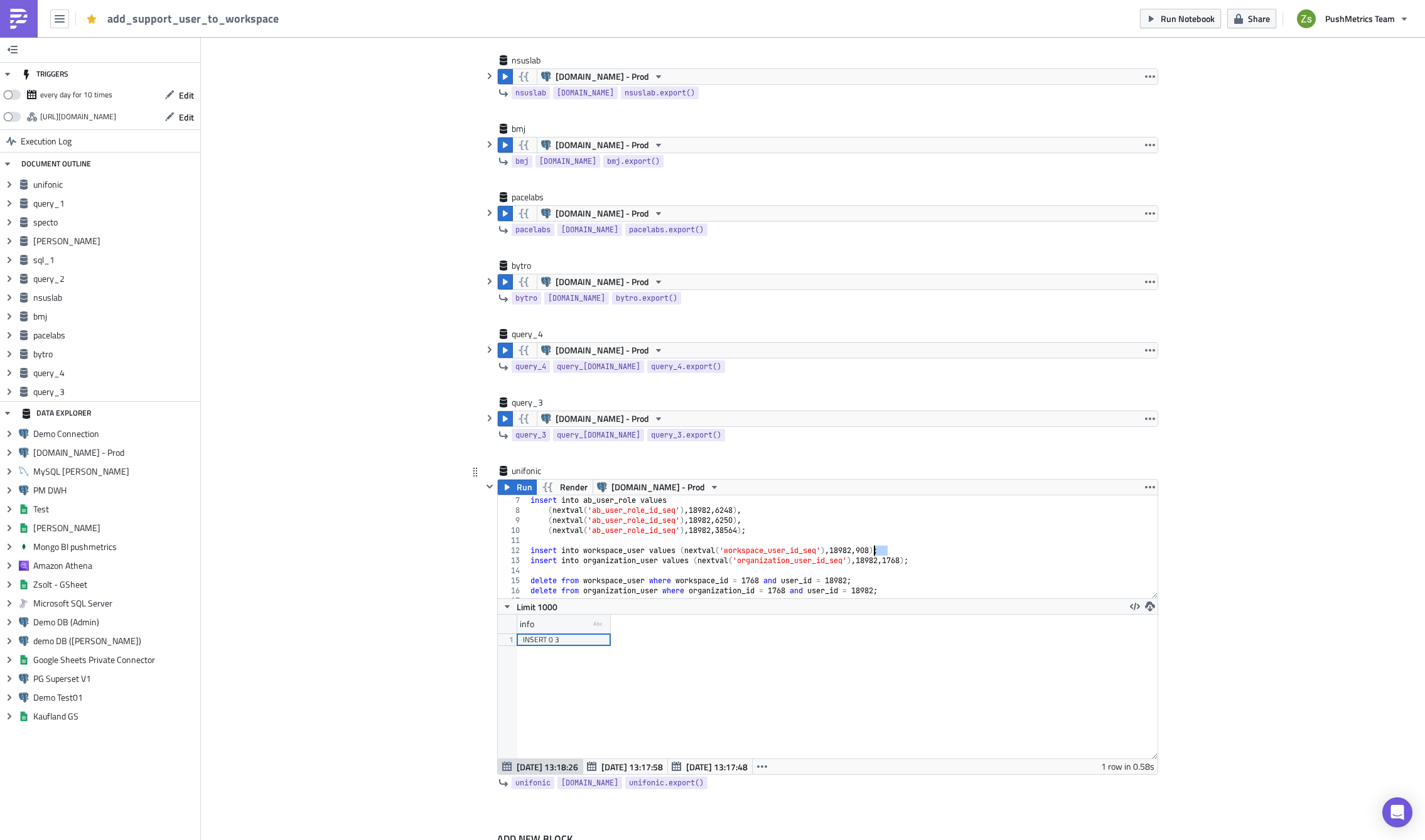
click at [904, 559] on div "insert into ab_user_role values ( nextval ( 'ab_user_role_id_seq' ) , 18982 , 6…" at bounding box center [838, 557] width 620 height 123
paste textarea "90"
click at [750, 580] on div "insert into ab_user_role values ( nextval ( 'ab_user_role_id_seq' ) , 18982 , 6…" at bounding box center [838, 557] width 620 height 123
paste textarea "90"
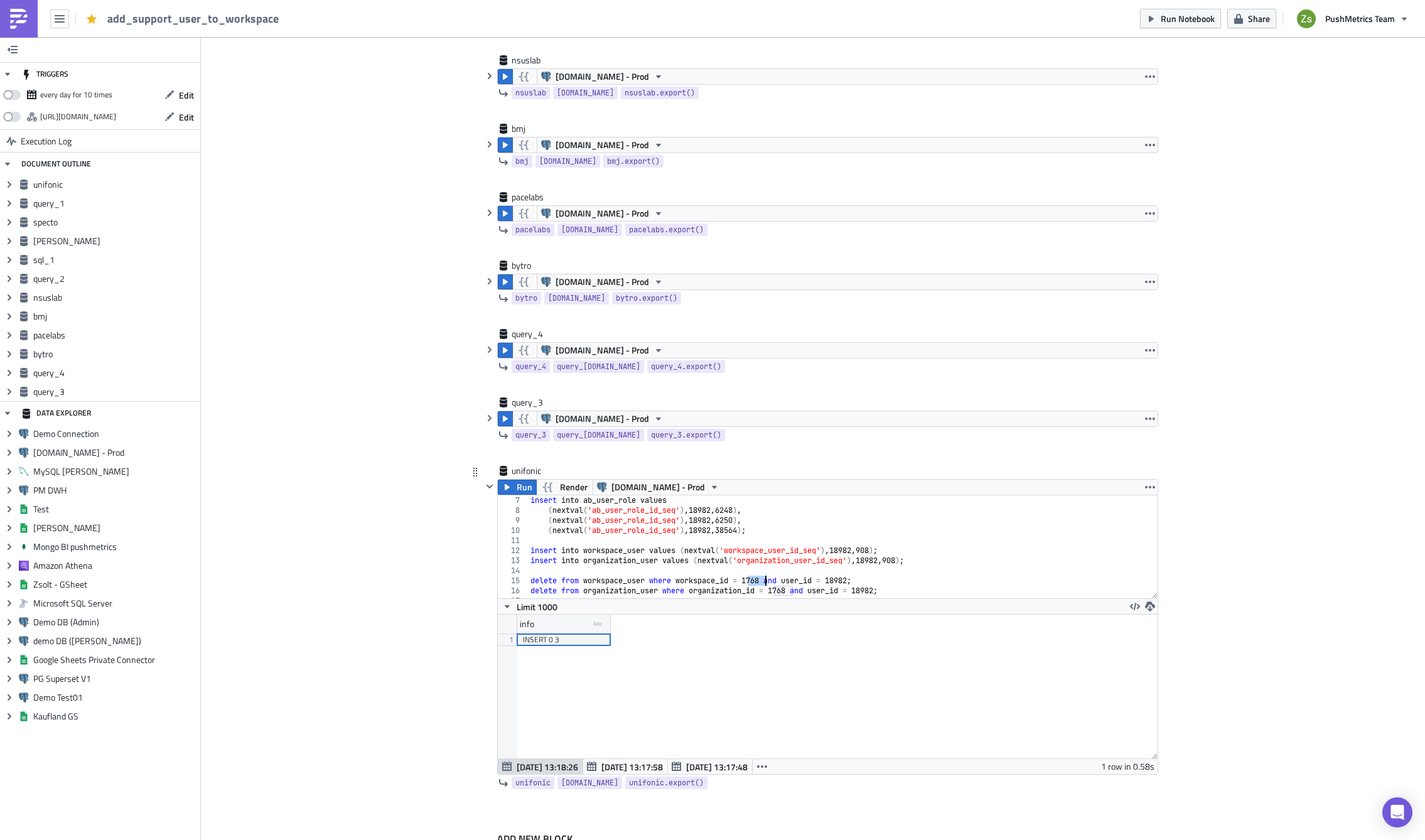
scroll to position [0, 26]
click at [779, 590] on div "insert into ab_user_role values ( nextval ( 'ab_user_role_id_seq' ) , 18982 , 6…" at bounding box center [838, 557] width 620 height 123
paste textarea "90"
click at [835, 556] on div "insert into ab_user_role values ( nextval ( 'ab_user_role_id_seq' ) , 18982 , 6…" at bounding box center [838, 557] width 620 height 123
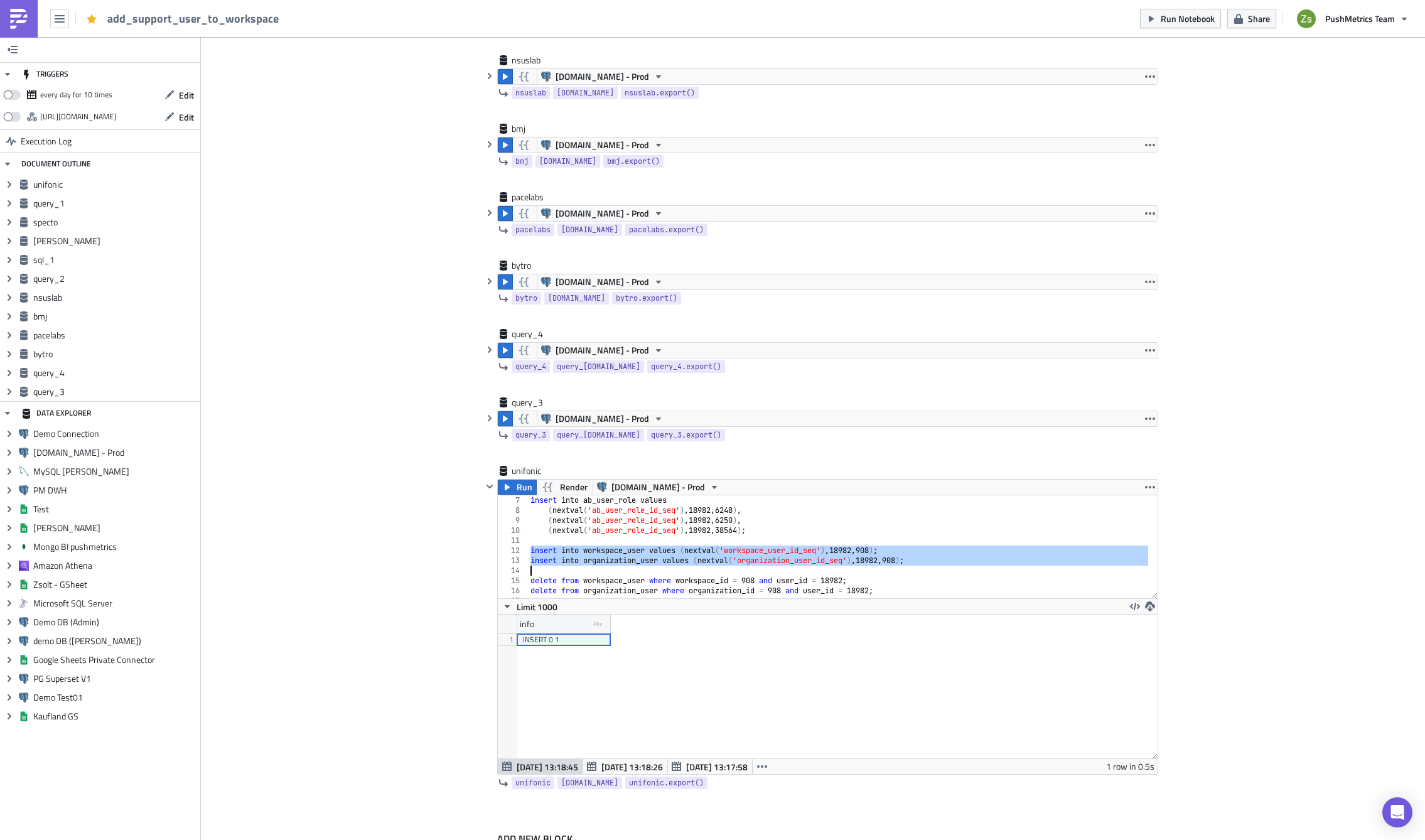
scroll to position [144, 659]
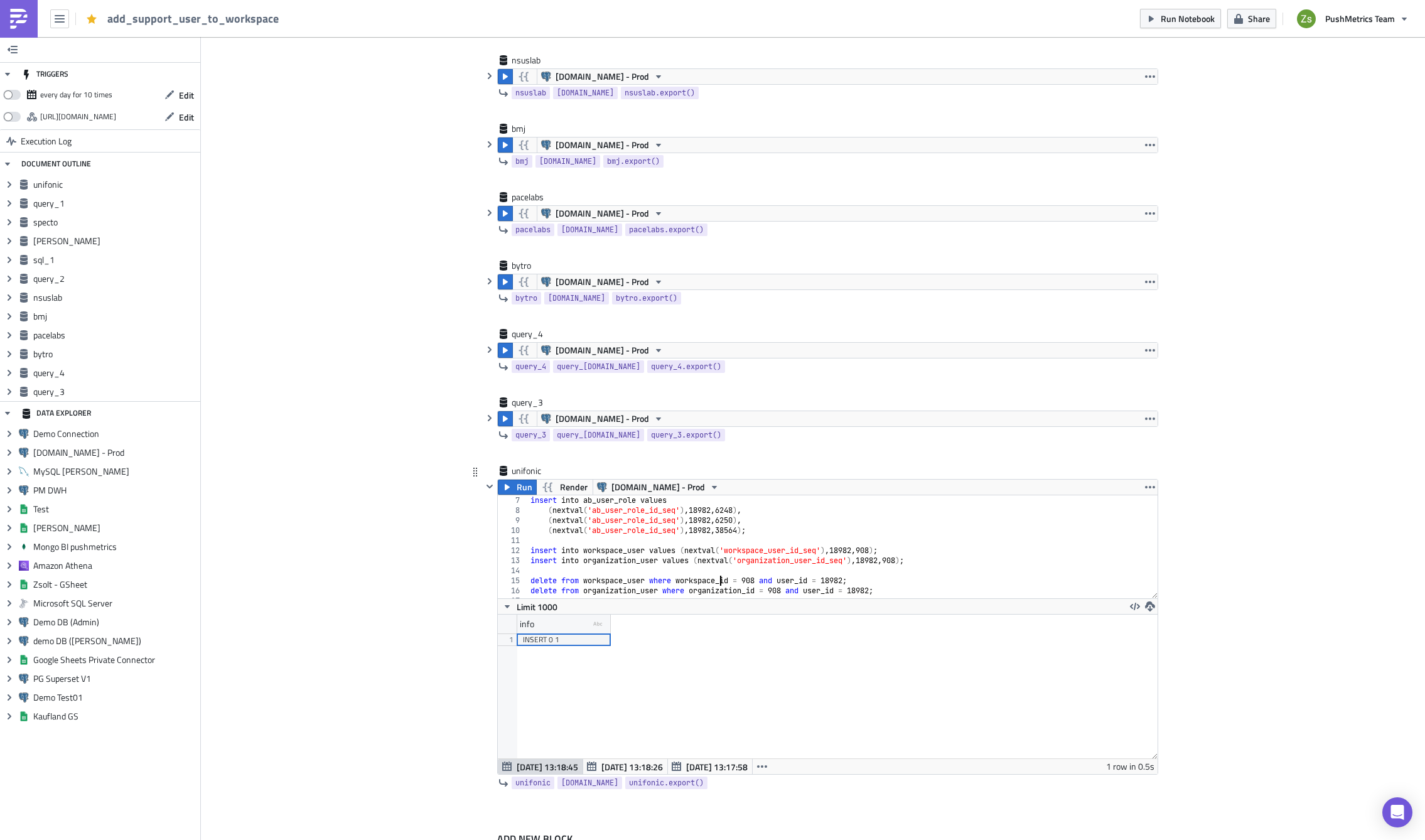
click at [716, 584] on div "insert into ab_user_role values ( nextval ( 'ab_user_role_id_seq' ) , 18982 , 6…" at bounding box center [838, 557] width 620 height 123
type textarea "delete from workspace_user where workspace_id = 908 and user_id = 18982;"
click at [907, 572] on div "insert into ab_user_role values ( nextval ( 'ab_user_role_id_seq' ) , 18982 , 6…" at bounding box center [838, 557] width 620 height 123
type textarea "delete from organization_user where organization_id = 908 and user_id = 18982;"
click at [935, 595] on div "insert into ab_user_role values ( nextval ( 'ab_user_role_id_seq' ) , 18982 , 6…" at bounding box center [838, 547] width 620 height 103
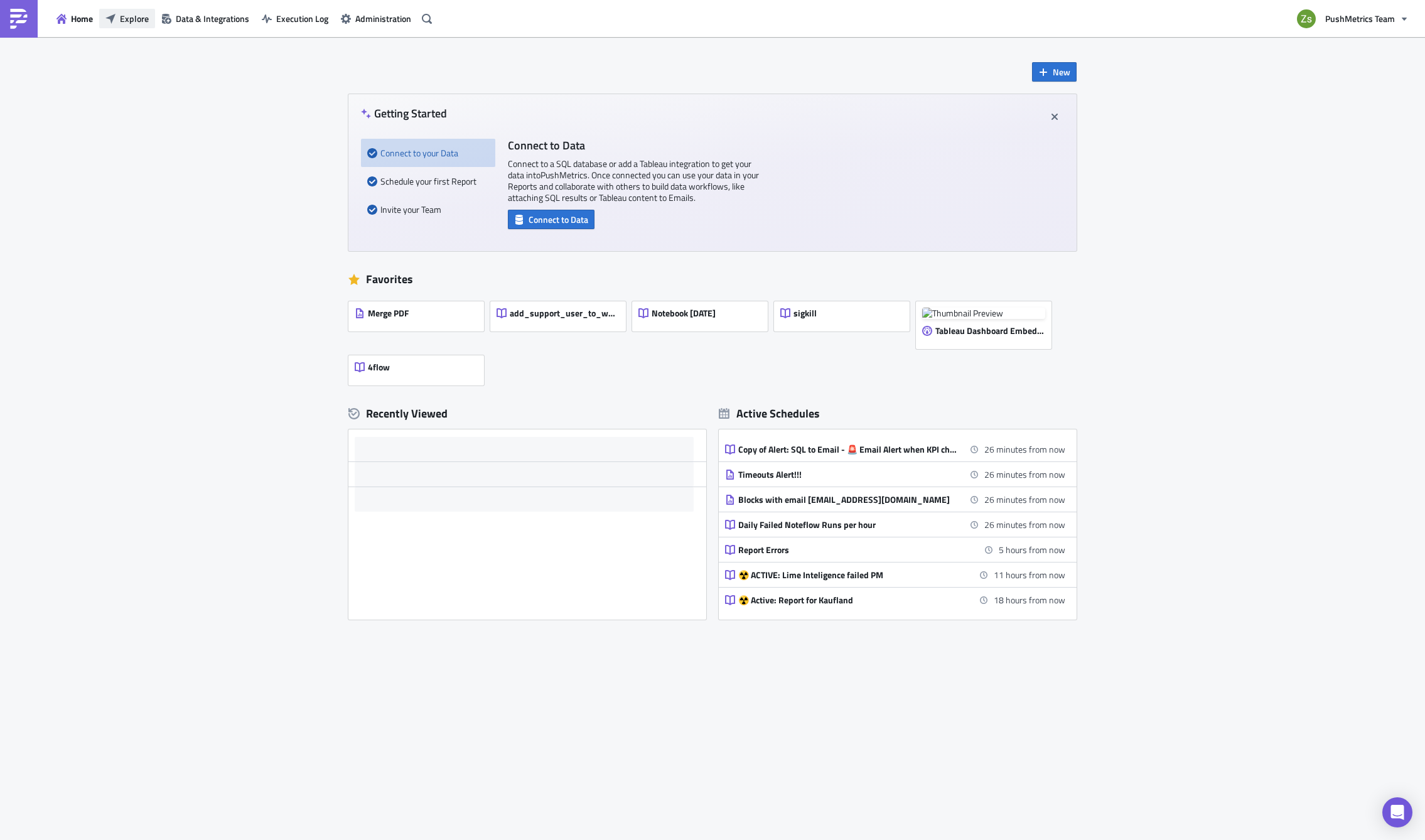
click at [130, 15] on span "Explore" at bounding box center [134, 19] width 29 height 13
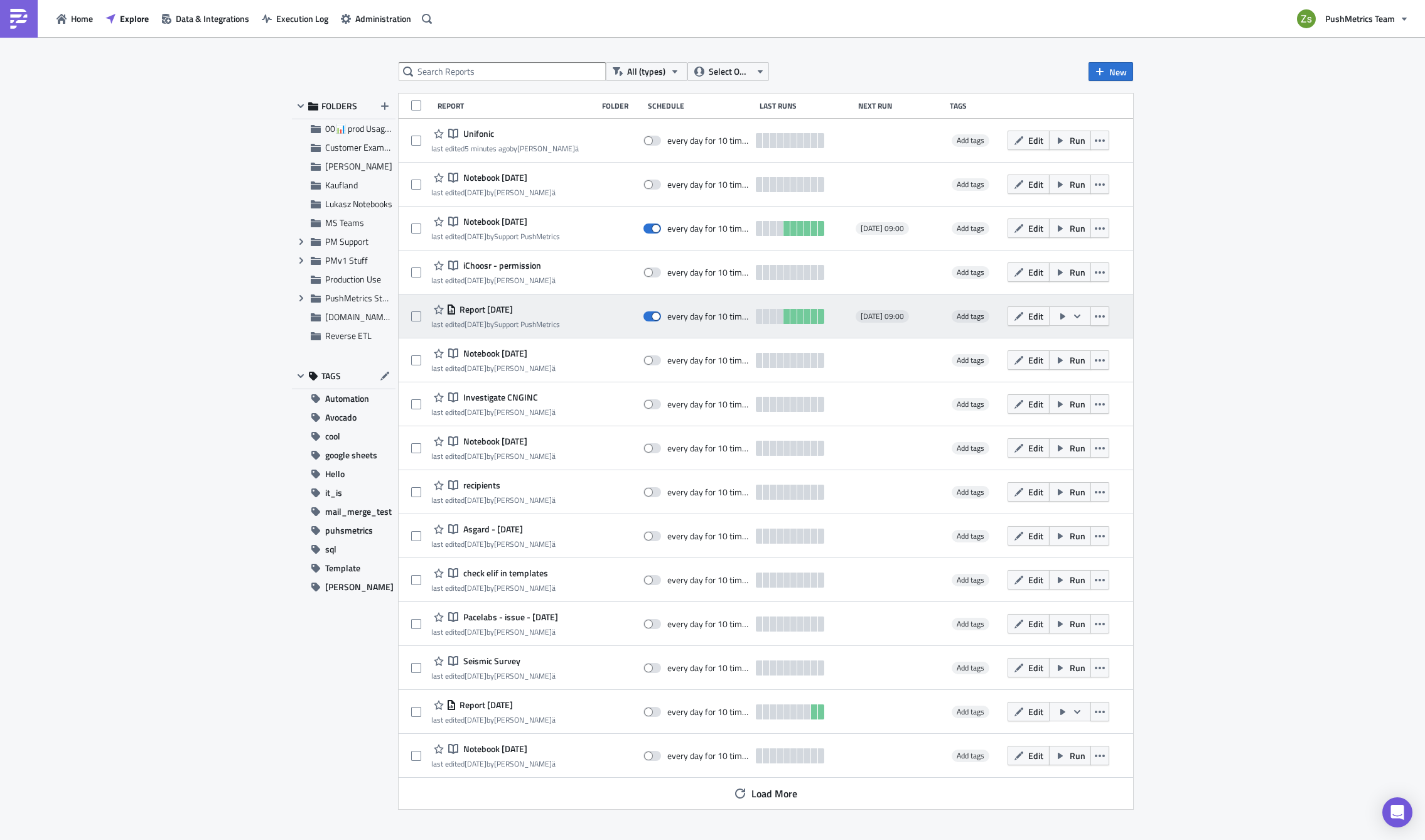
click at [489, 309] on span "Report [DATE]" at bounding box center [485, 309] width 56 height 11
